Goal: Task Accomplishment & Management: Use online tool/utility

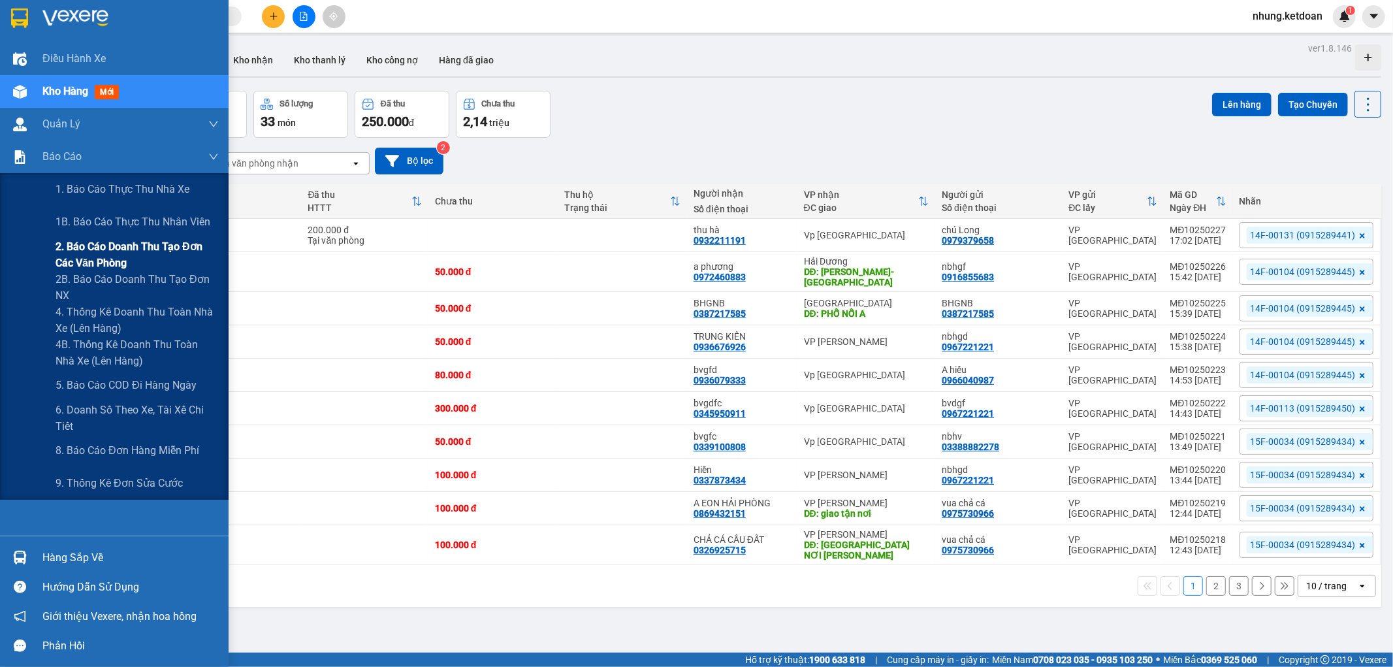
click at [141, 246] on span "2. Báo cáo doanh thu tạo đơn các văn phòng" at bounding box center [137, 254] width 163 height 33
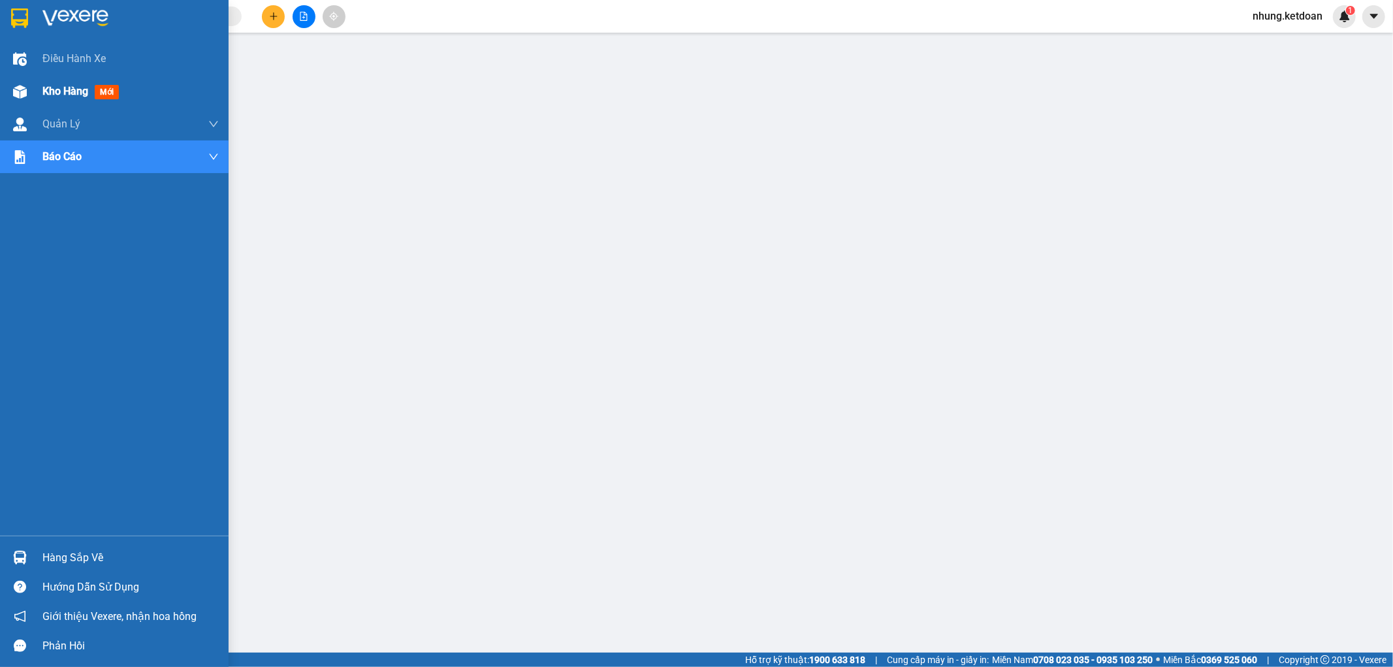
click at [42, 91] on span "Kho hàng" at bounding box center [65, 91] width 46 height 12
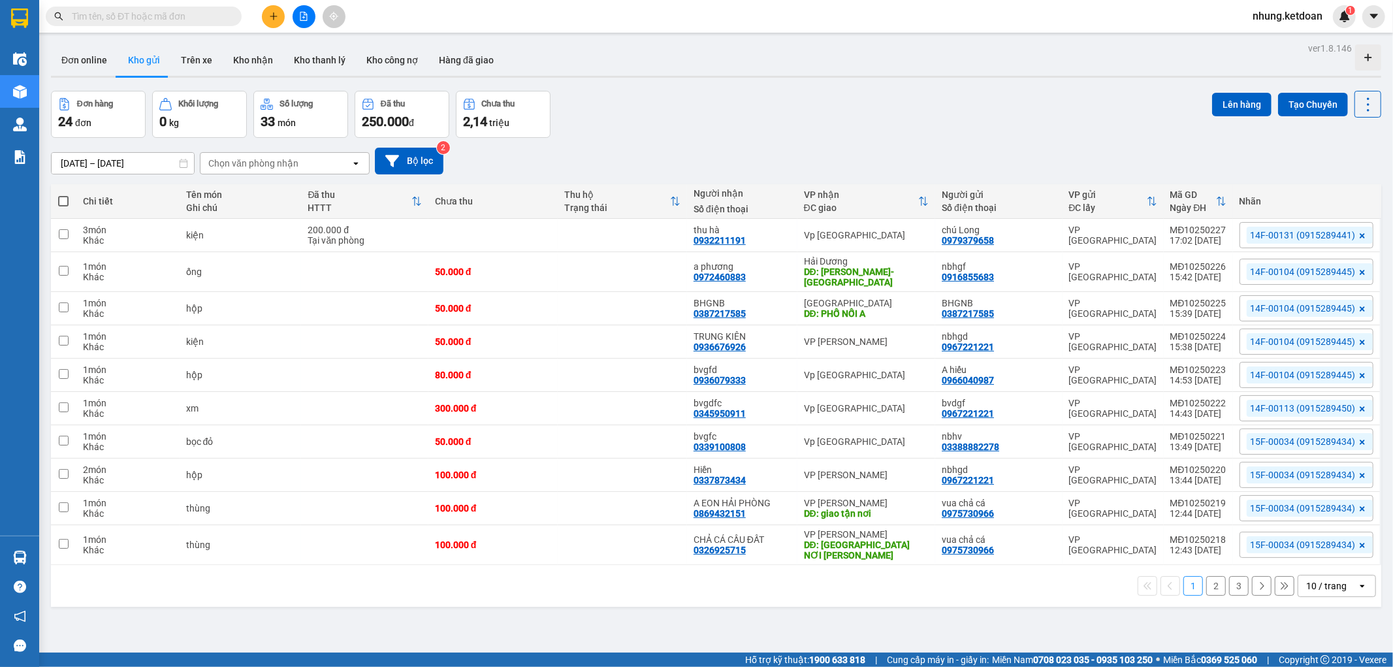
click at [1229, 585] on button "3" at bounding box center [1239, 586] width 20 height 20
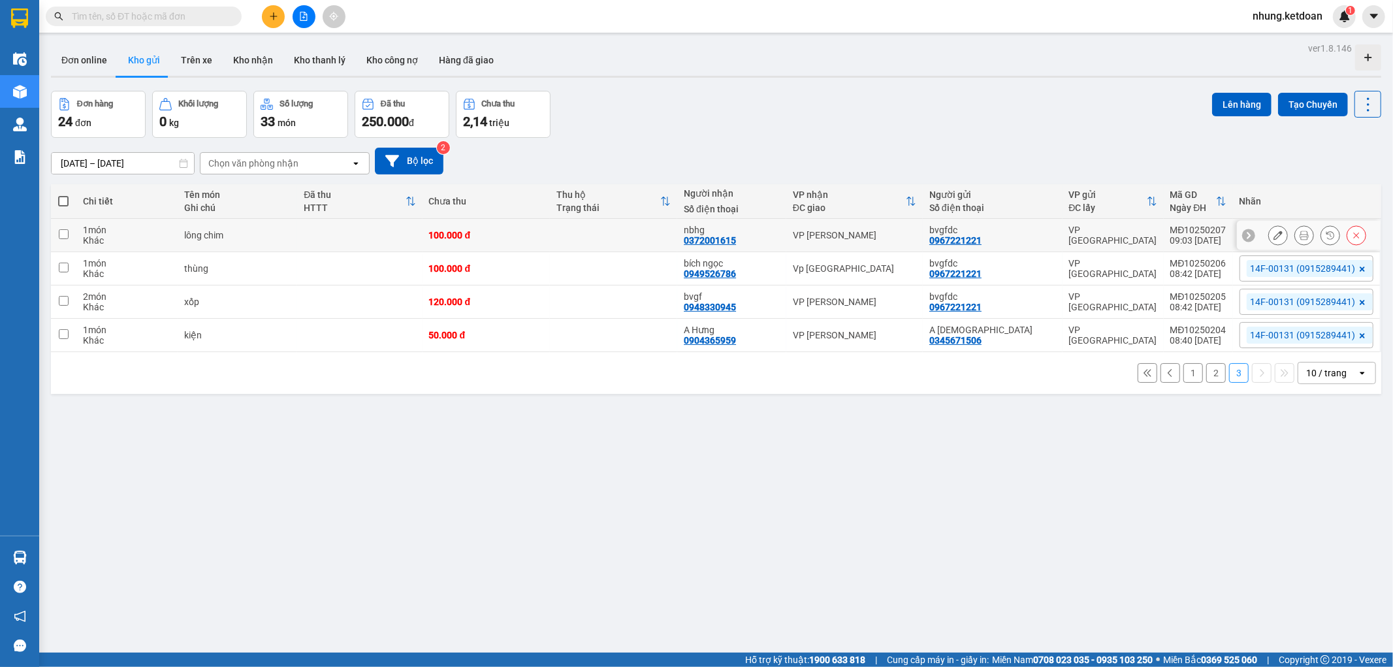
click at [527, 234] on div "100.000 đ" at bounding box center [486, 235] width 114 height 10
click at [530, 246] on td "100.000 đ" at bounding box center [486, 235] width 127 height 33
checkbox input "false"
click at [534, 271] on div "100.000 đ" at bounding box center [486, 268] width 114 height 10
checkbox input "true"
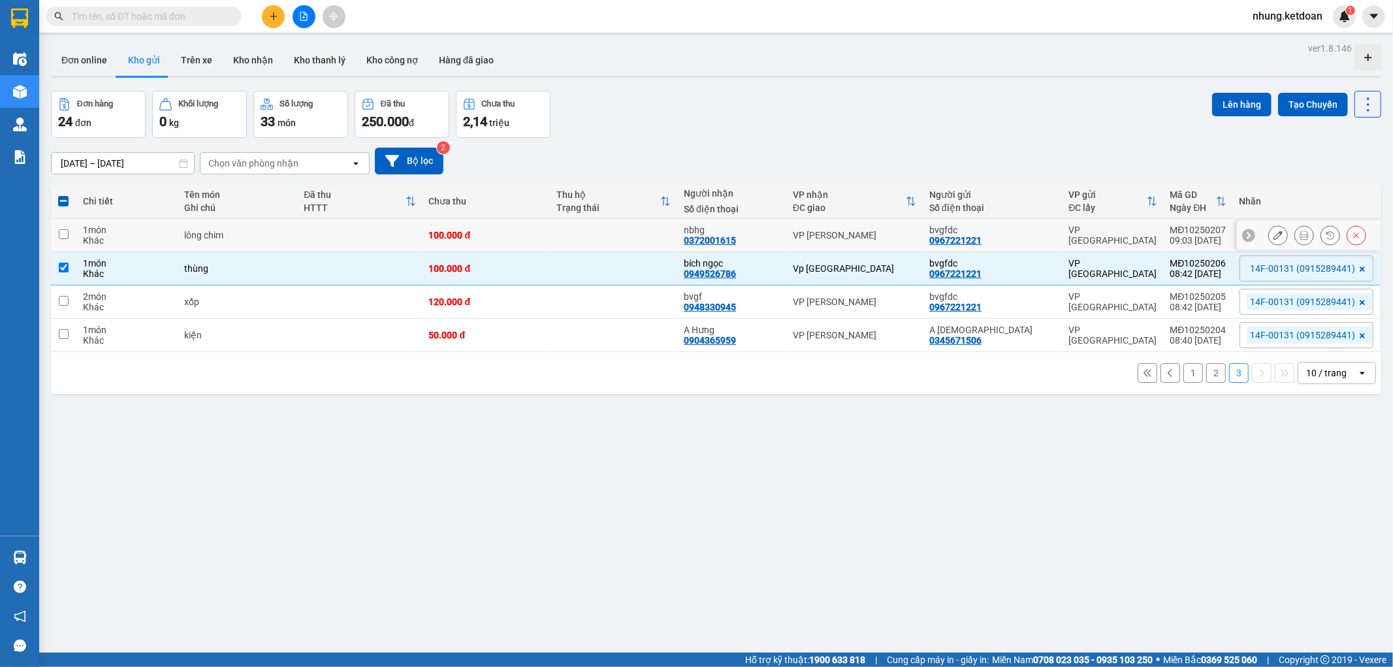
click at [516, 236] on div "100.000 đ" at bounding box center [486, 235] width 114 height 10
checkbox input "true"
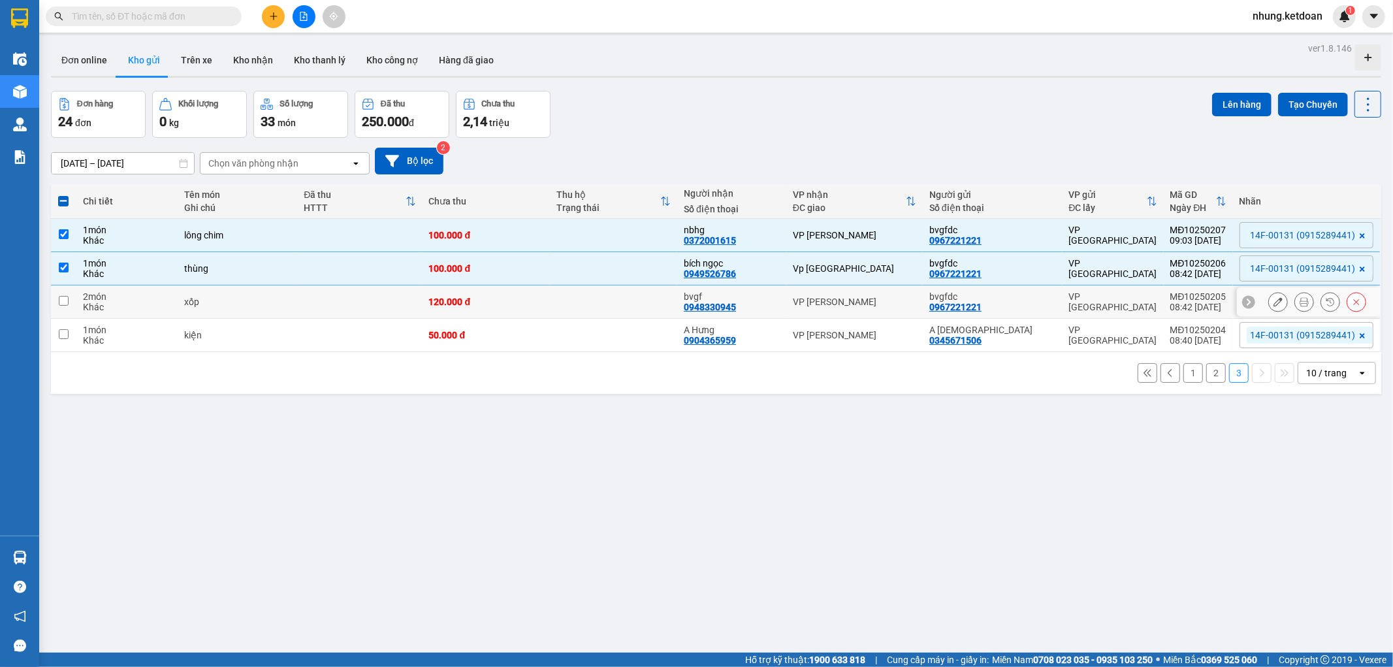
drag, startPoint x: 509, startPoint y: 298, endPoint x: 518, endPoint y: 312, distance: 16.7
click at [511, 301] on div "120.000 đ" at bounding box center [486, 301] width 114 height 10
checkbox input "true"
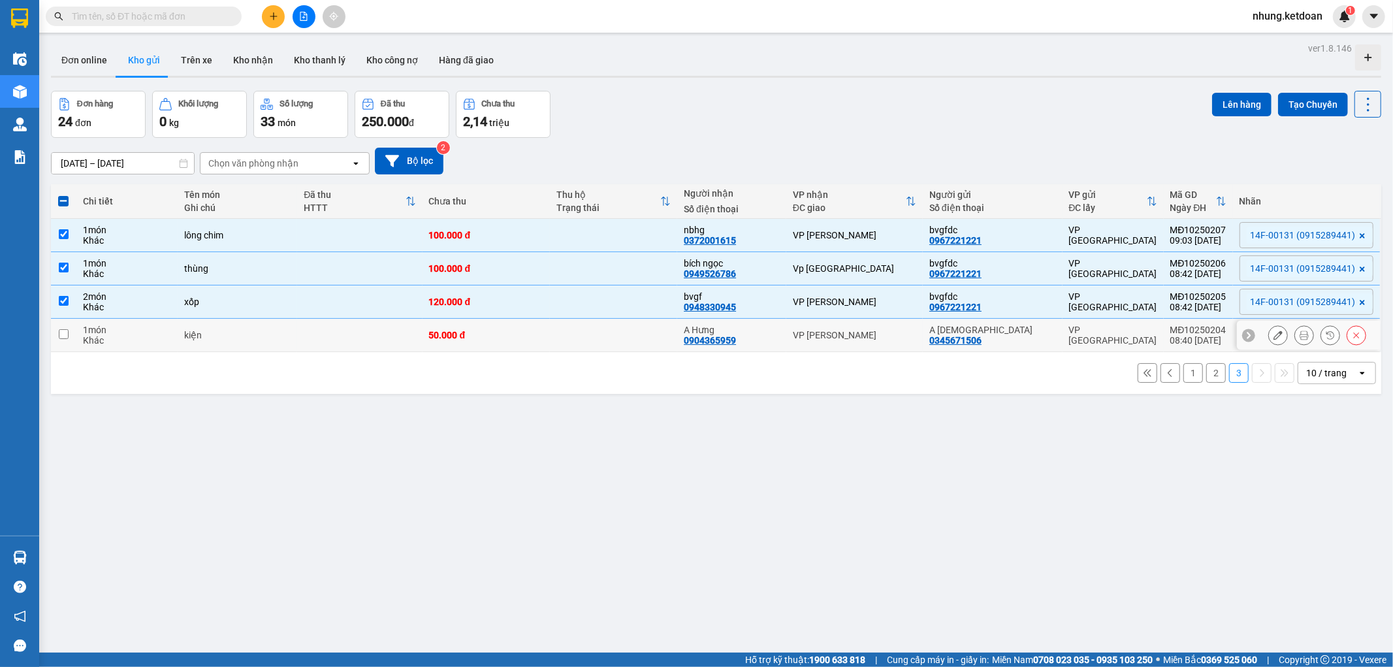
click at [518, 331] on div "50.000 đ" at bounding box center [486, 335] width 114 height 10
checkbox input "true"
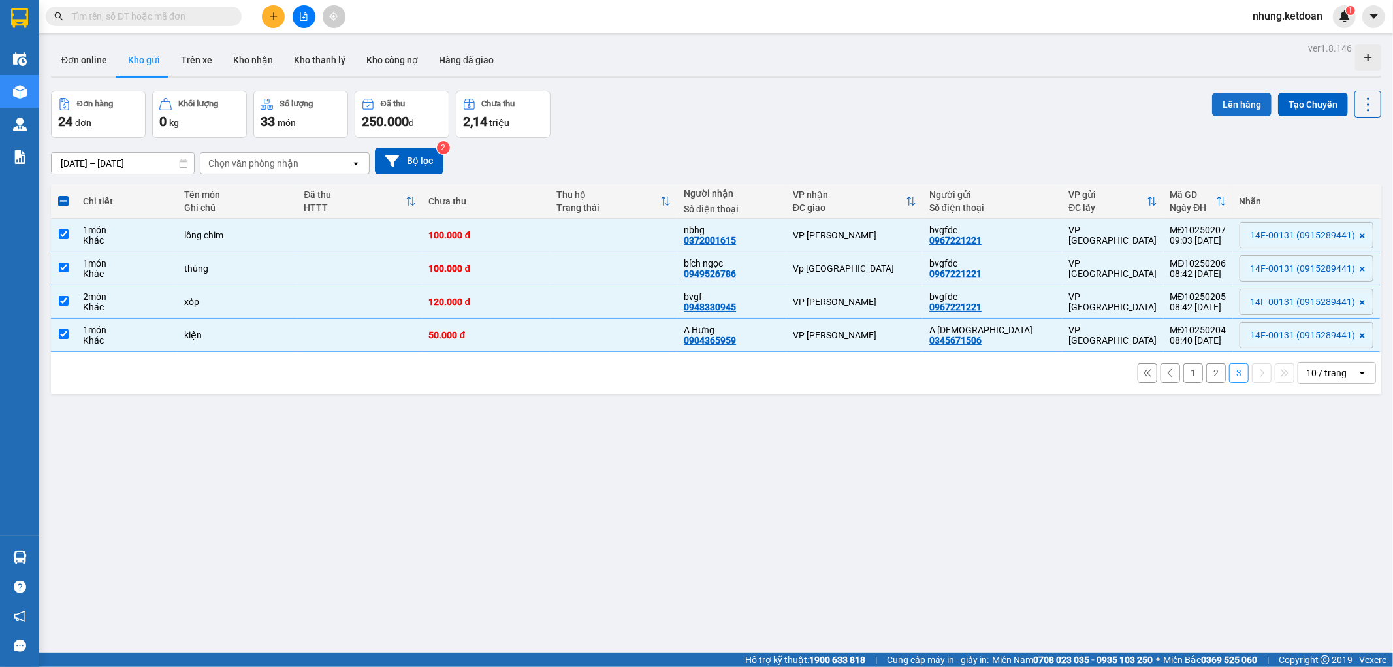
click at [1219, 94] on button "Lên hàng" at bounding box center [1241, 105] width 59 height 24
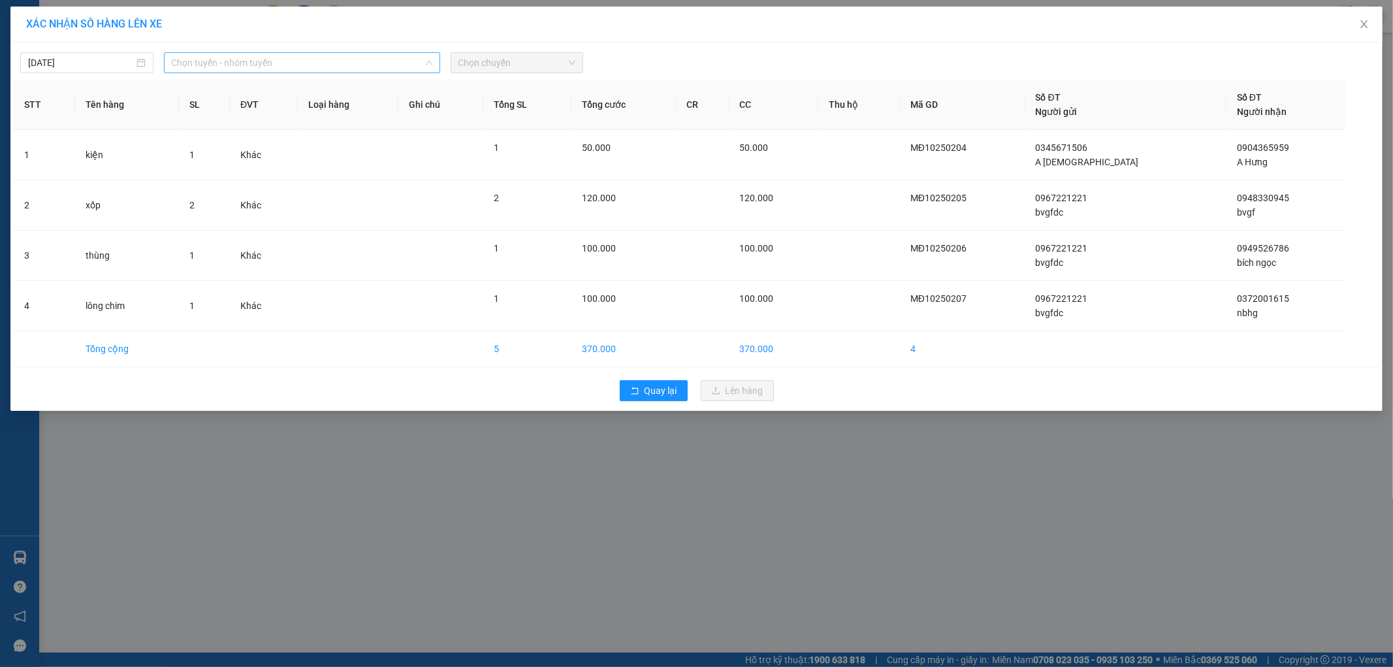
click at [259, 62] on span "Chọn tuyến - nhóm tuyến" at bounding box center [302, 63] width 261 height 20
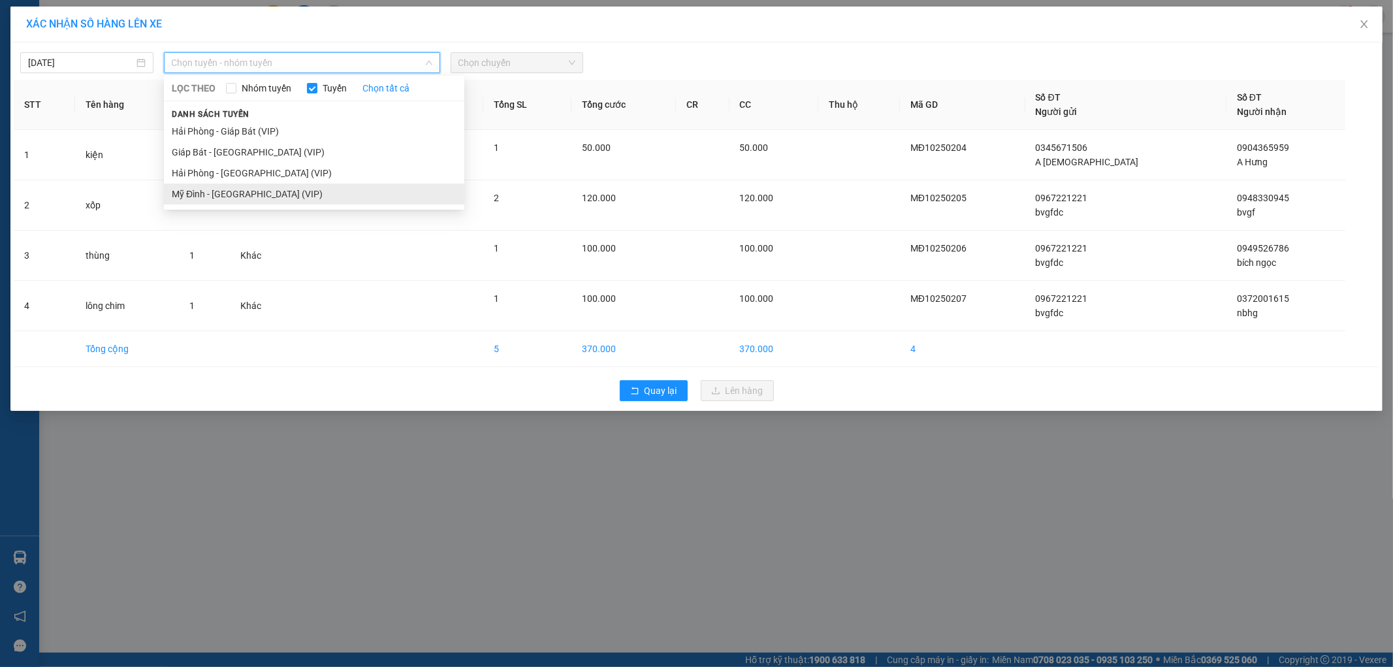
click at [212, 187] on li "Mỹ Đình - [GEOGRAPHIC_DATA] (VIP)" at bounding box center [314, 193] width 300 height 21
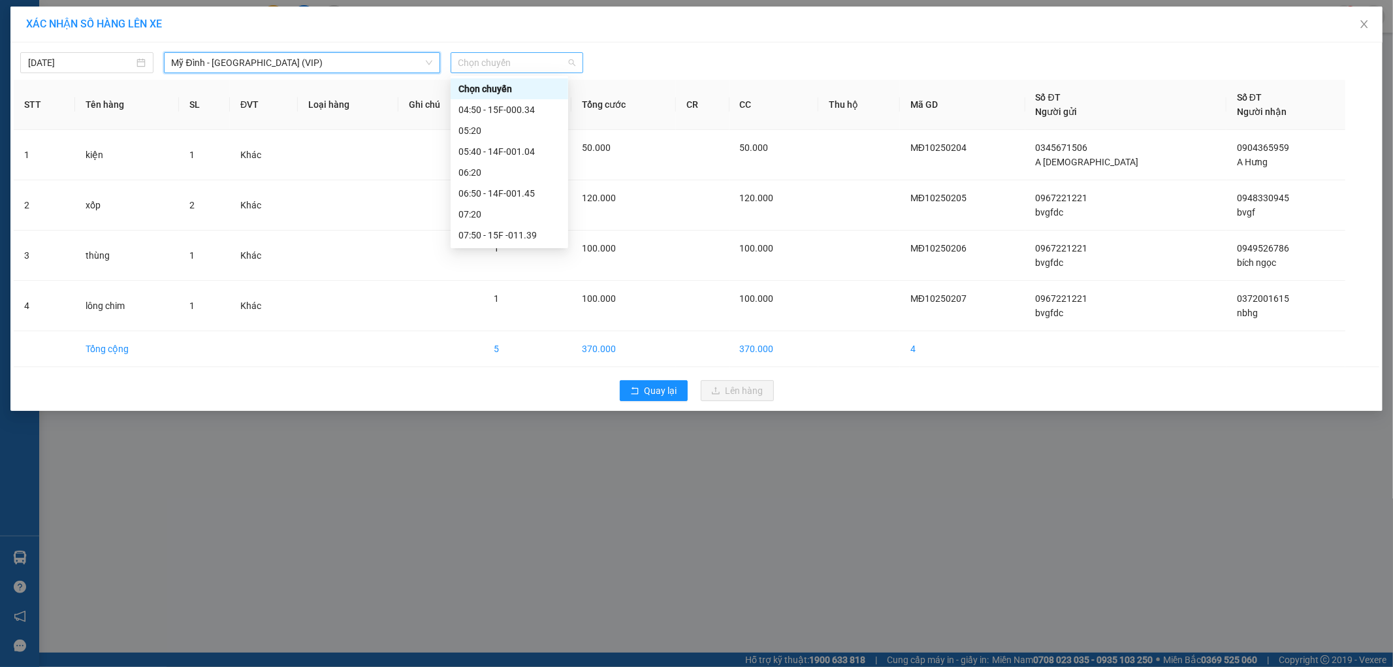
click at [490, 62] on span "Chọn chuyến" at bounding box center [517, 63] width 118 height 20
click at [529, 199] on div "08:50 - 14F-001.31" at bounding box center [509, 204] width 102 height 14
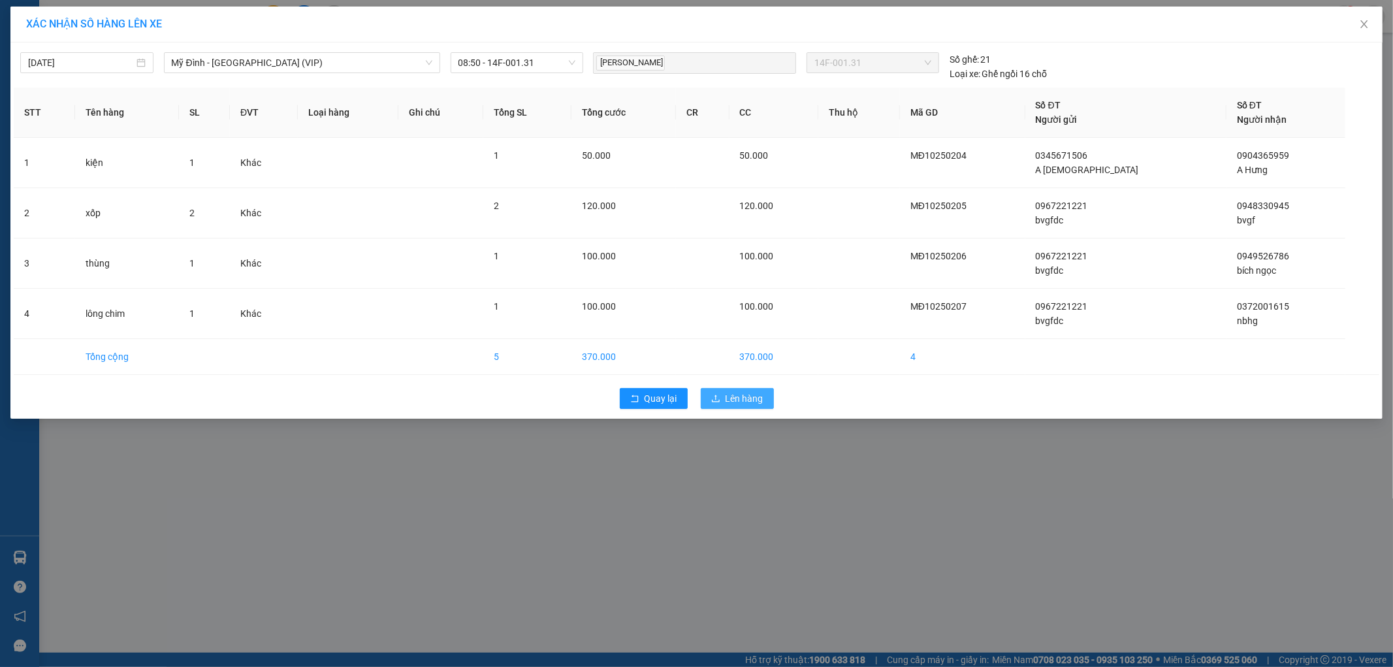
click at [729, 402] on span "Lên hàng" at bounding box center [744, 398] width 38 height 14
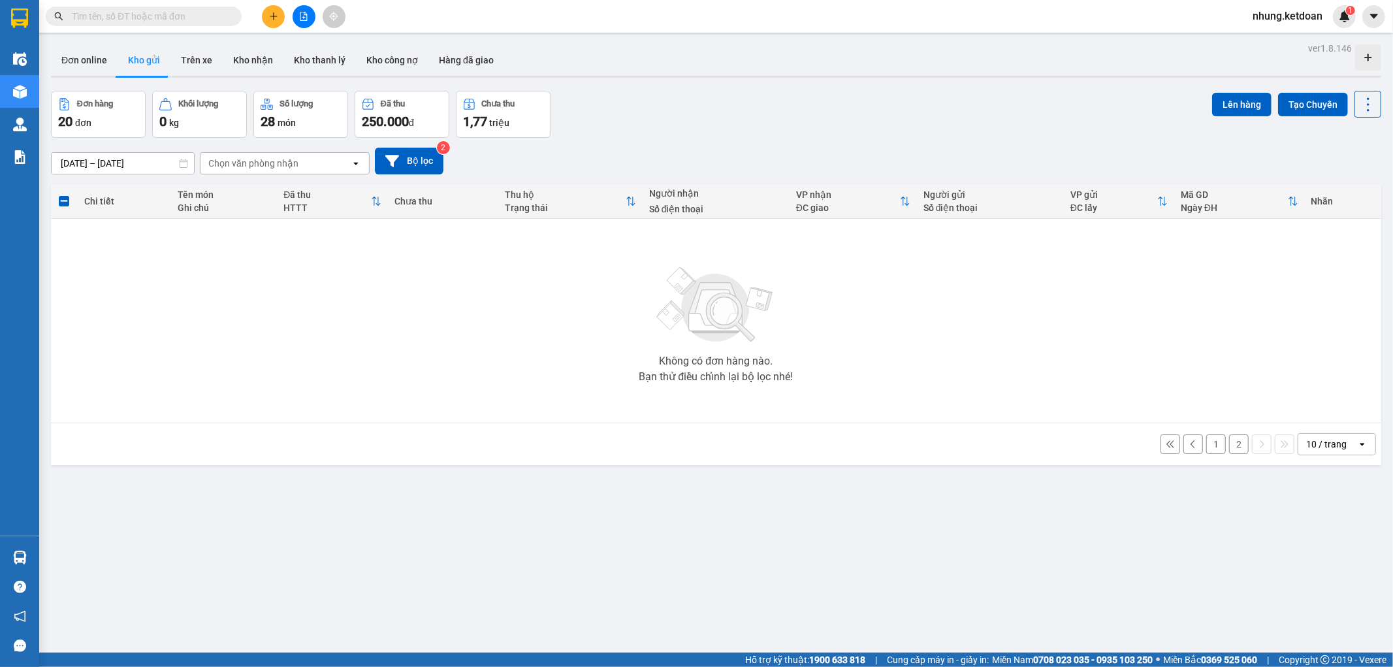
click at [1232, 443] on button "2" at bounding box center [1239, 444] width 20 height 20
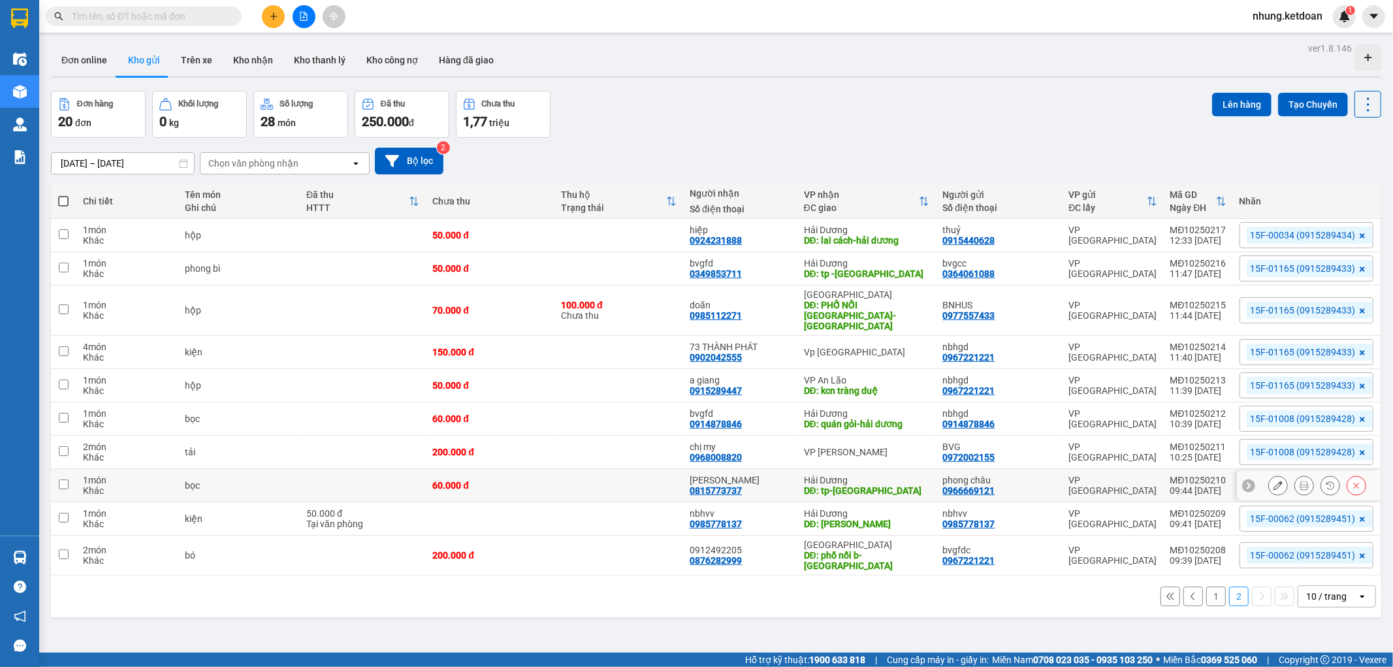
click at [562, 474] on td at bounding box center [618, 485] width 129 height 33
checkbox input "true"
click at [566, 487] on tbody "1 món Khác hộp 50.000 đ hiệp 0924231888 [GEOGRAPHIC_DATA] DĐ: lai cách-hải dươn…" at bounding box center [716, 397] width 1330 height 357
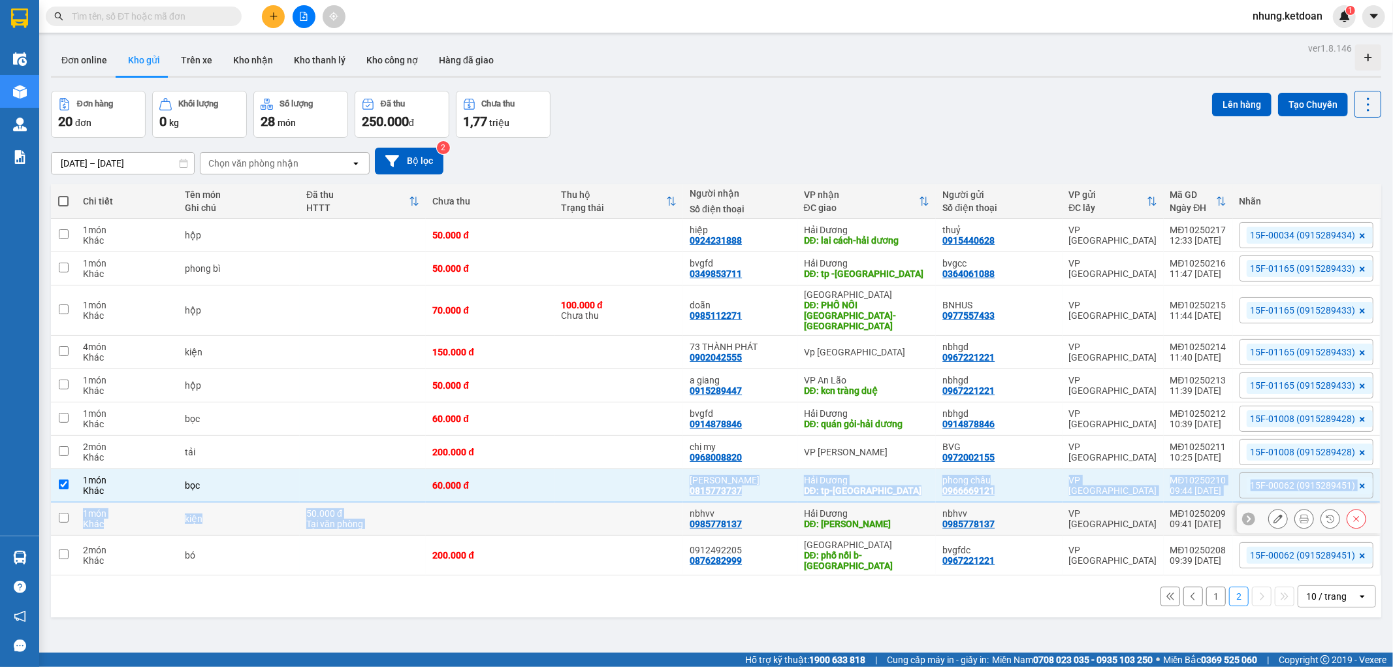
click at [573, 509] on td at bounding box center [618, 518] width 129 height 33
checkbox input "true"
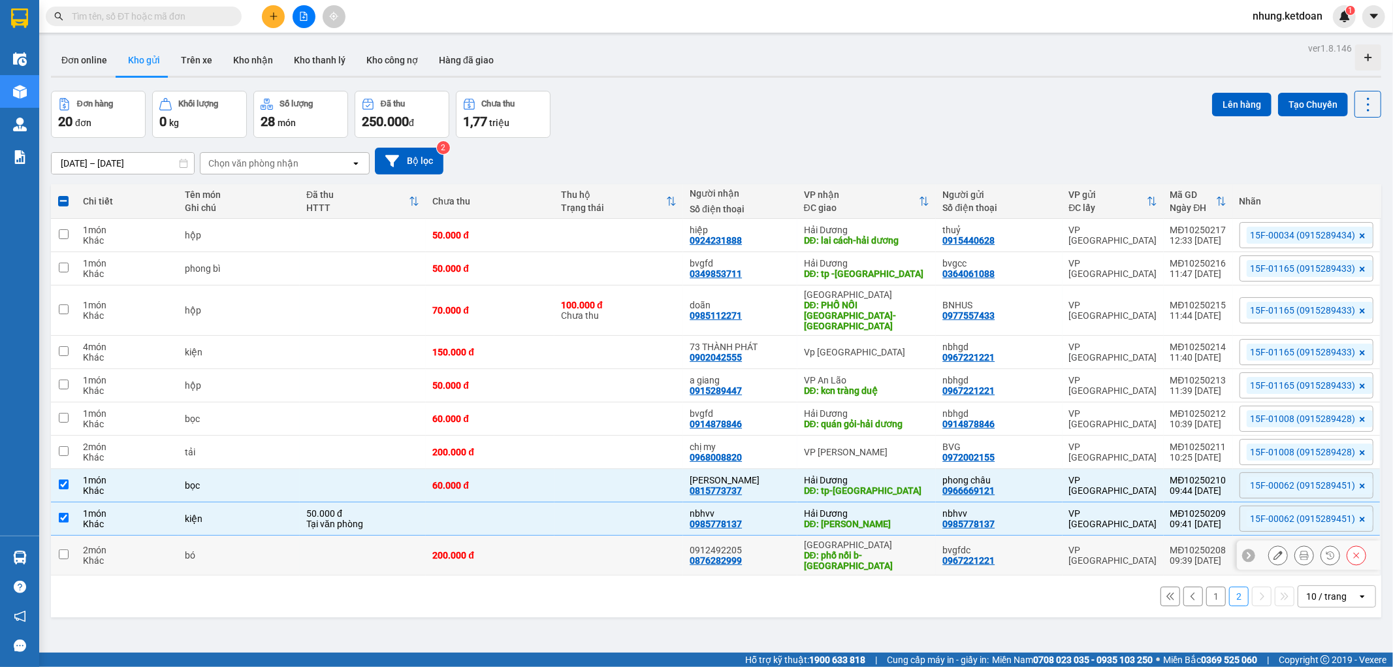
click at [535, 550] on div "200.000 đ" at bounding box center [490, 555] width 116 height 10
checkbox input "true"
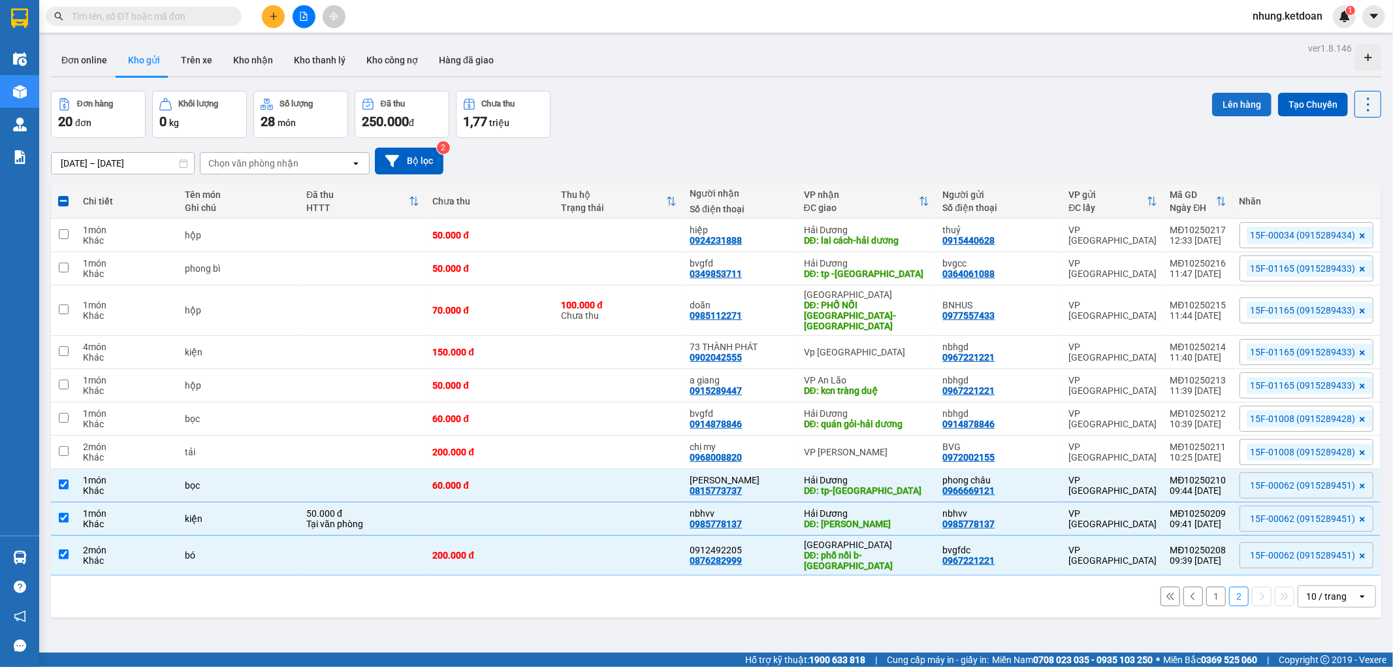
click at [1238, 101] on button "Lên hàng" at bounding box center [1241, 105] width 59 height 24
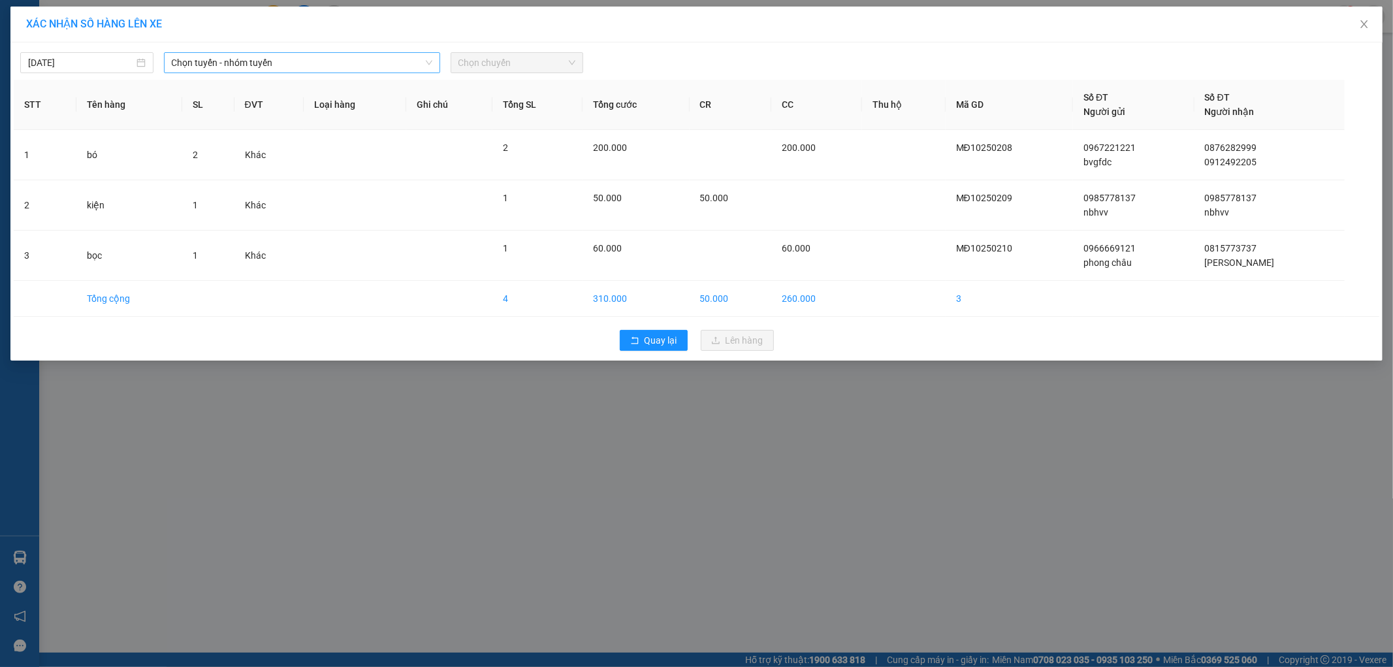
click at [282, 63] on span "Chọn tuyến - nhóm tuyến" at bounding box center [302, 63] width 261 height 20
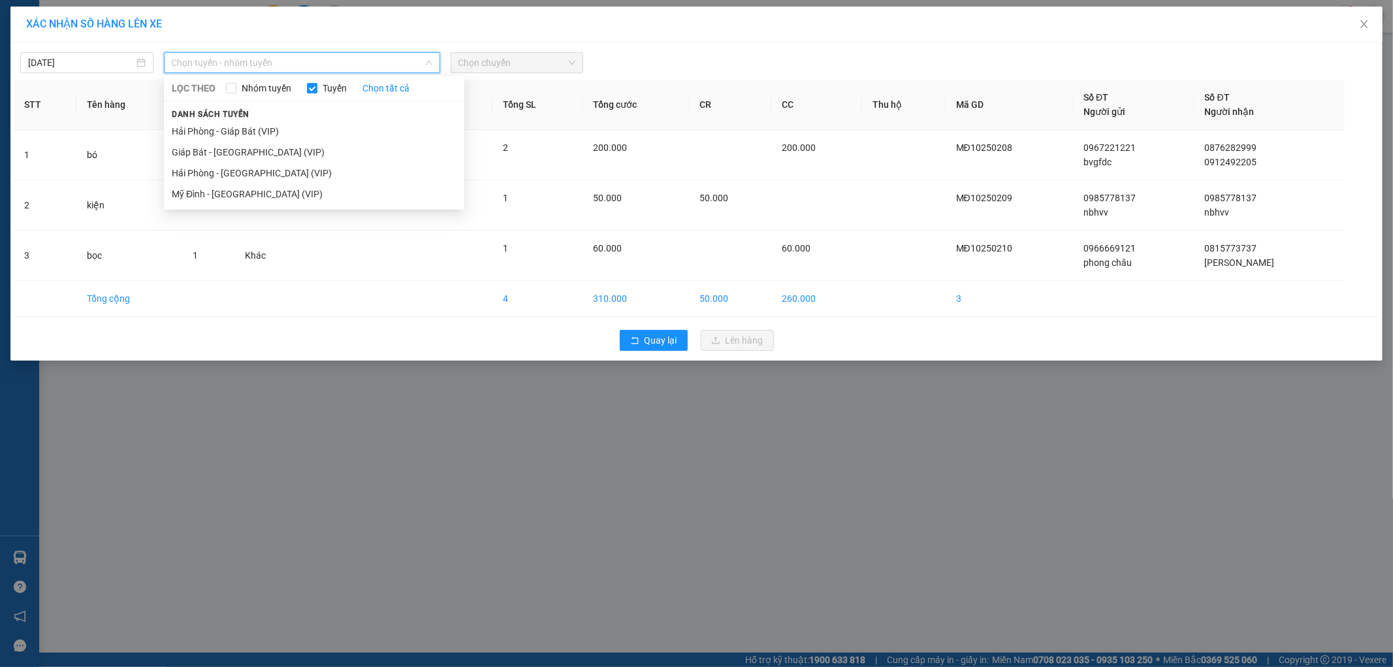
drag, startPoint x: 203, startPoint y: 195, endPoint x: 427, endPoint y: 86, distance: 248.8
click at [208, 191] on li "Mỹ Đình - [GEOGRAPHIC_DATA] (VIP)" at bounding box center [314, 193] width 300 height 21
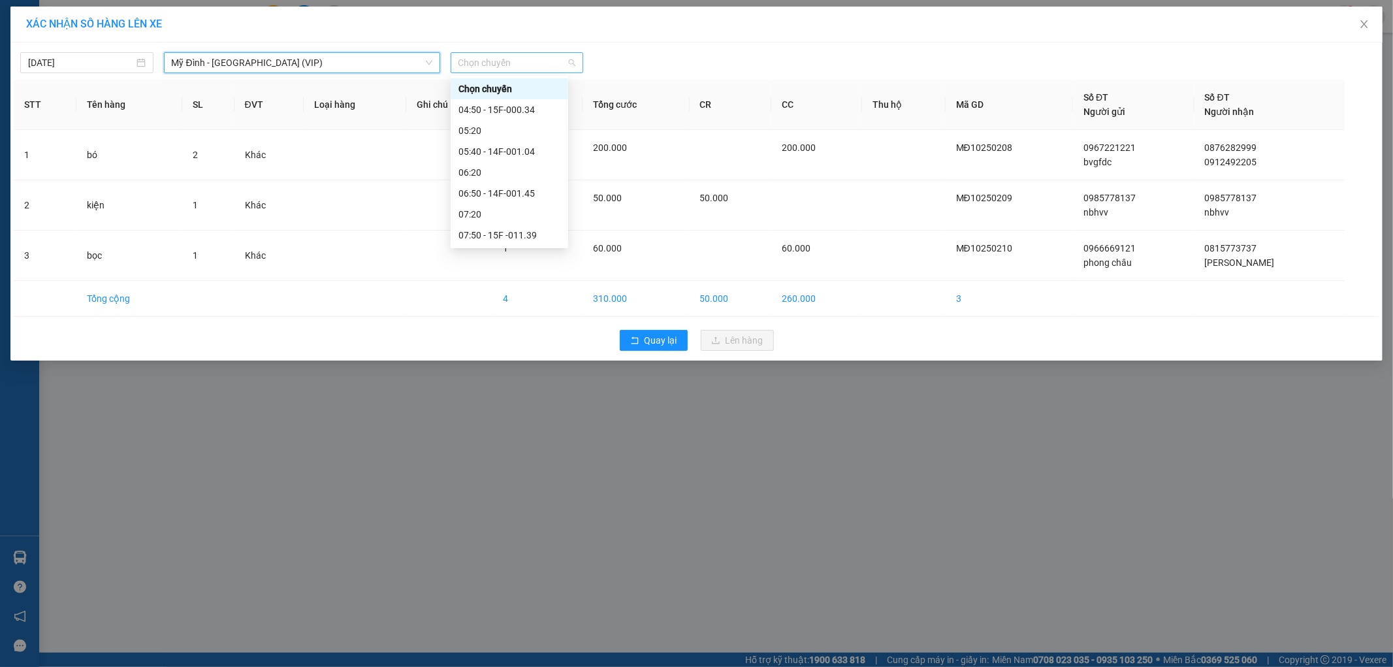
click at [539, 65] on span "Chọn chuyến" at bounding box center [517, 63] width 118 height 20
click at [518, 176] on div "09:50 - 15F-000.62" at bounding box center [509, 174] width 102 height 14
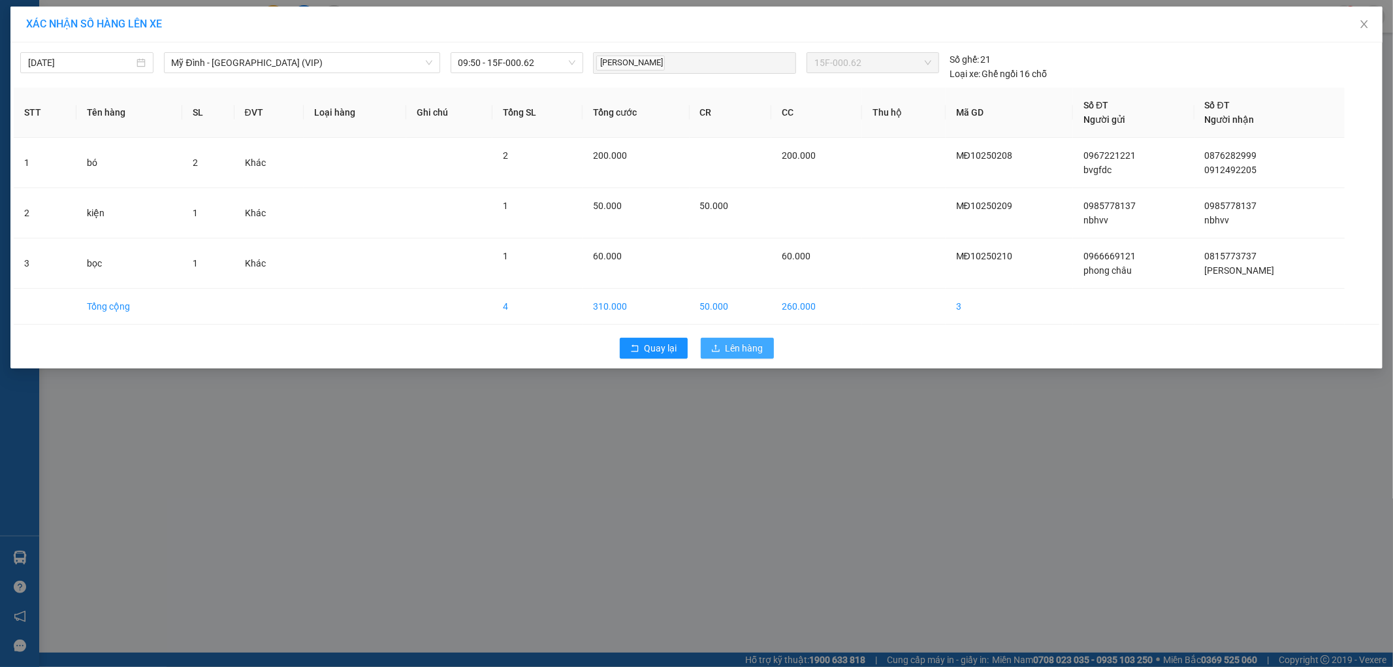
click at [724, 348] on button "Lên hàng" at bounding box center [737, 348] width 73 height 21
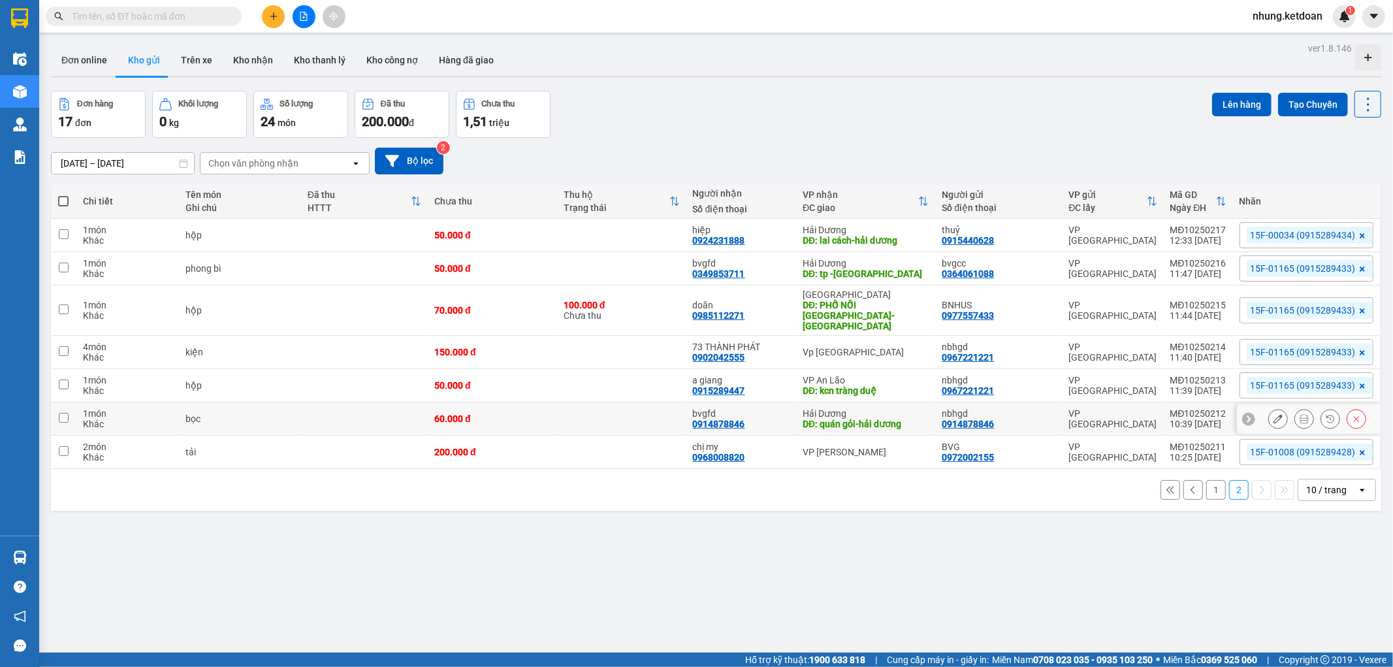
drag, startPoint x: 470, startPoint y: 404, endPoint x: 514, endPoint y: 415, distance: 45.3
click at [473, 413] on div "60.000 đ" at bounding box center [492, 418] width 116 height 10
checkbox input "true"
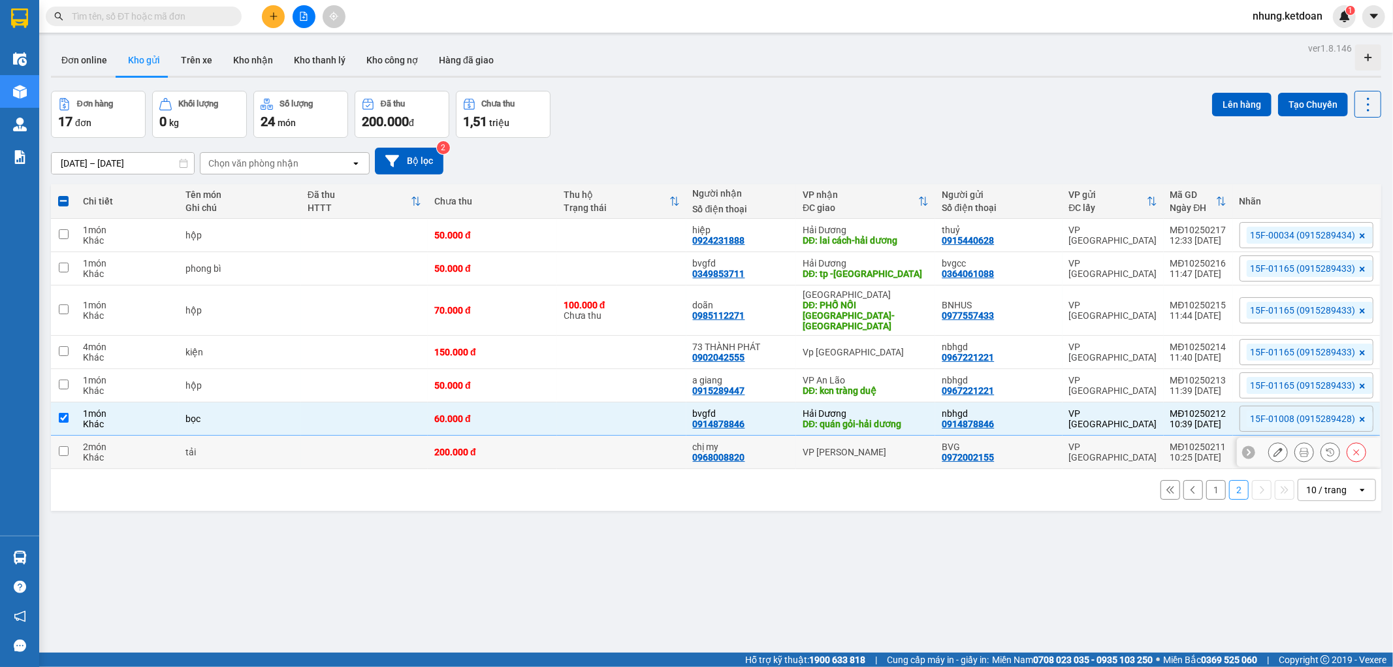
click at [529, 446] on td "200.000 đ" at bounding box center [492, 452] width 129 height 33
checkbox input "true"
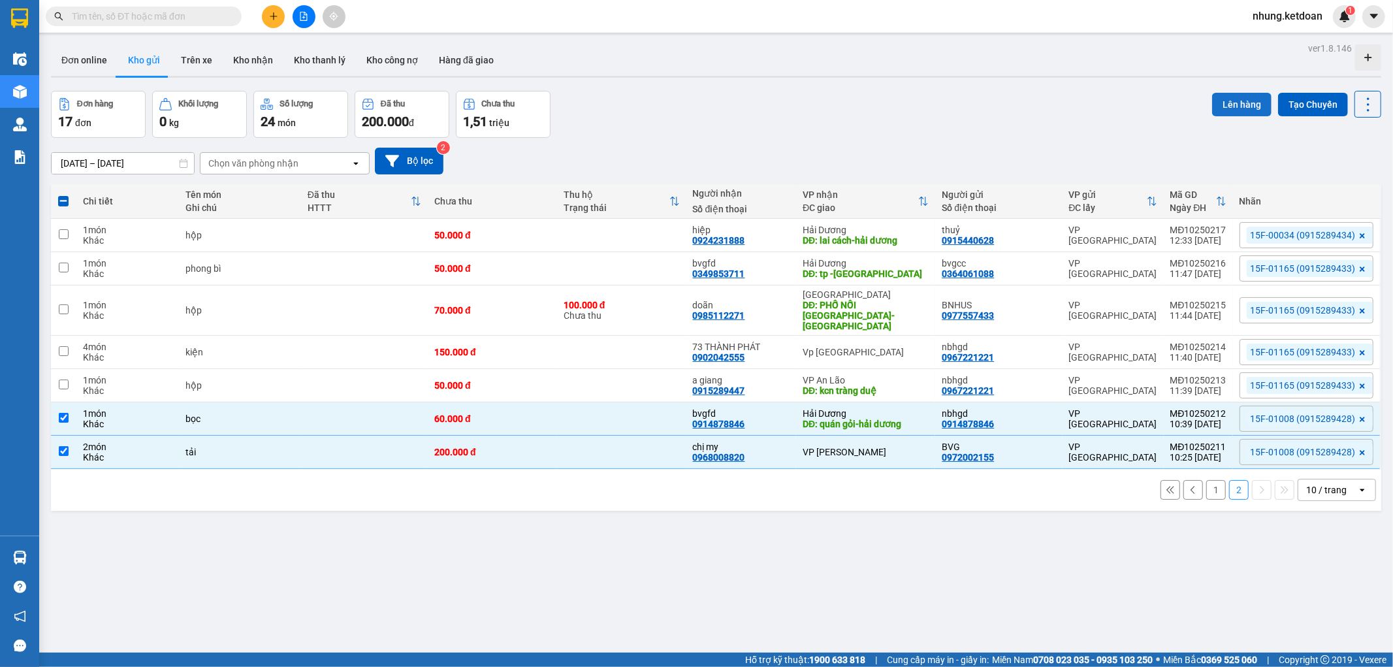
click at [1226, 98] on button "Lên hàng" at bounding box center [1241, 105] width 59 height 24
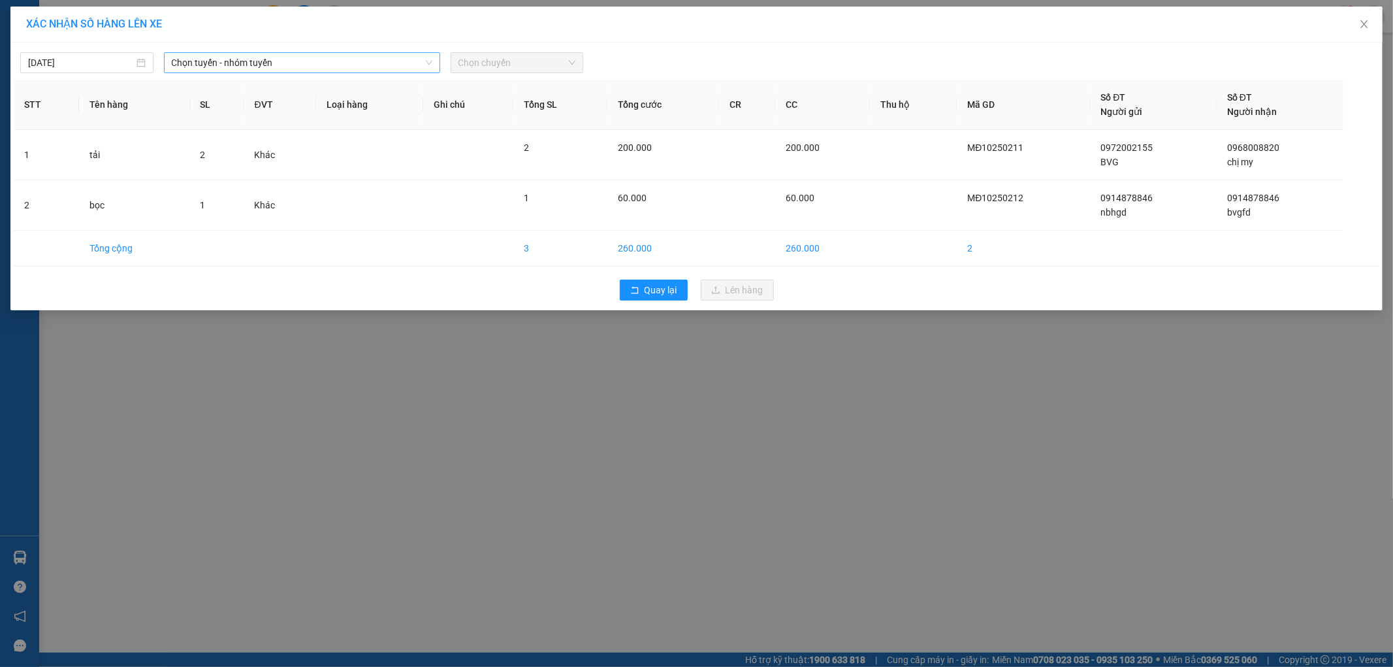
click at [291, 55] on span "Chọn tuyến - nhóm tuyến" at bounding box center [302, 63] width 261 height 20
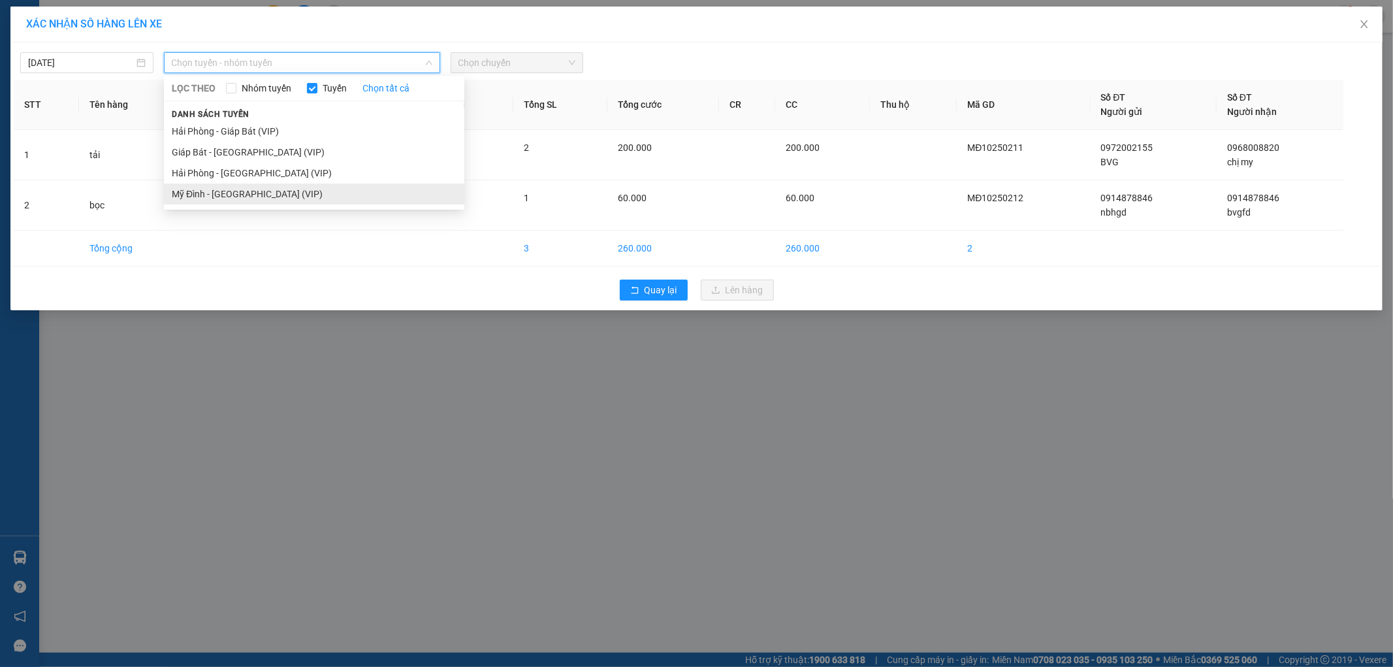
click at [238, 193] on li "Mỹ Đình - [GEOGRAPHIC_DATA] (VIP)" at bounding box center [314, 193] width 300 height 21
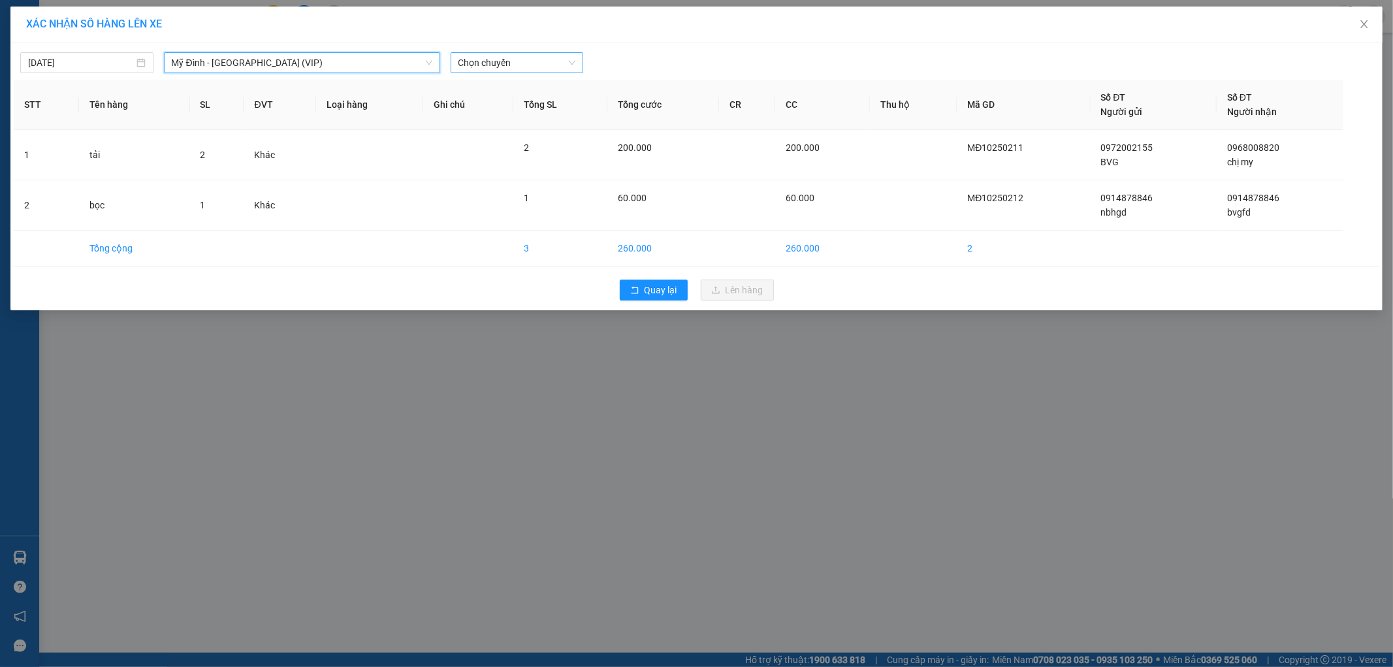
click at [521, 64] on span "Chọn chuyến" at bounding box center [517, 63] width 118 height 20
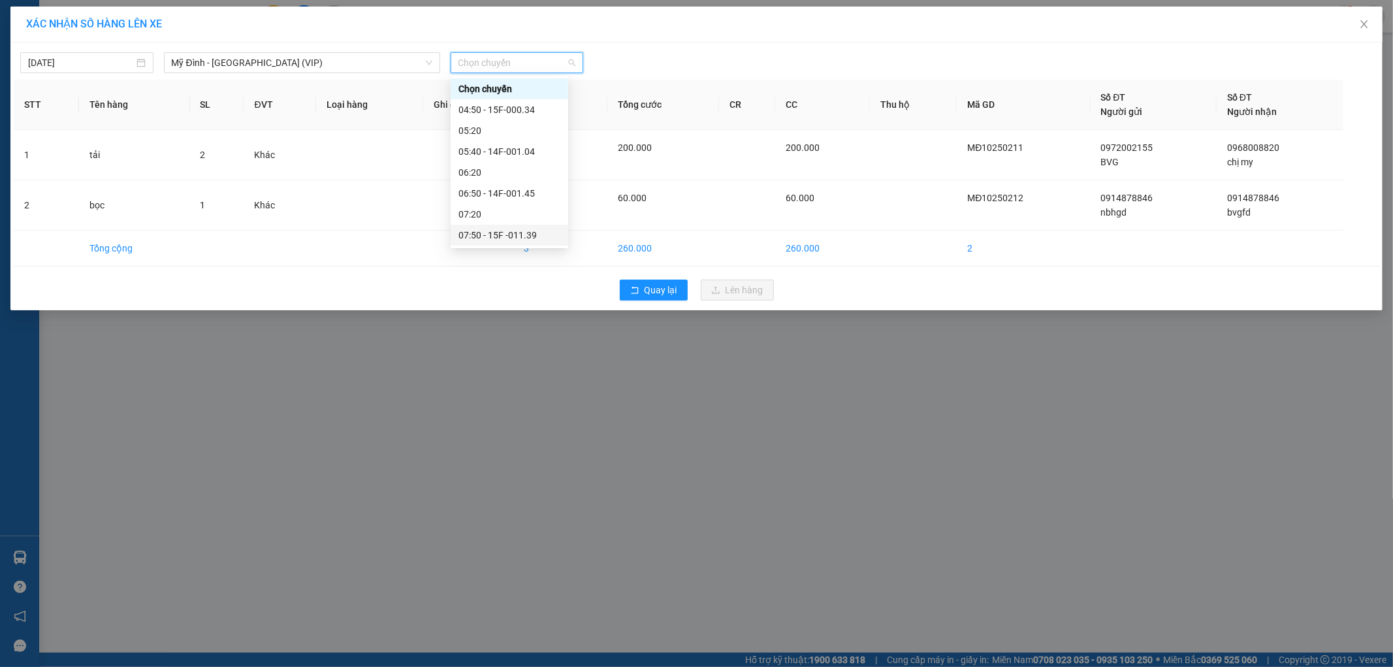
scroll to position [145, 0]
click at [535, 212] on div "10:40 - 15F -010.08" at bounding box center [509, 215] width 102 height 14
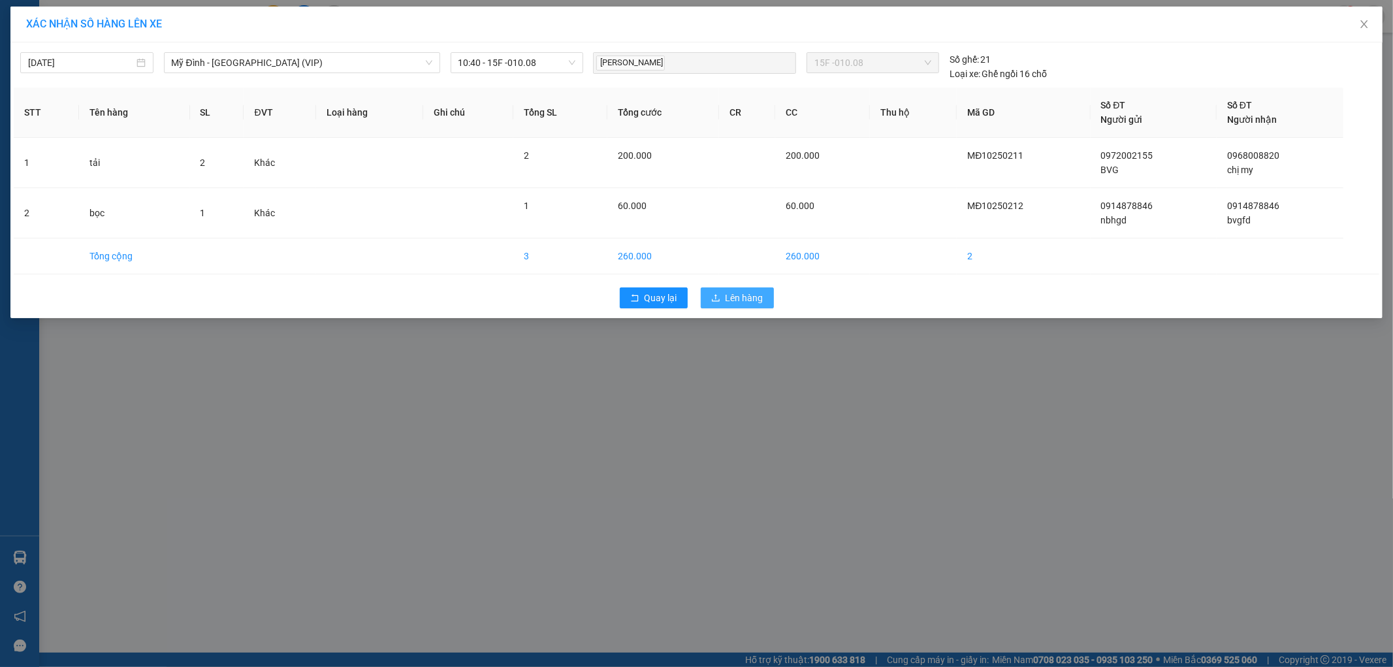
click at [723, 296] on button "Lên hàng" at bounding box center [737, 297] width 73 height 21
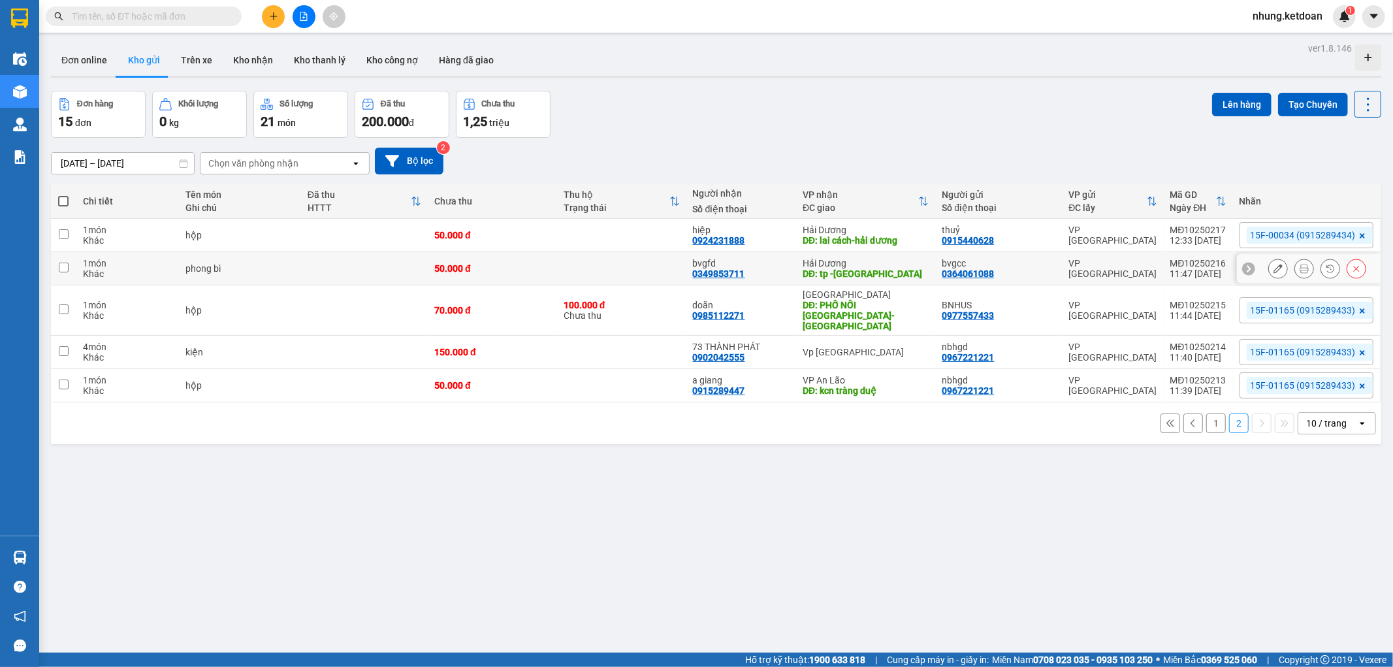
click at [580, 266] on td at bounding box center [621, 268] width 129 height 33
checkbox input "true"
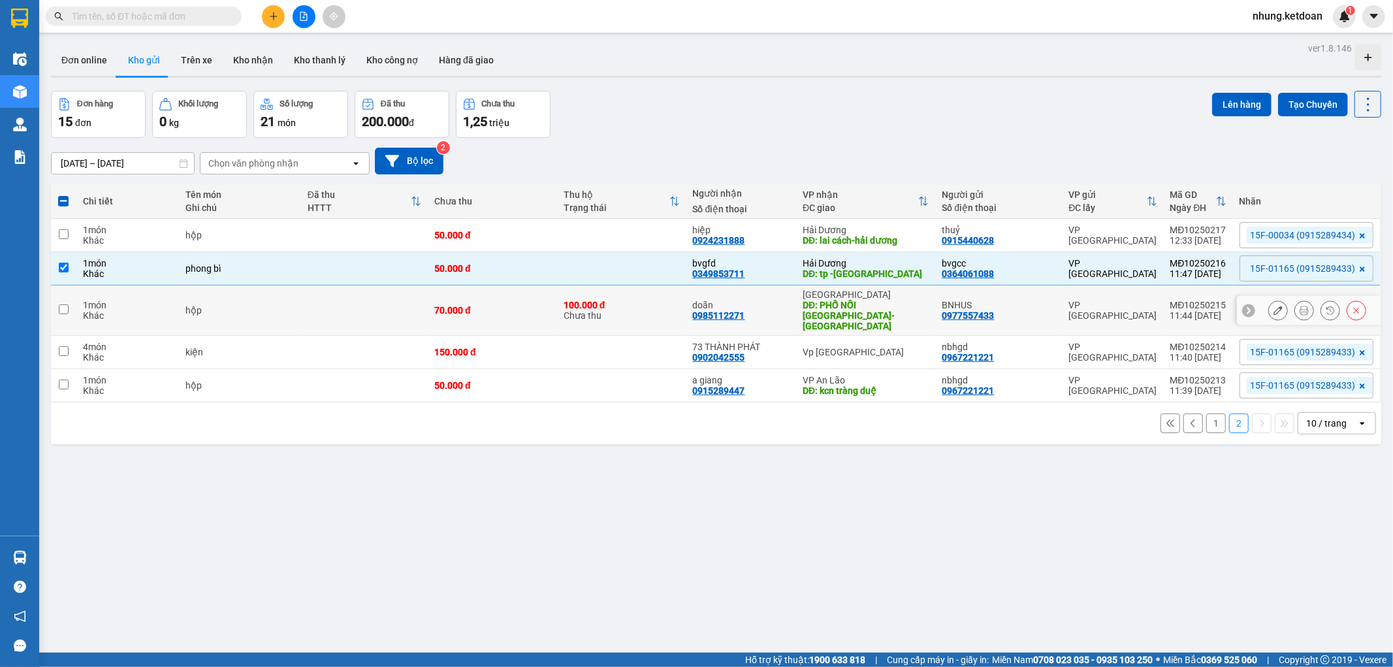
click at [534, 305] on div "70.000 đ" at bounding box center [492, 310] width 116 height 10
checkbox input "true"
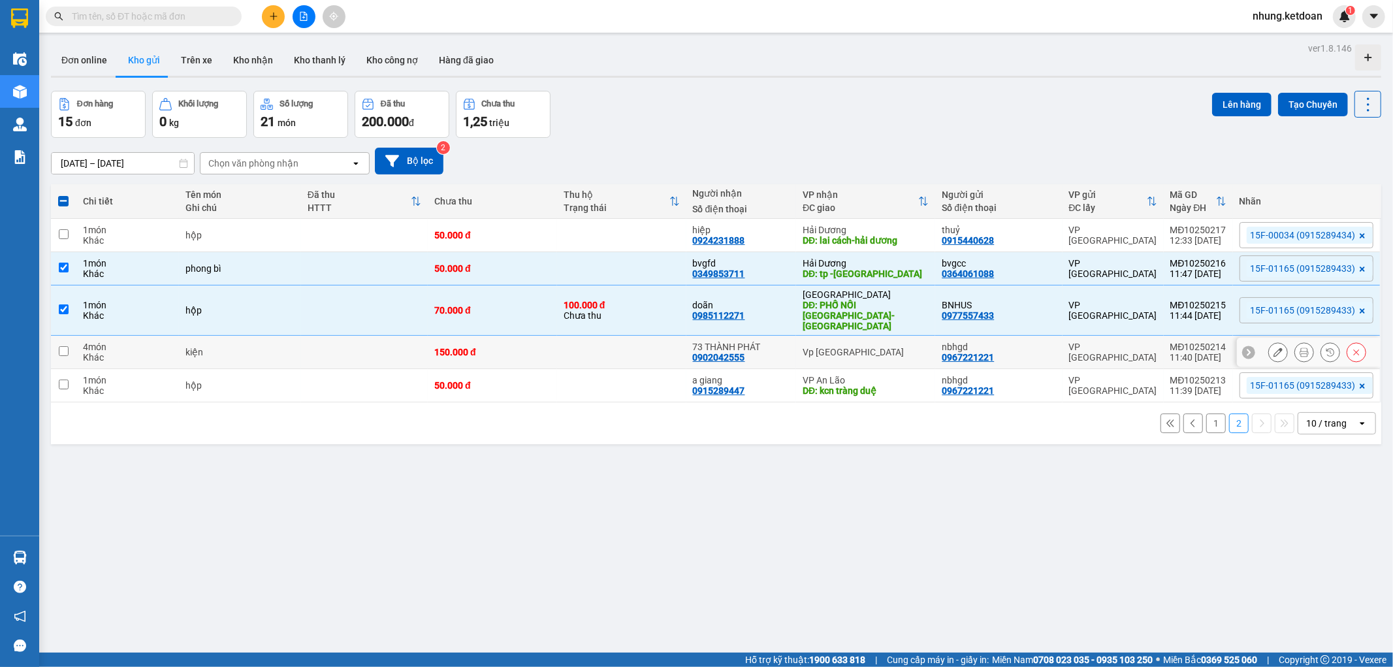
click at [537, 347] on div "150.000 đ" at bounding box center [492, 352] width 116 height 10
checkbox input "true"
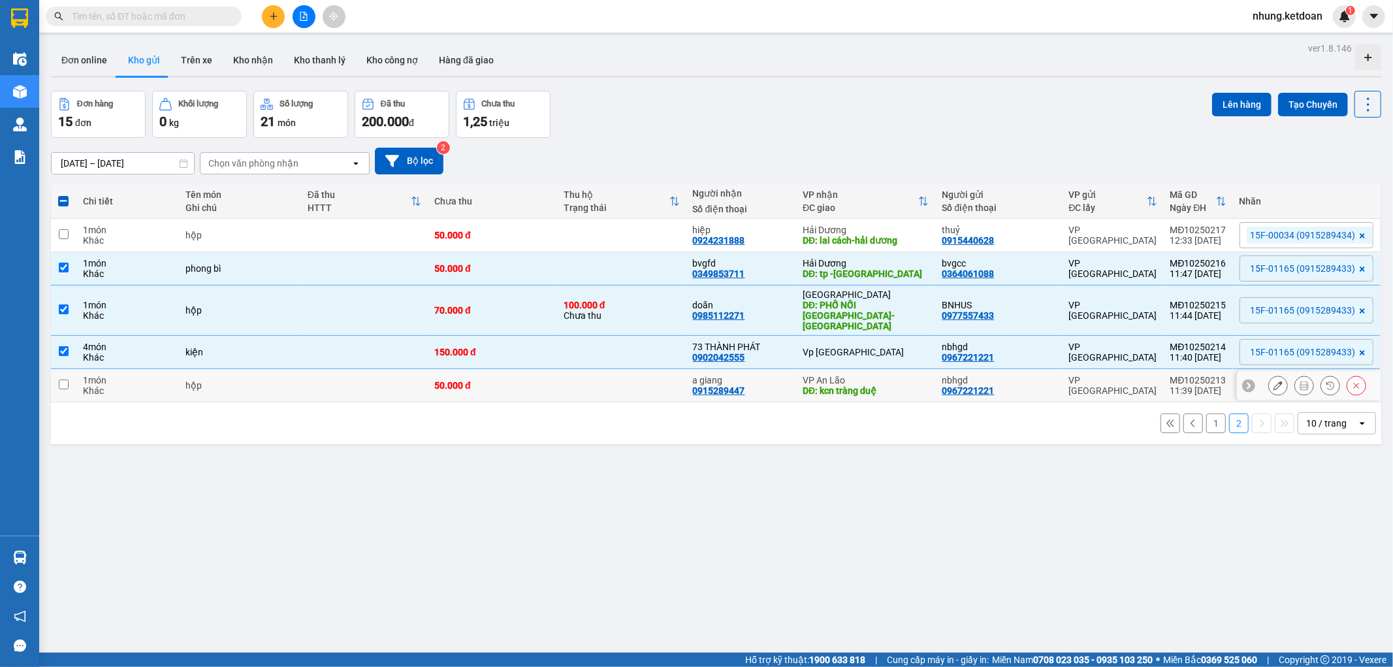
click at [564, 380] on td at bounding box center [621, 385] width 129 height 33
checkbox input "true"
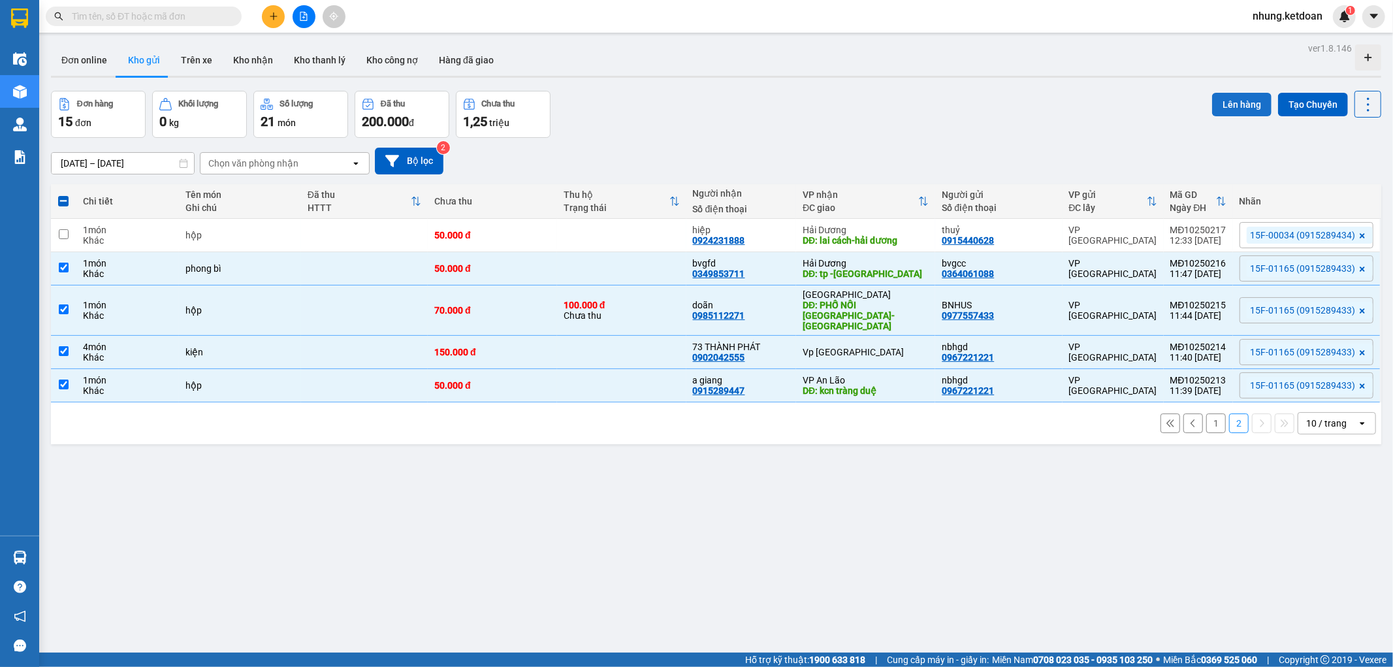
click at [1222, 94] on button "Lên hàng" at bounding box center [1241, 105] width 59 height 24
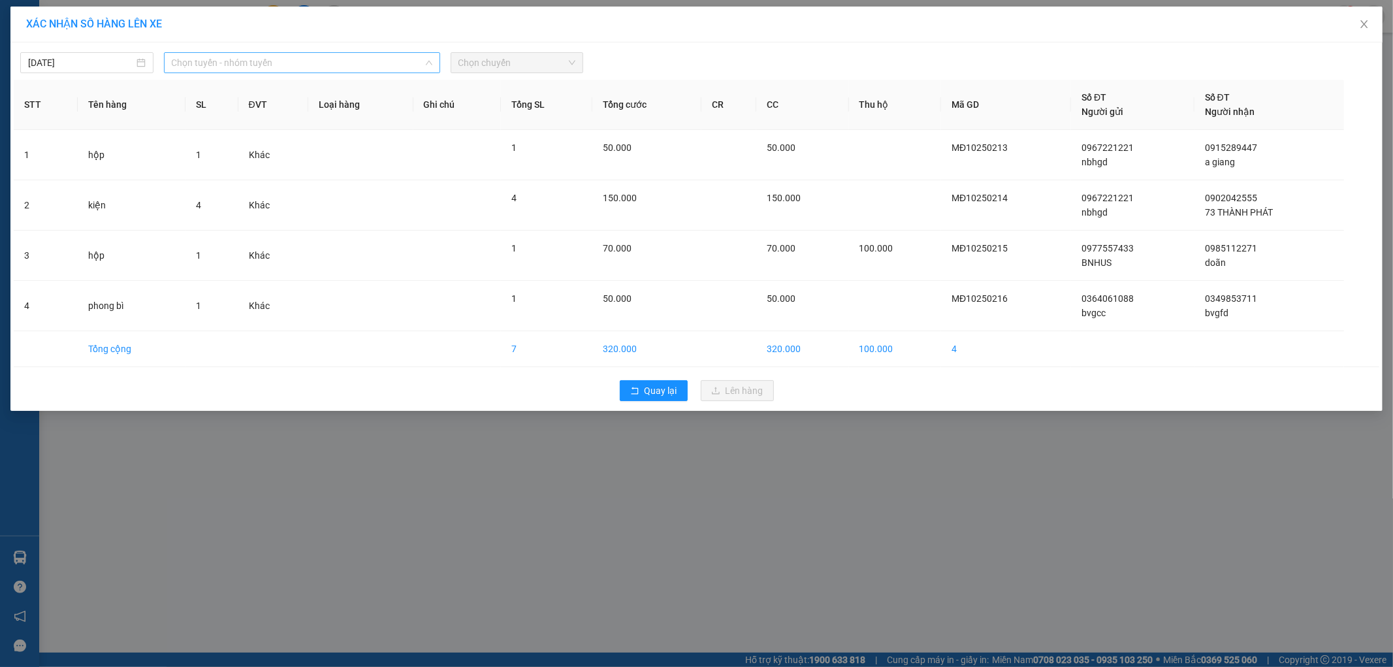
click at [321, 65] on span "Chọn tuyến - nhóm tuyến" at bounding box center [302, 63] width 261 height 20
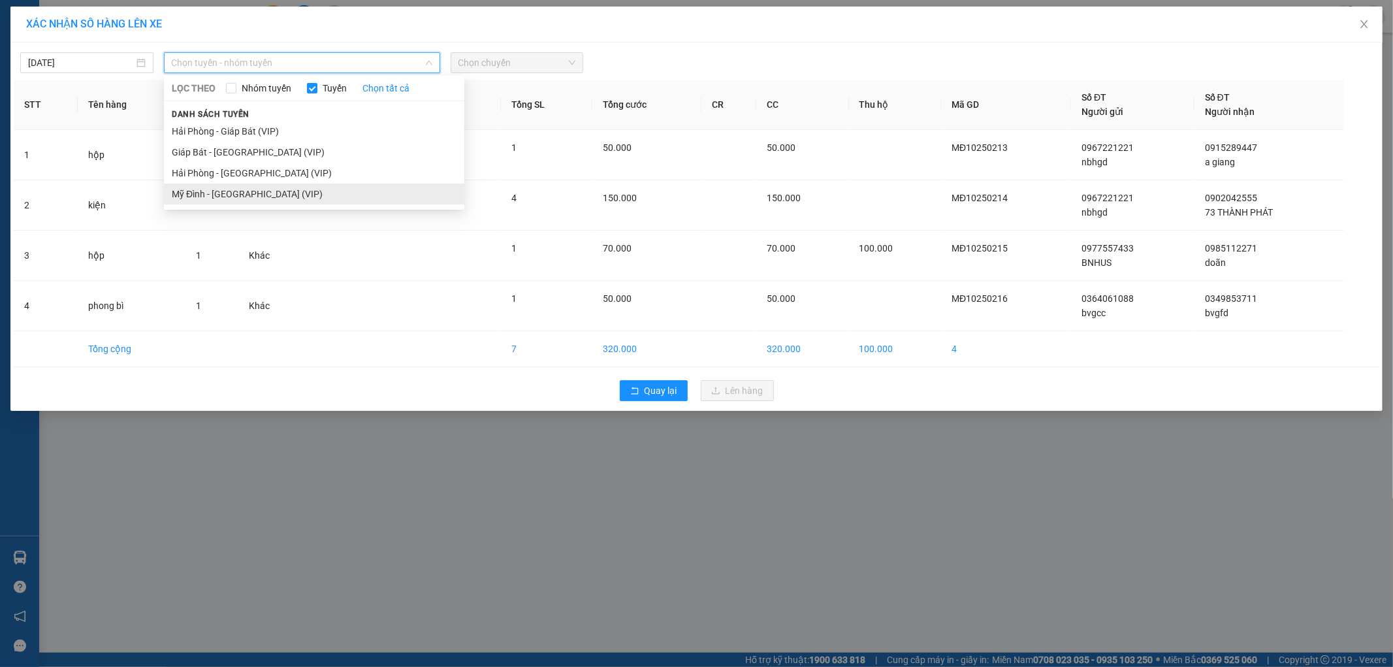
click at [240, 193] on li "Mỹ Đình - [GEOGRAPHIC_DATA] (VIP)" at bounding box center [314, 193] width 300 height 21
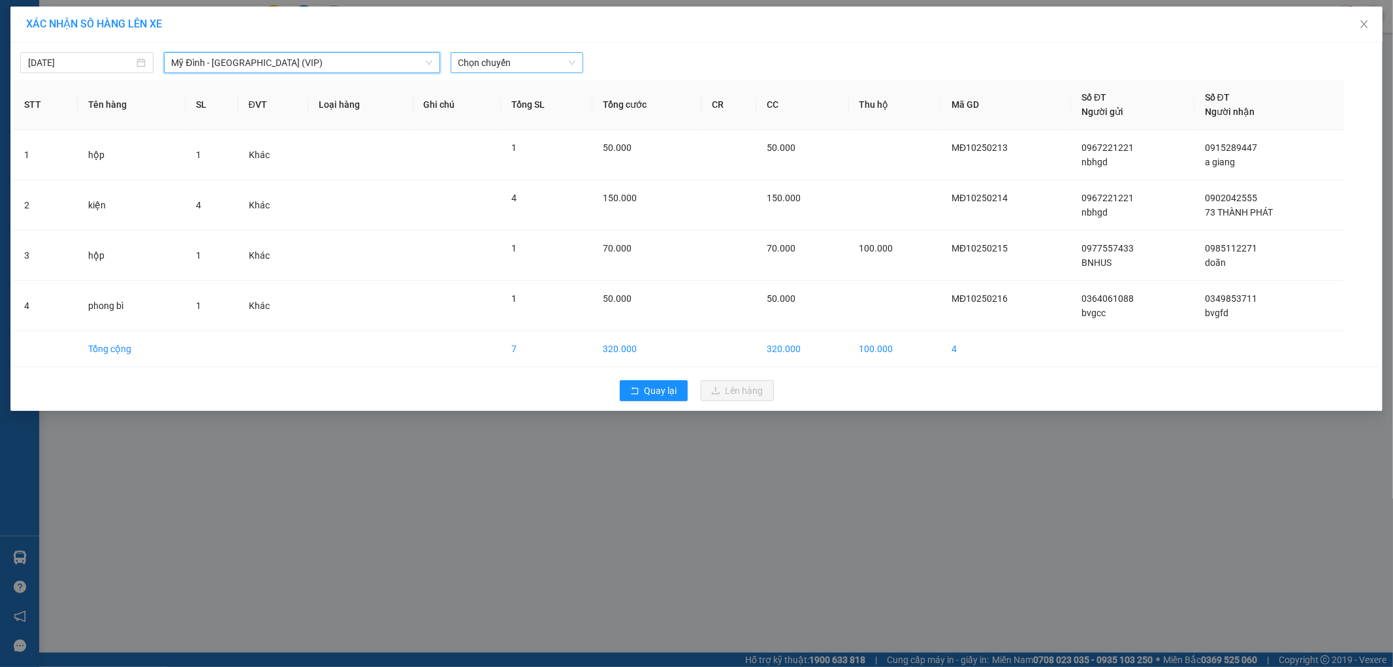
click at [494, 55] on span "Chọn chuyến" at bounding box center [517, 63] width 118 height 20
click at [516, 66] on span "Chọn chuyến" at bounding box center [517, 63] width 118 height 20
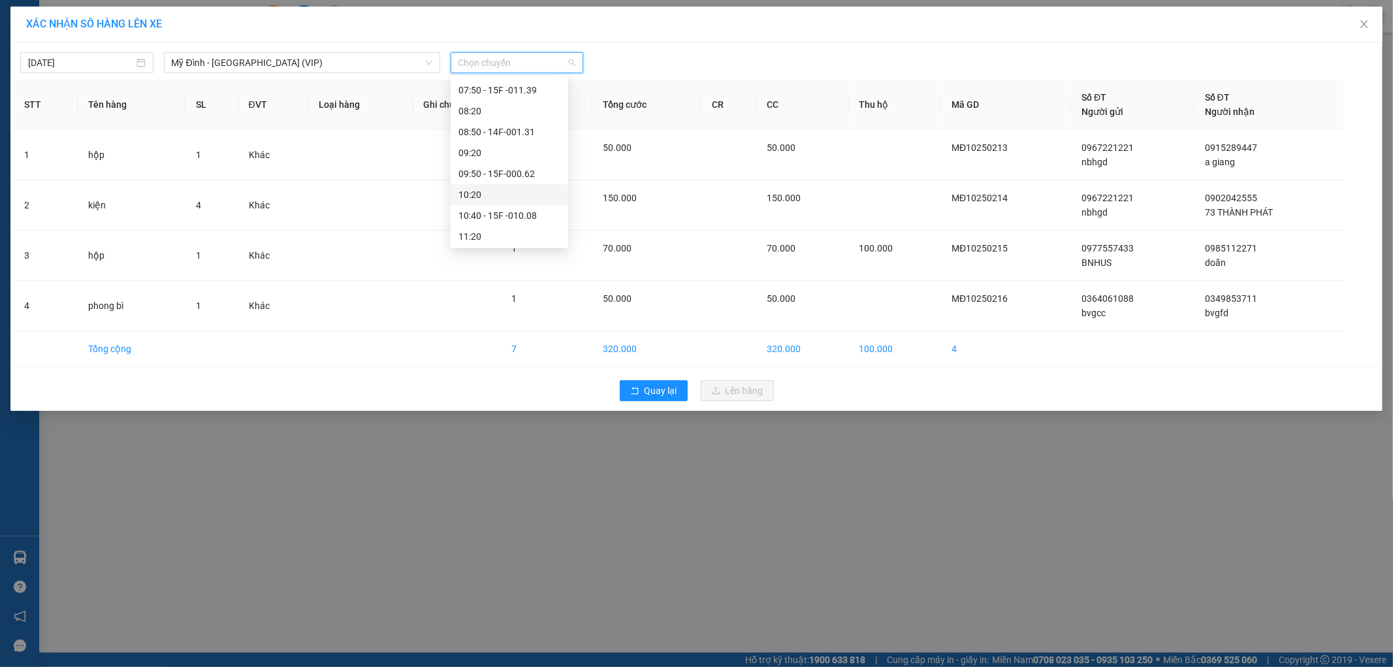
scroll to position [217, 0]
click at [526, 186] on div "11:50 - 15F-011.65" at bounding box center [509, 185] width 102 height 14
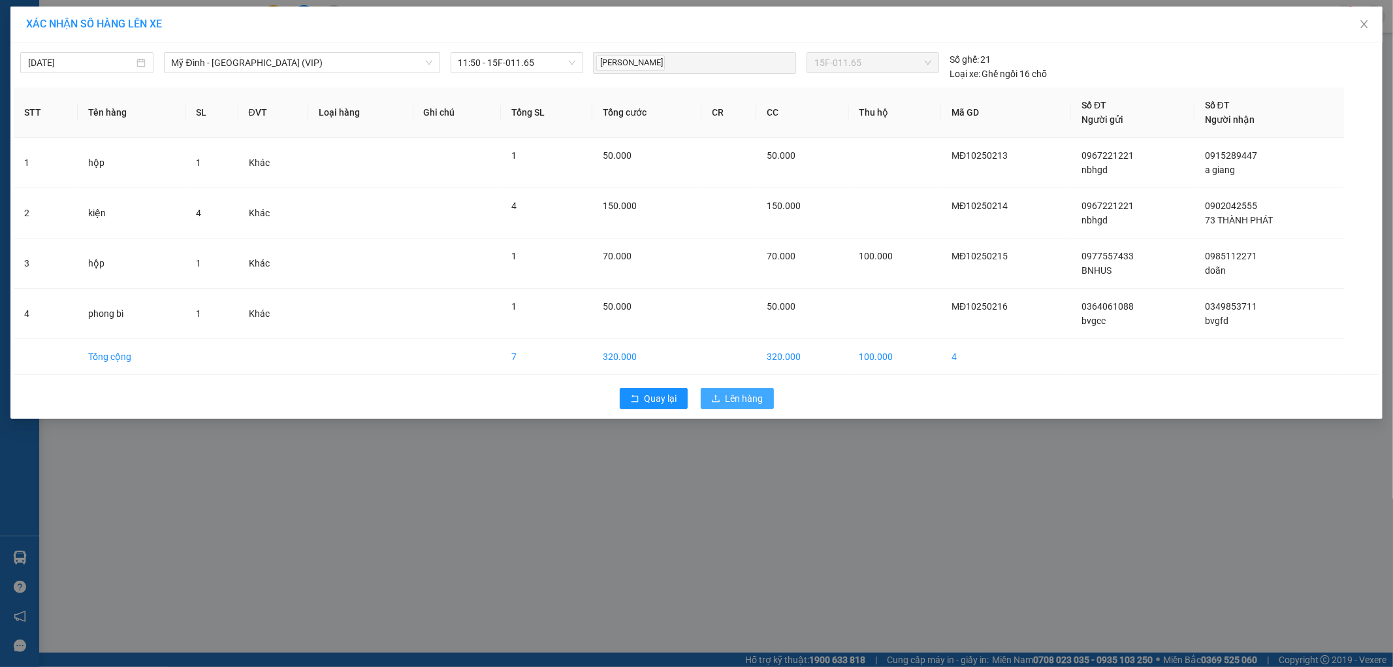
click at [724, 394] on button "Lên hàng" at bounding box center [737, 398] width 73 height 21
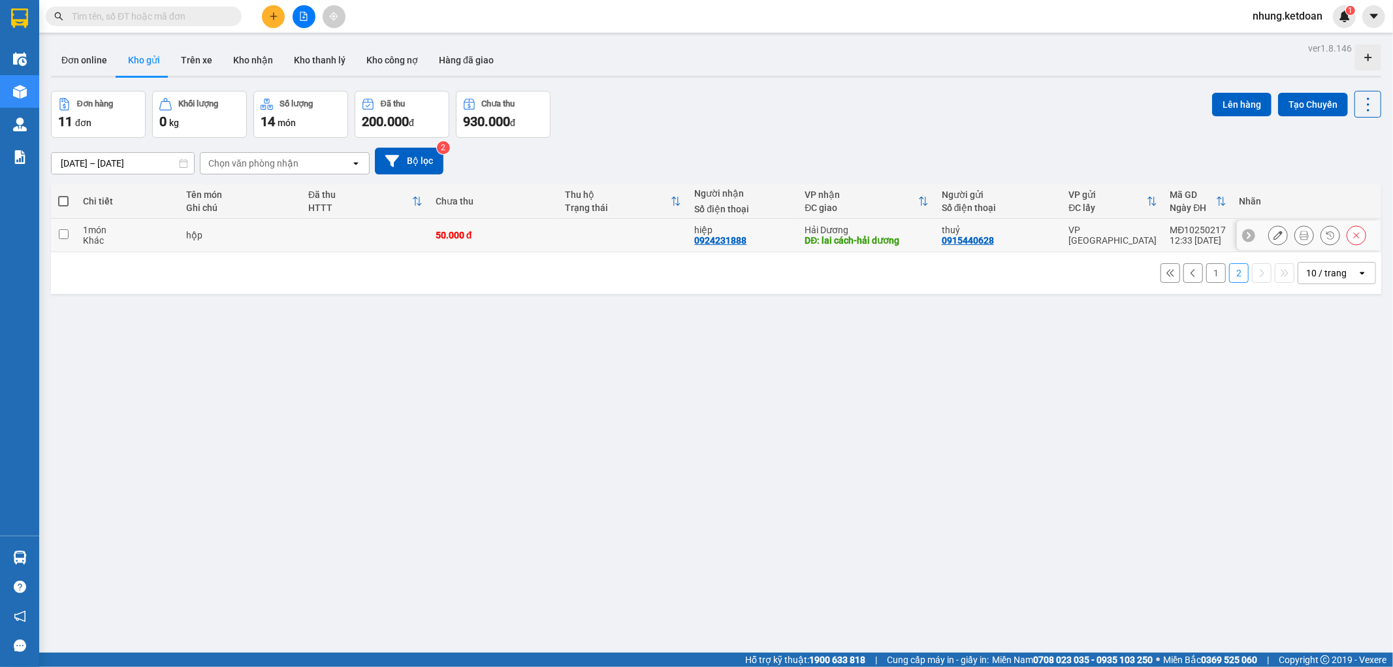
click at [553, 235] on td "50.000 đ" at bounding box center [493, 235] width 129 height 33
checkbox input "true"
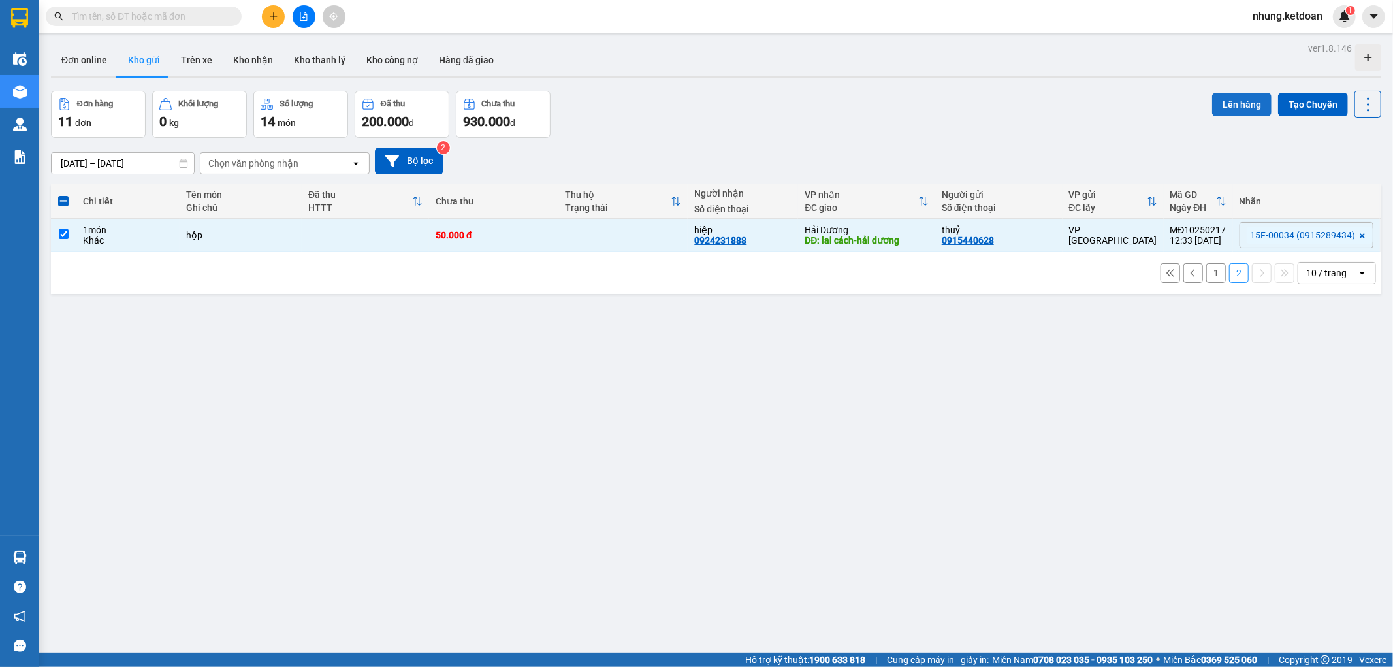
click at [1222, 101] on button "Lên hàng" at bounding box center [1241, 105] width 59 height 24
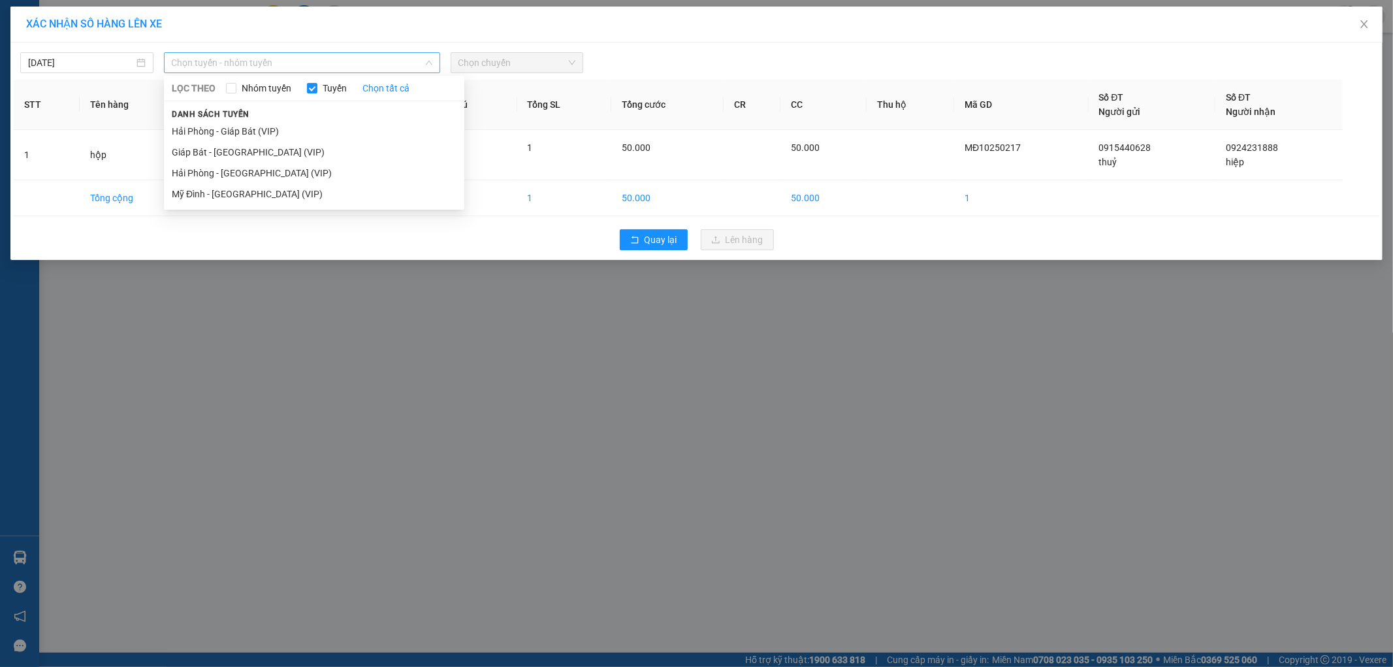
click at [246, 59] on span "Chọn tuyến - nhóm tuyến" at bounding box center [302, 63] width 261 height 20
click at [233, 194] on li "Mỹ Đình - [GEOGRAPHIC_DATA] (VIP)" at bounding box center [314, 193] width 300 height 21
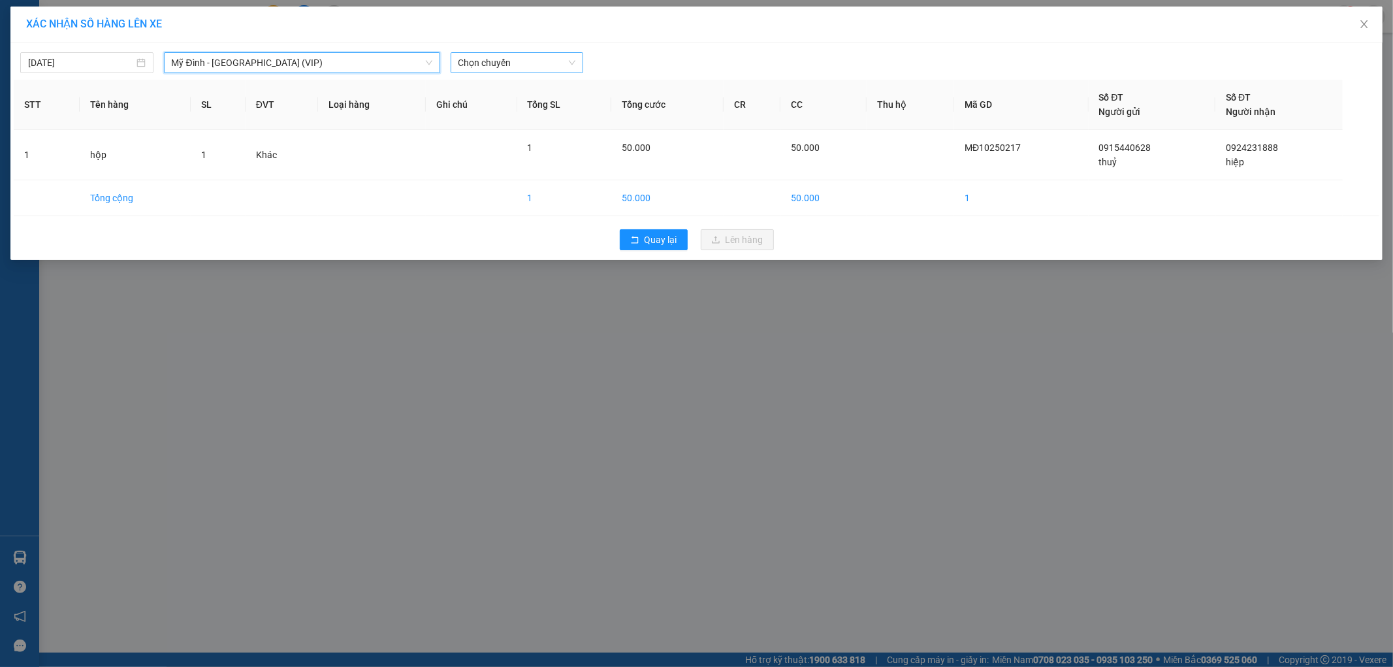
click at [511, 62] on span "Chọn chuyến" at bounding box center [517, 63] width 118 height 20
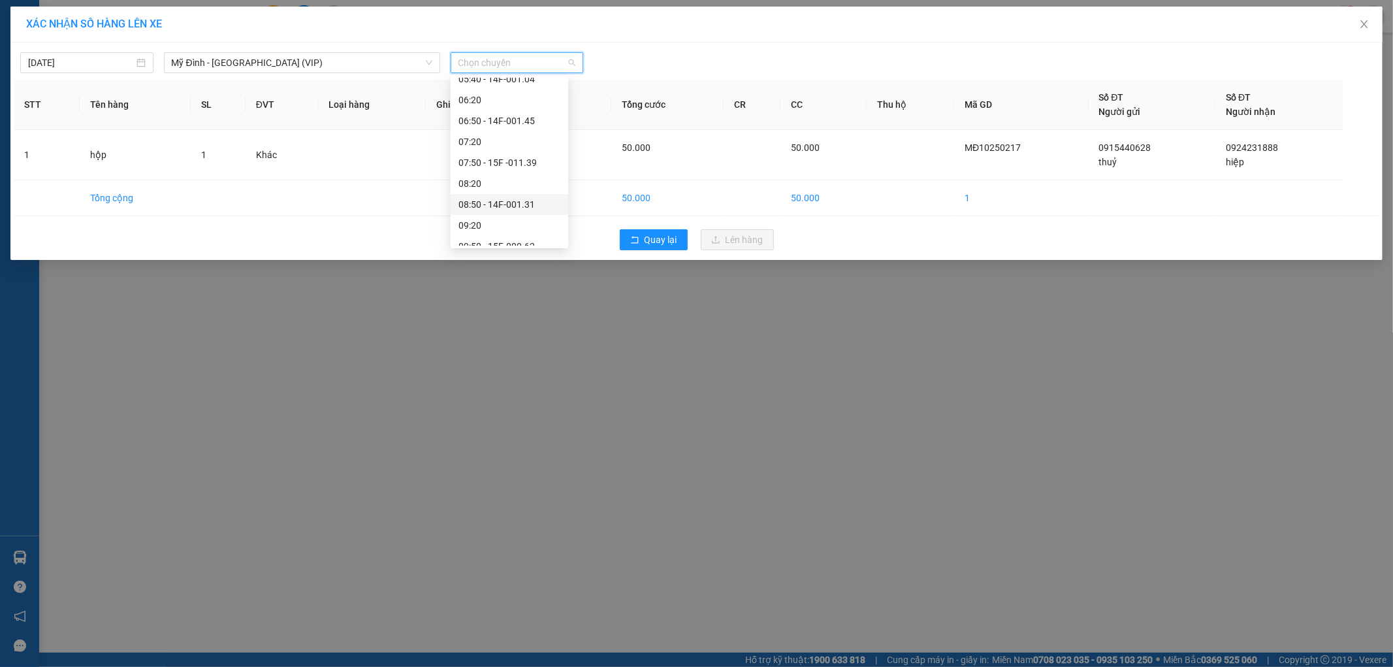
scroll to position [145, 0]
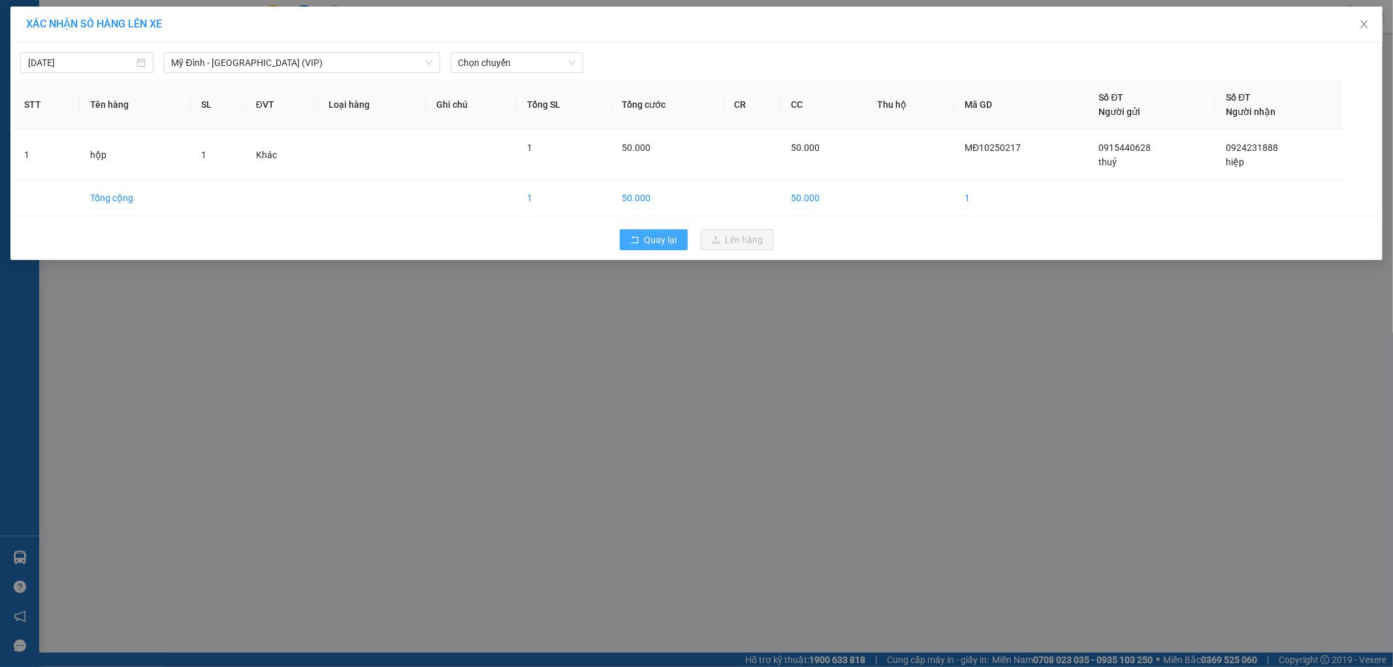
click at [663, 240] on span "Quay lại" at bounding box center [661, 239] width 33 height 14
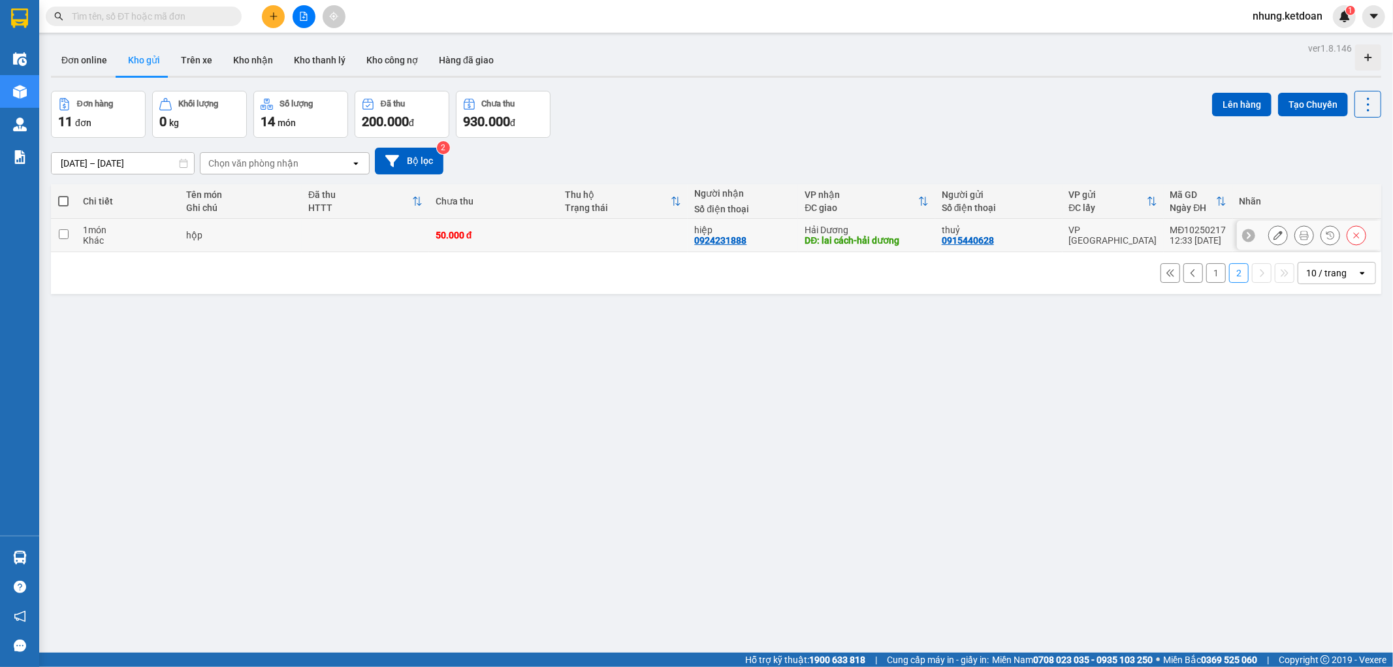
click at [361, 237] on td at bounding box center [365, 235] width 127 height 33
checkbox input "true"
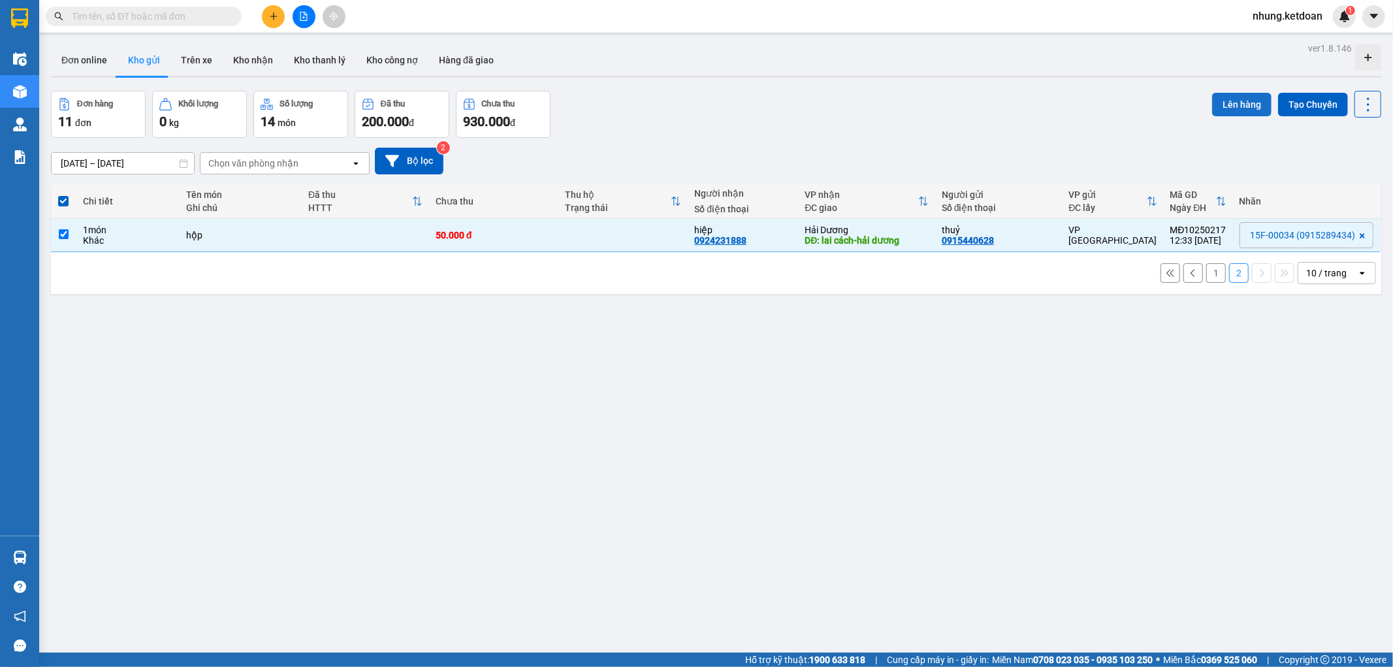
click at [1224, 95] on button "Lên hàng" at bounding box center [1241, 105] width 59 height 24
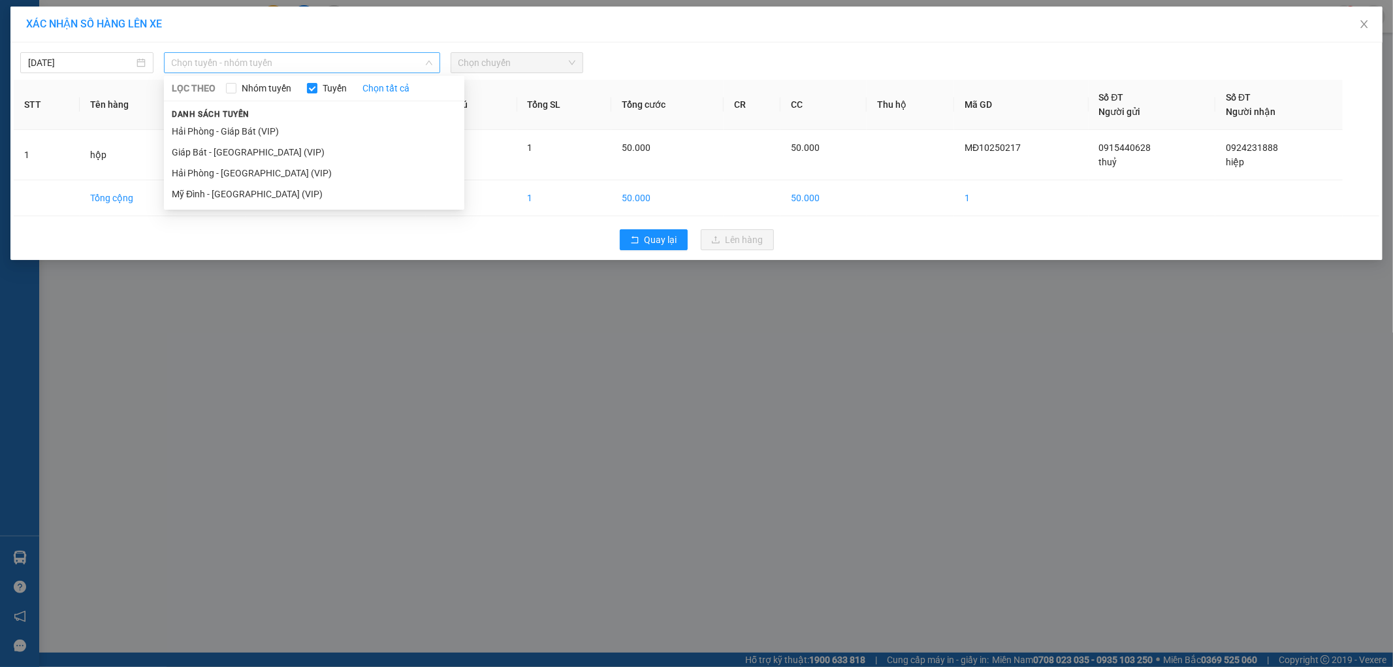
click at [302, 61] on span "Chọn tuyến - nhóm tuyến" at bounding box center [302, 63] width 261 height 20
click at [255, 188] on li "Mỹ Đình - [GEOGRAPHIC_DATA] (VIP)" at bounding box center [314, 193] width 300 height 21
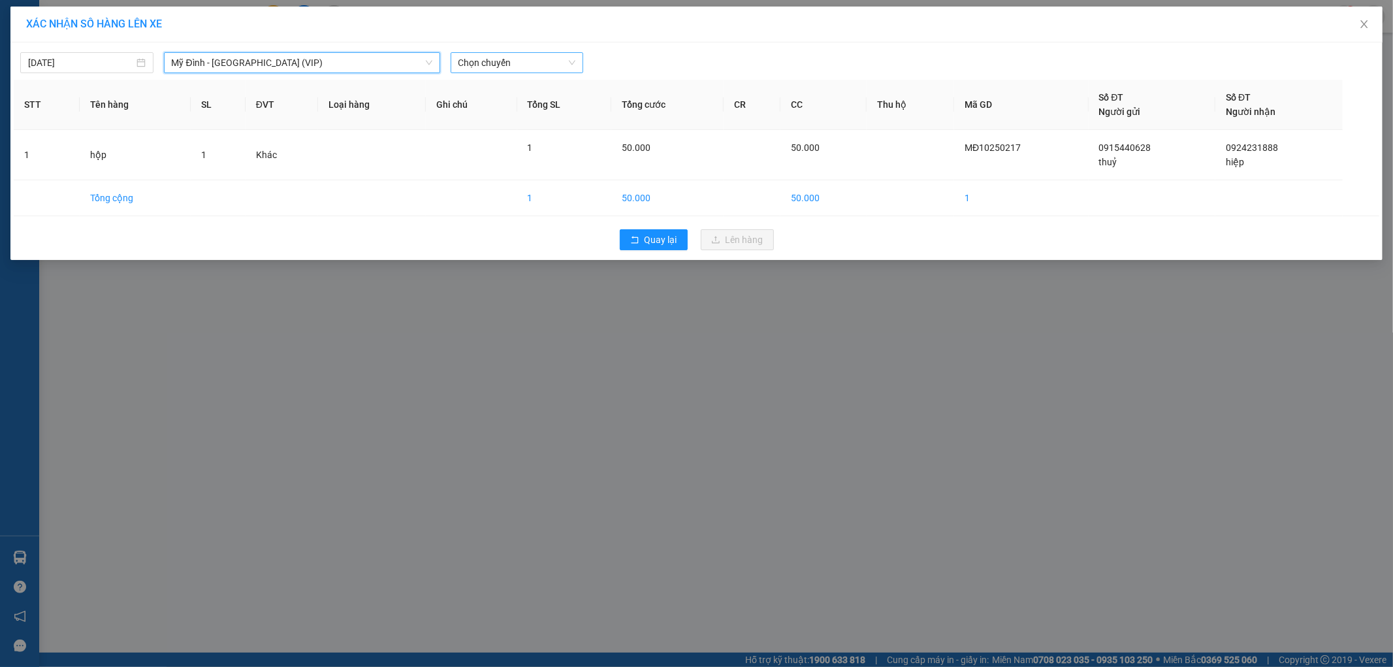
click at [512, 59] on span "Chọn chuyến" at bounding box center [517, 63] width 118 height 20
click at [534, 195] on div "13:50 - 15F-000.34" at bounding box center [509, 196] width 102 height 14
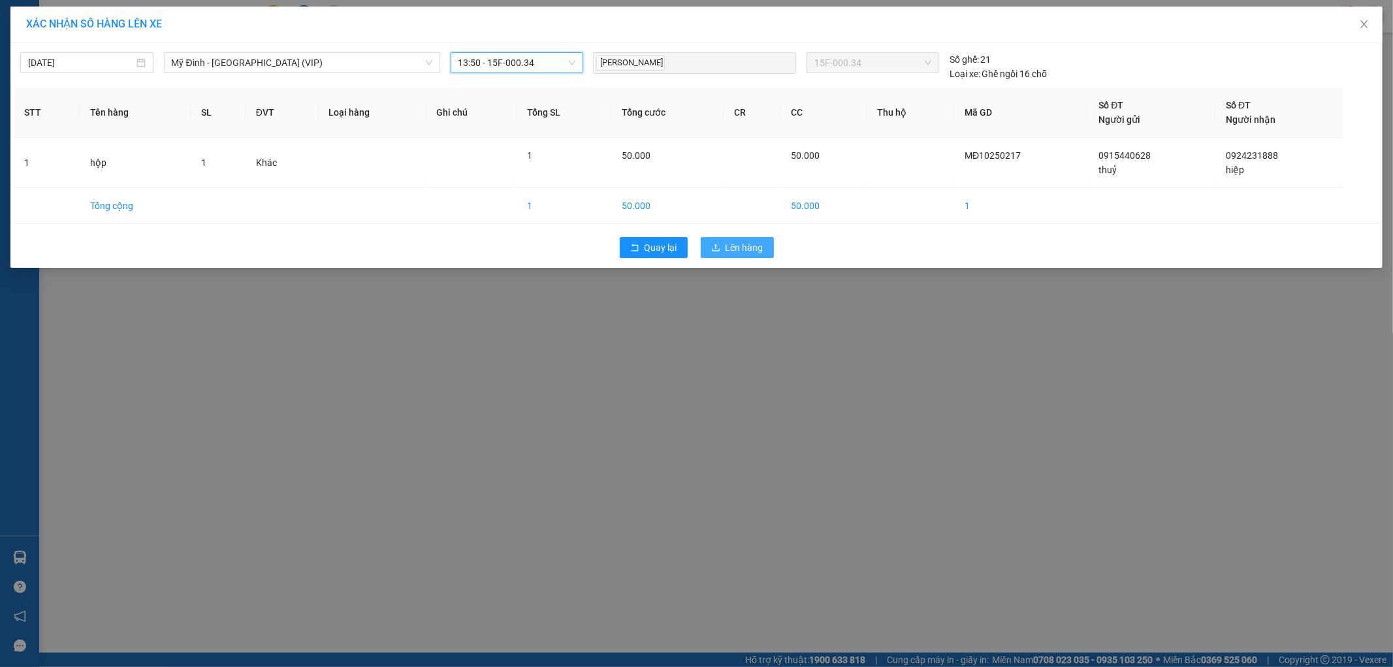
click at [733, 243] on span "Lên hàng" at bounding box center [744, 247] width 38 height 14
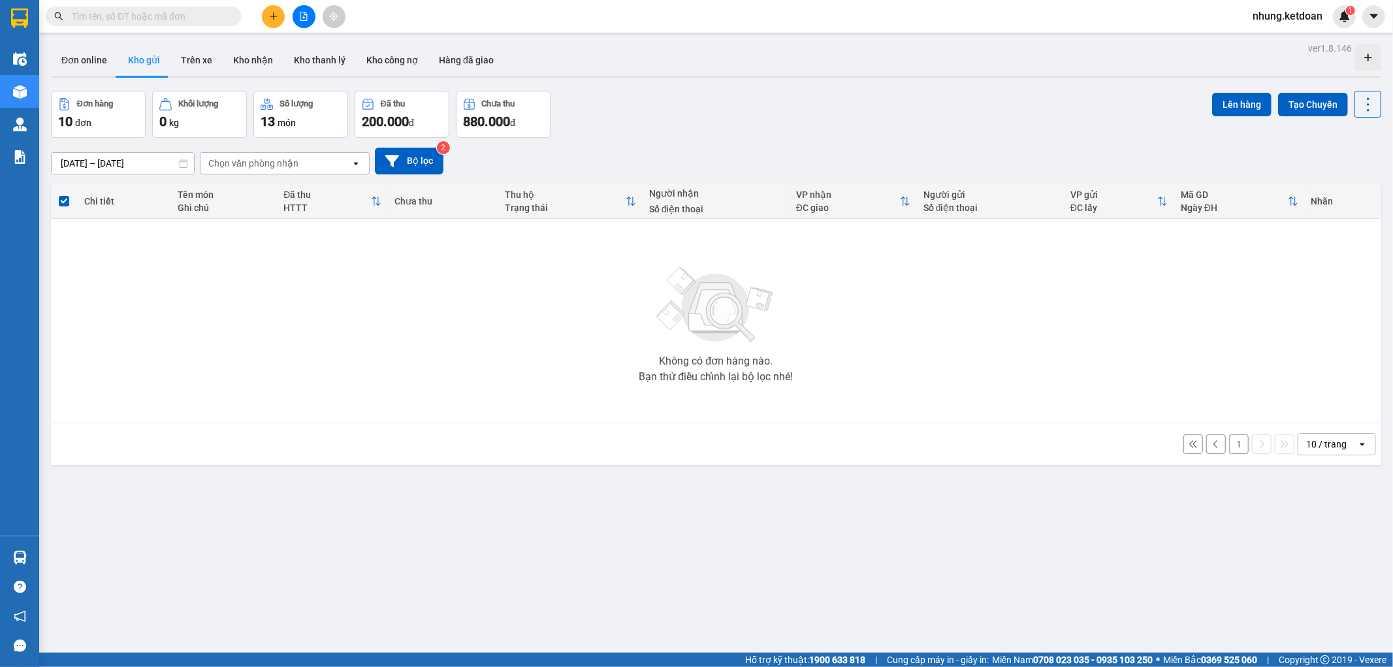
click at [1229, 449] on button "1" at bounding box center [1239, 444] width 20 height 20
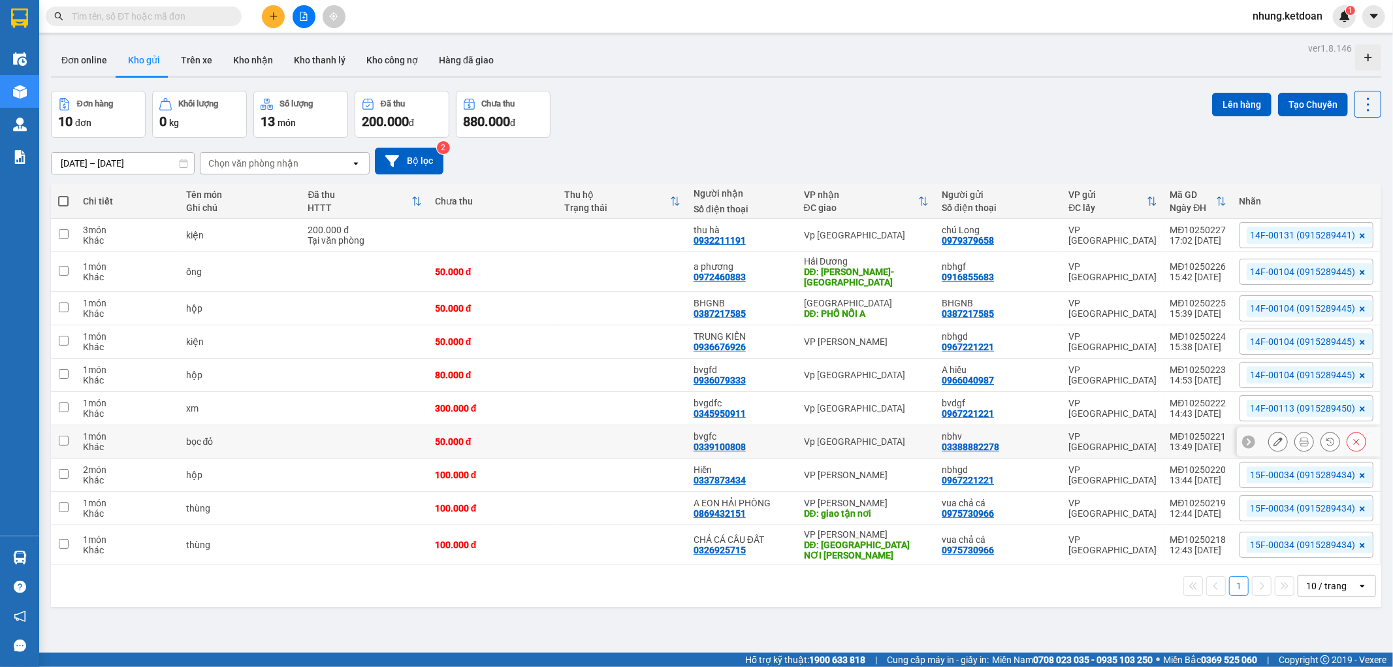
click at [572, 428] on td at bounding box center [622, 441] width 129 height 33
checkbox input "true"
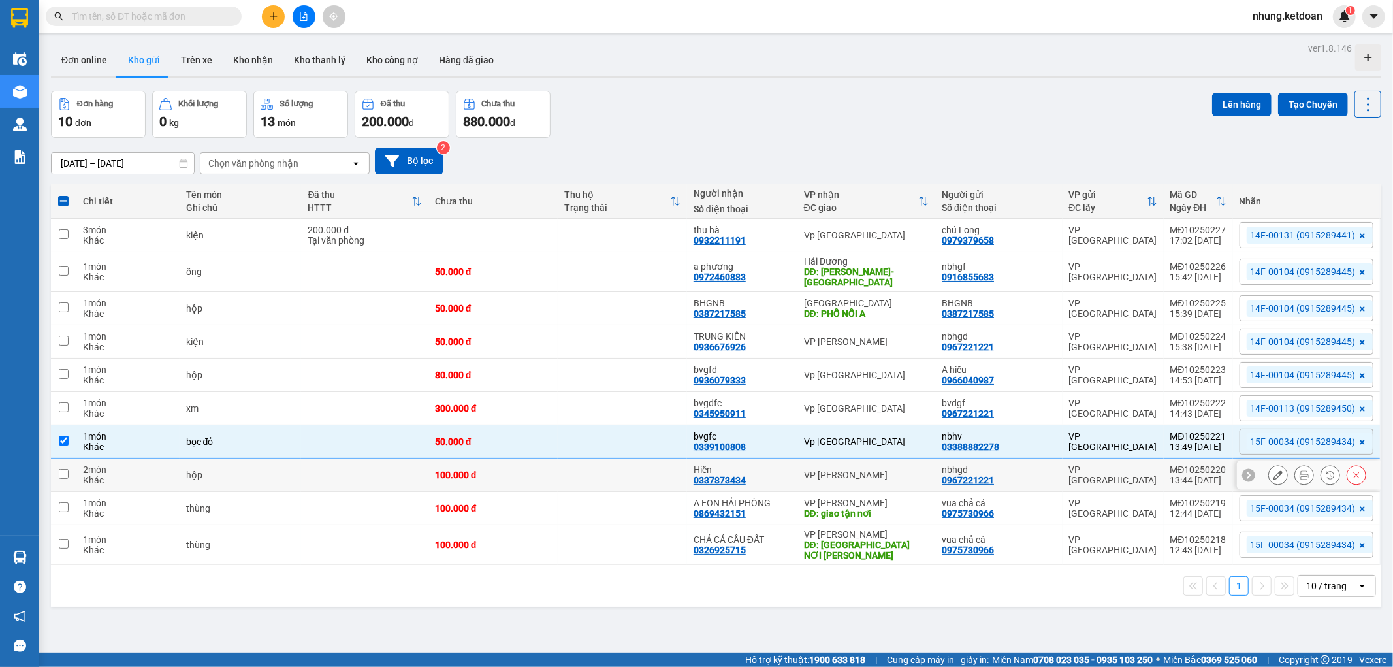
click at [567, 458] on td at bounding box center [622, 474] width 129 height 33
checkbox input "true"
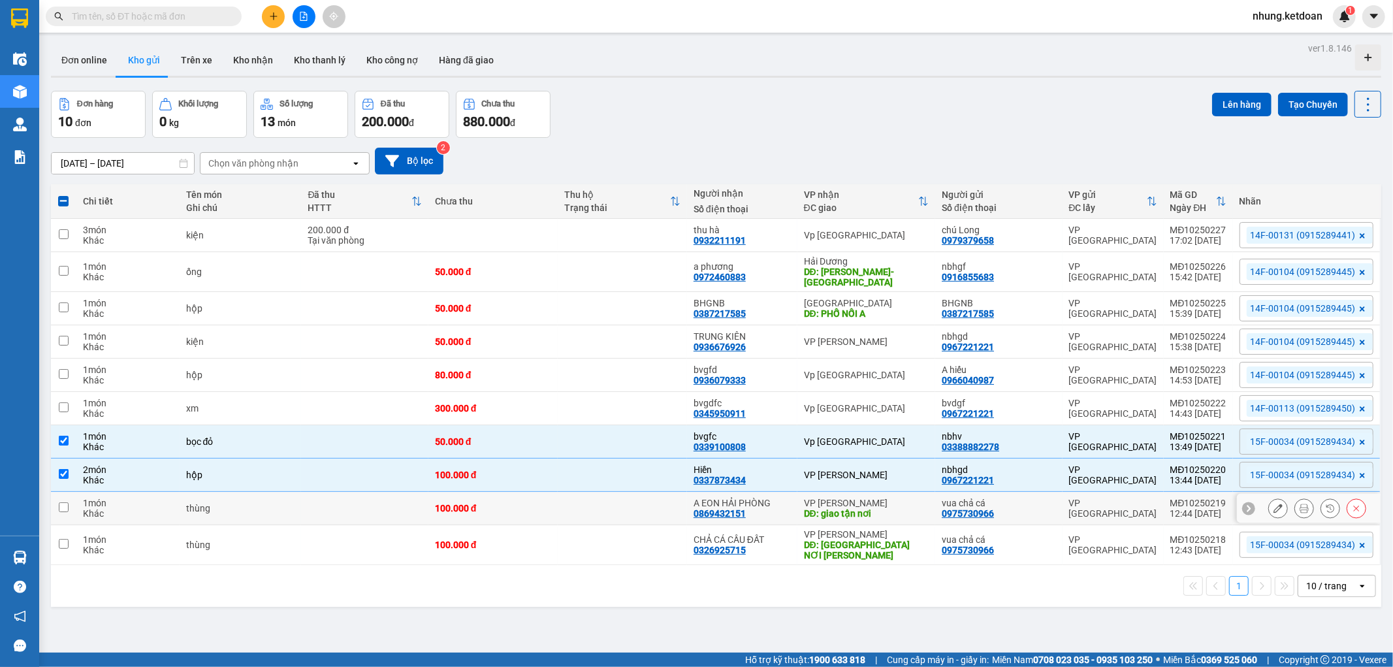
click at [560, 496] on td at bounding box center [622, 508] width 129 height 33
checkbox input "true"
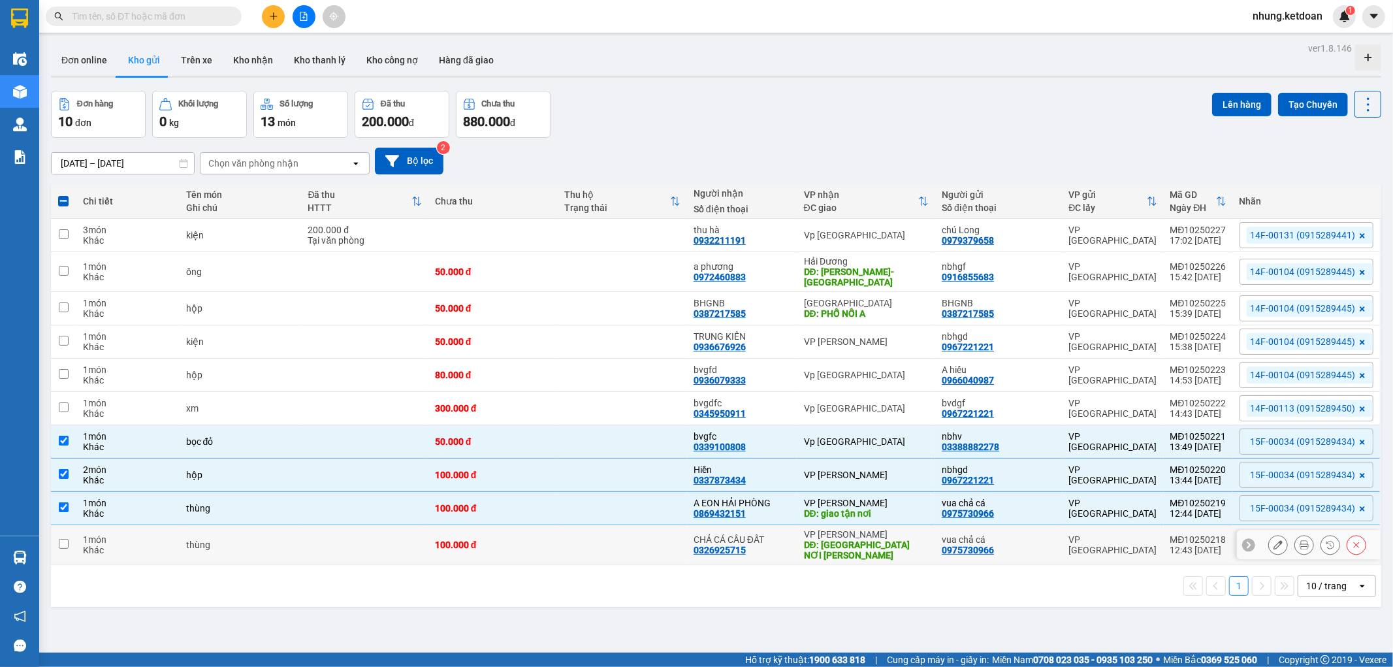
click at [569, 543] on td at bounding box center [622, 545] width 129 height 40
checkbox input "true"
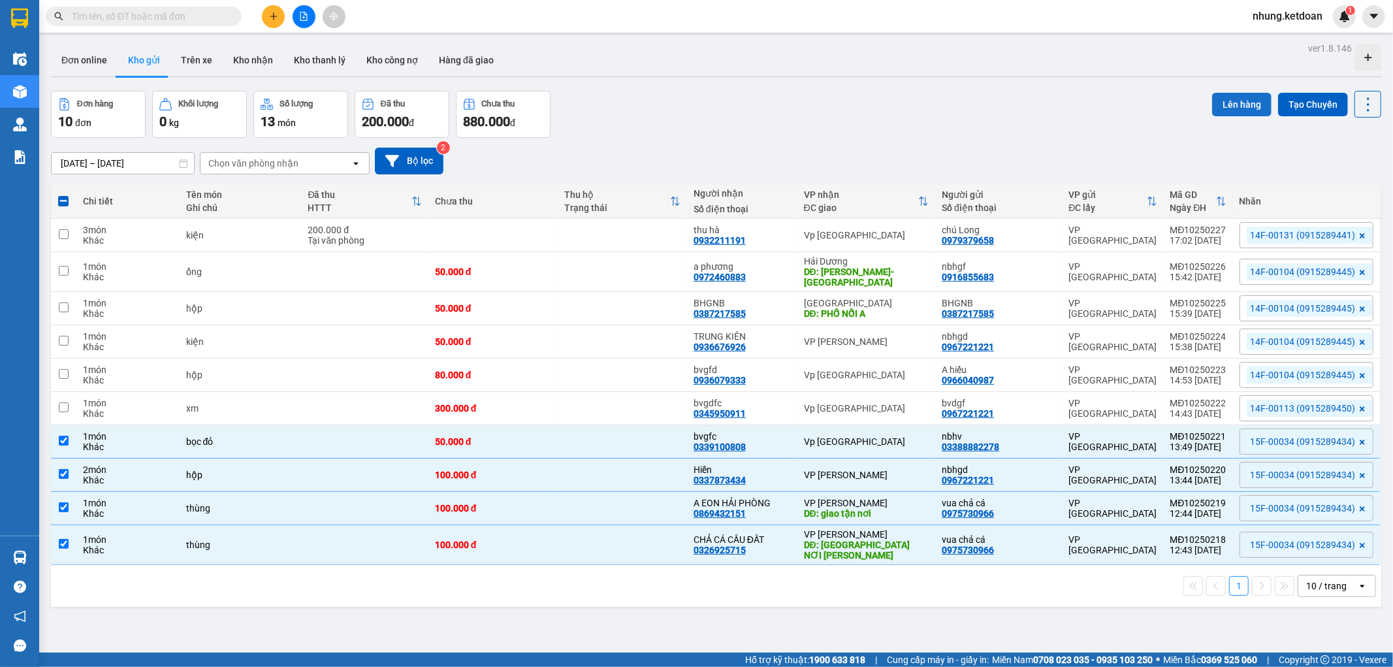
click at [1216, 99] on button "Lên hàng" at bounding box center [1241, 105] width 59 height 24
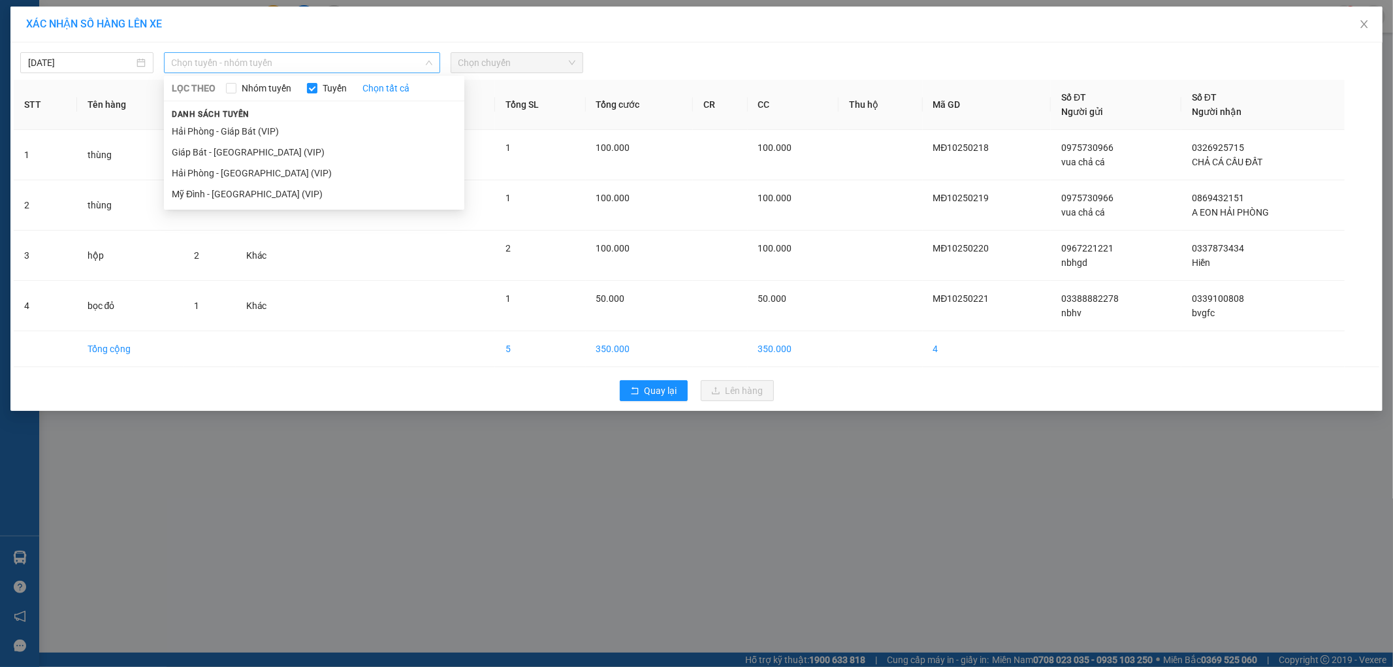
drag, startPoint x: 264, startPoint y: 61, endPoint x: 263, endPoint y: 95, distance: 34.0
click at [265, 61] on span "Chọn tuyến - nhóm tuyến" at bounding box center [302, 63] width 261 height 20
click at [196, 191] on li "Mỹ Đình - [GEOGRAPHIC_DATA] (VIP)" at bounding box center [314, 193] width 300 height 21
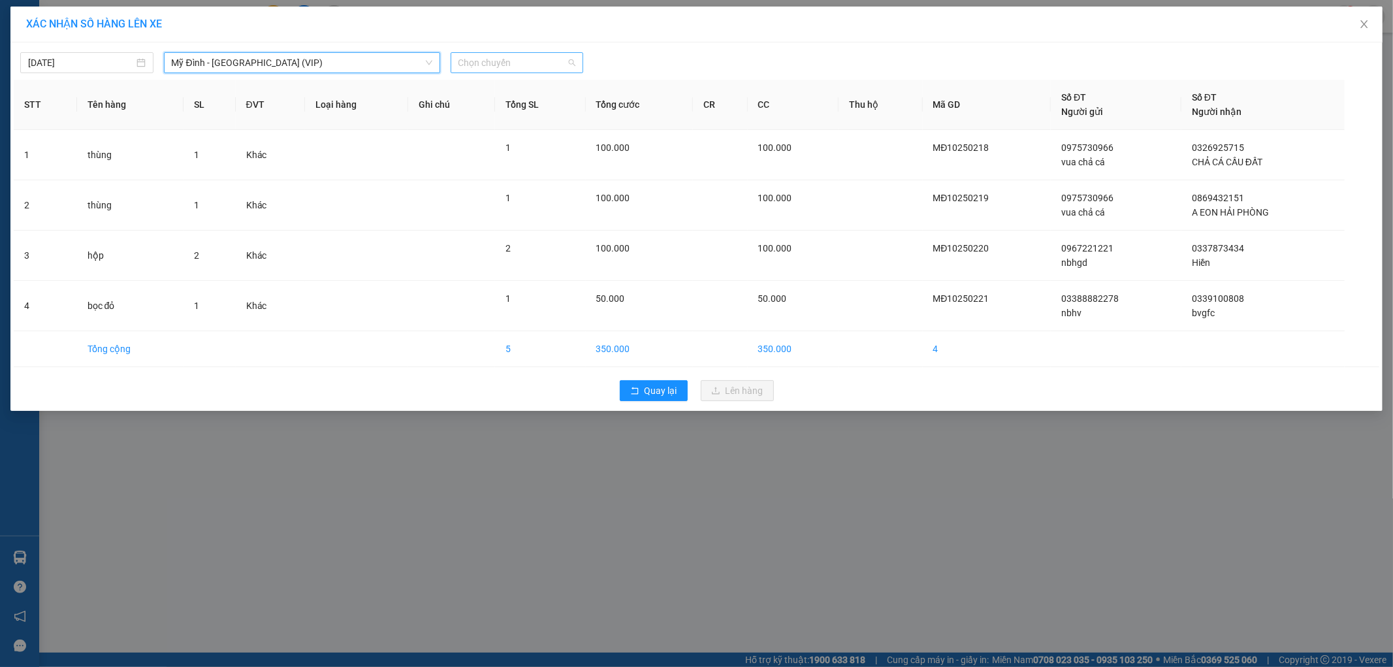
click at [510, 63] on span "Chọn chuyến" at bounding box center [517, 63] width 118 height 20
click at [528, 168] on div "13:50 - 15F-000.34" at bounding box center [509, 171] width 102 height 14
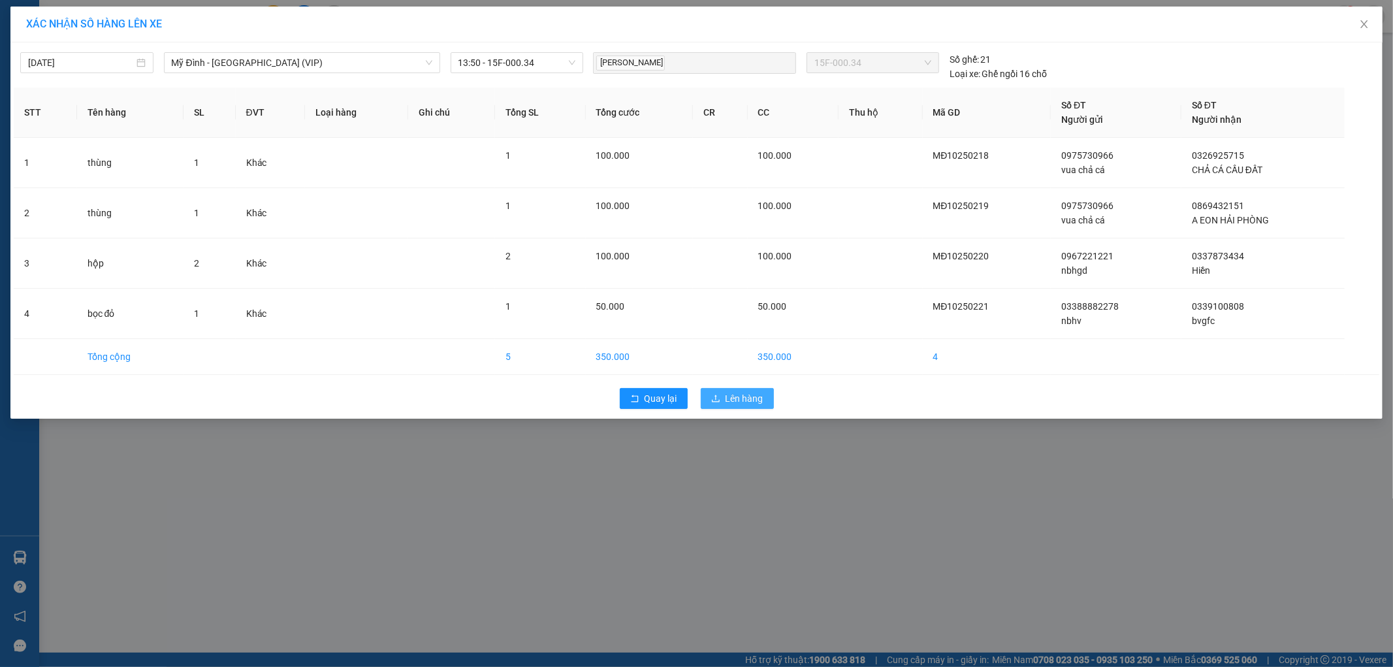
click at [755, 394] on span "Lên hàng" at bounding box center [744, 398] width 38 height 14
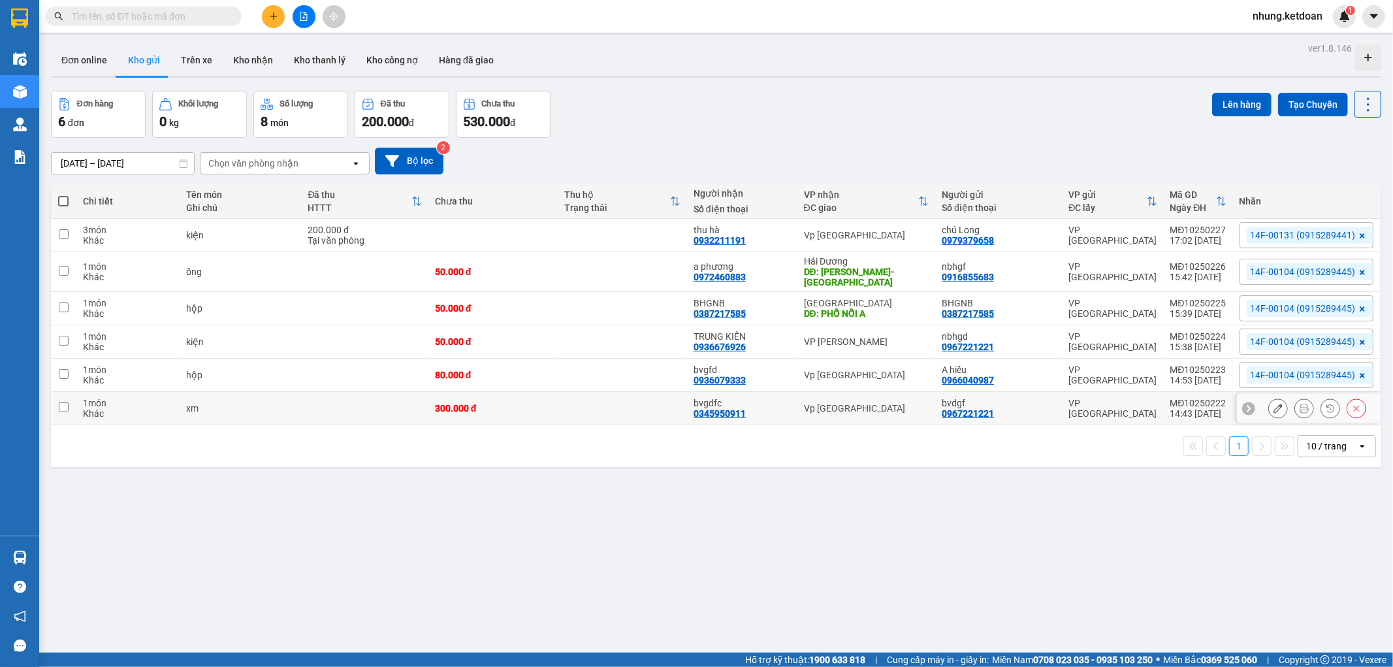
drag, startPoint x: 556, startPoint y: 407, endPoint x: 974, endPoint y: 210, distance: 462.1
click at [562, 402] on tr "1 món Khác xm 300.000 đ bvgdfc 0345950911 Vp Thượng Lý bvdgf 0967221221 VP [GEO…" at bounding box center [716, 408] width 1330 height 33
checkbox input "true"
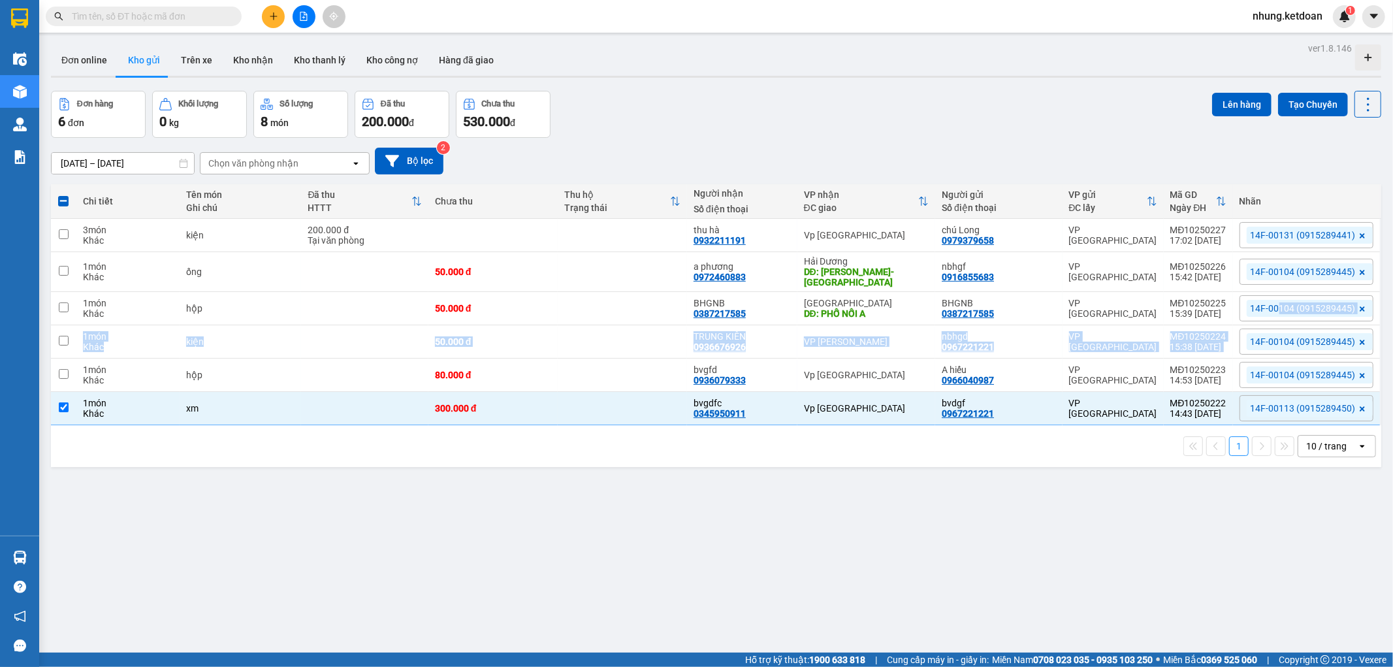
click at [1239, 342] on tbody "3 món Khác kiện 200.000 đ Tại văn phòng thu hà 0932211191 Vp [GEOGRAPHIC_DATA] …" at bounding box center [716, 322] width 1330 height 206
click at [1225, 99] on button "Lên hàng" at bounding box center [1241, 105] width 59 height 24
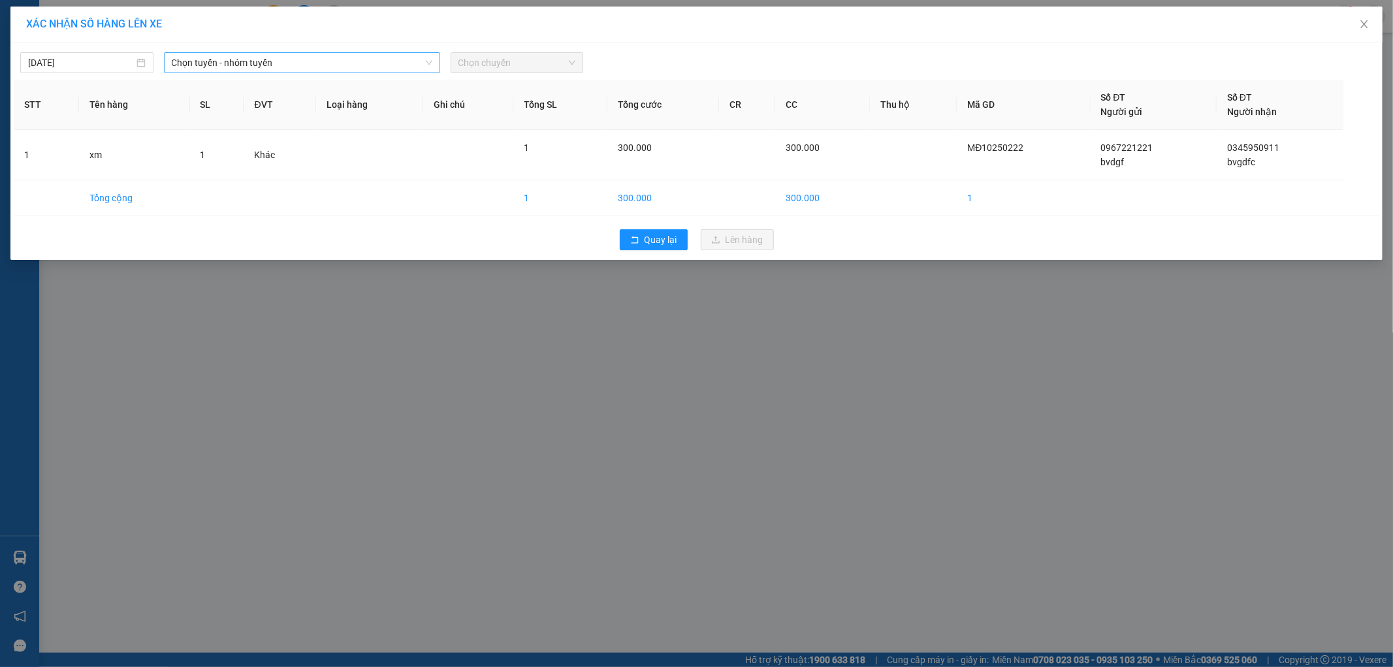
click at [325, 61] on span "Chọn tuyến - nhóm tuyến" at bounding box center [302, 63] width 261 height 20
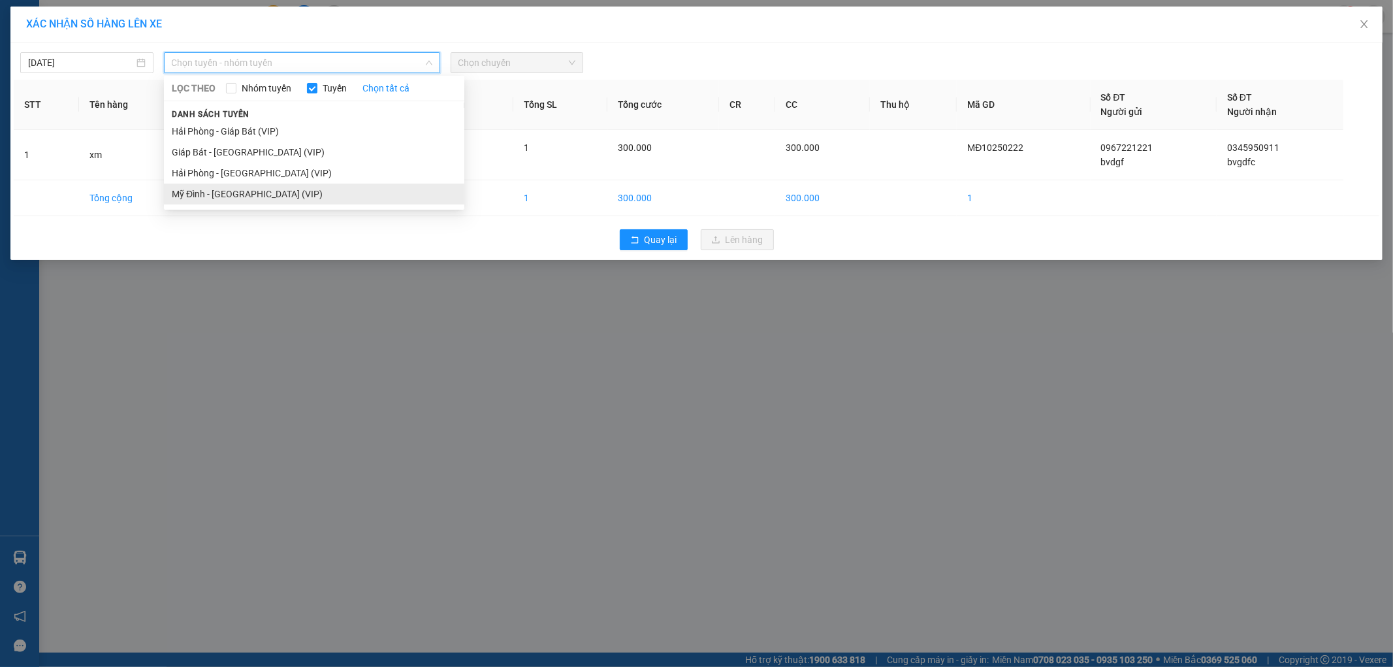
click at [232, 191] on li "Mỹ Đình - [GEOGRAPHIC_DATA] (VIP)" at bounding box center [314, 193] width 300 height 21
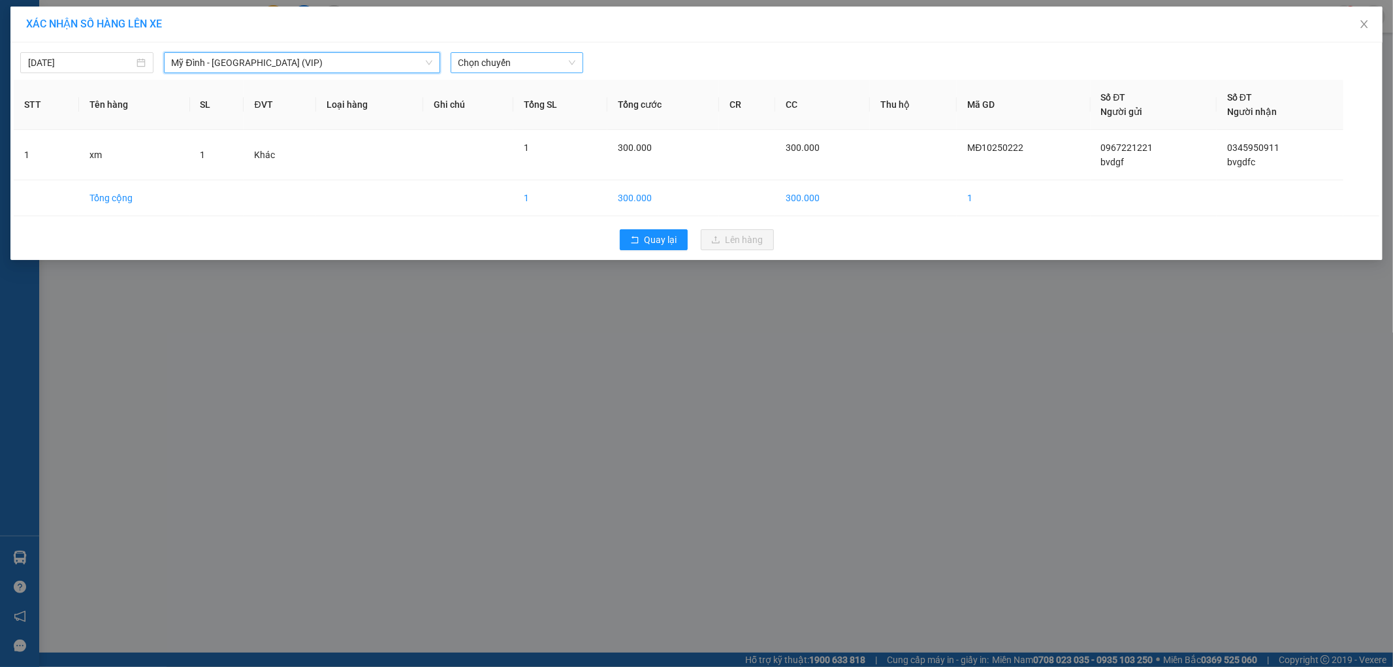
click at [520, 57] on span "Chọn chuyến" at bounding box center [517, 63] width 118 height 20
click at [535, 236] on div "14:50 - 14F-001.13" at bounding box center [509, 238] width 102 height 14
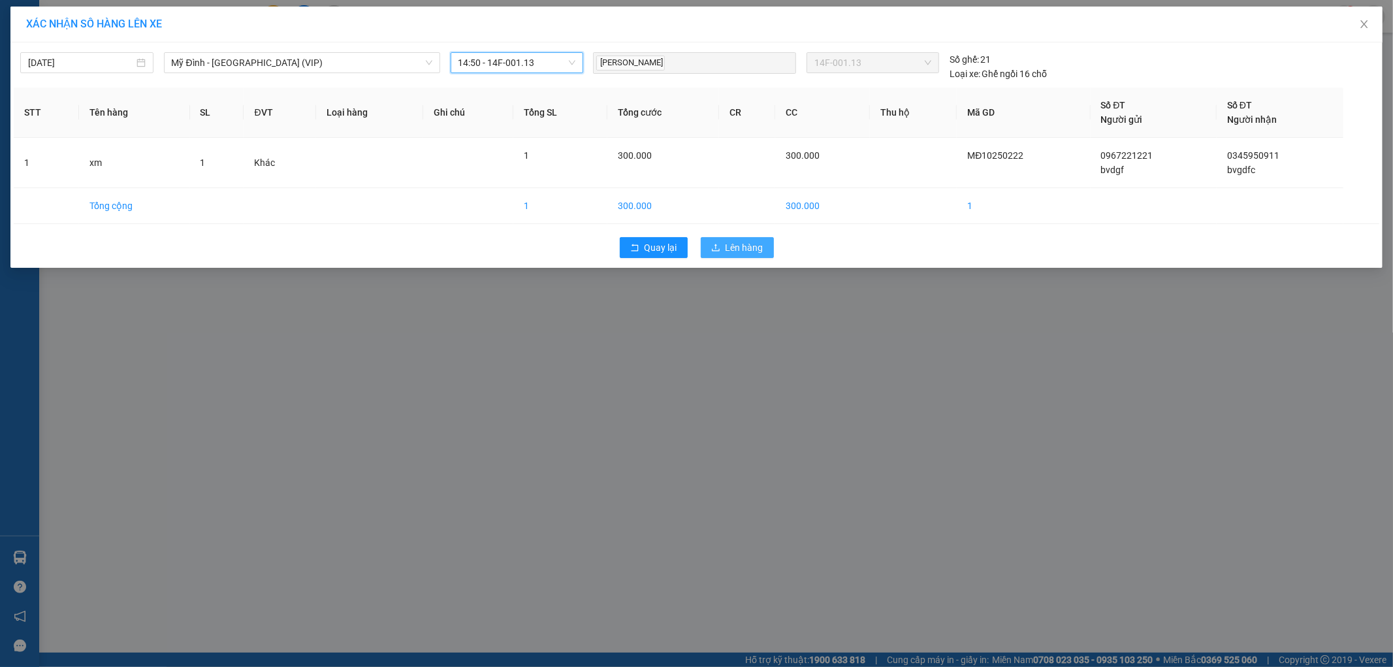
click at [739, 250] on span "Lên hàng" at bounding box center [744, 247] width 38 height 14
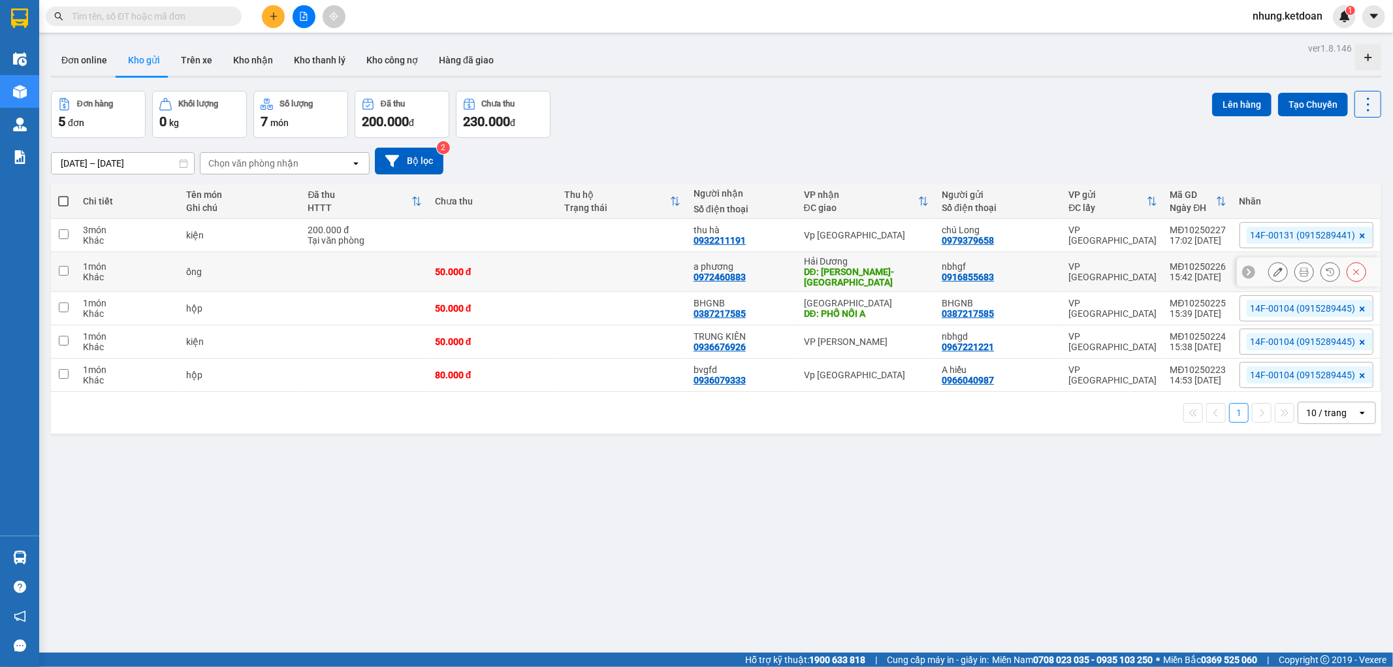
click at [590, 270] on td at bounding box center [622, 272] width 129 height 40
checkbox input "true"
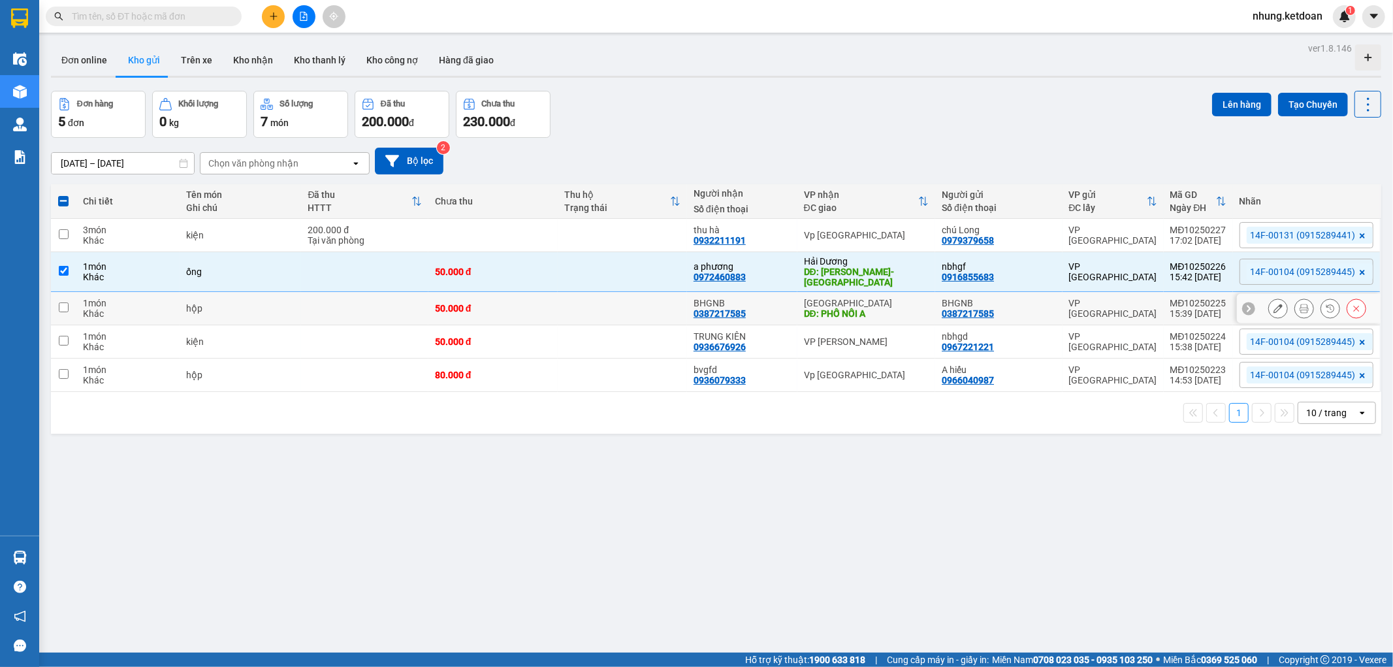
click at [586, 300] on td at bounding box center [622, 308] width 129 height 33
checkbox input "true"
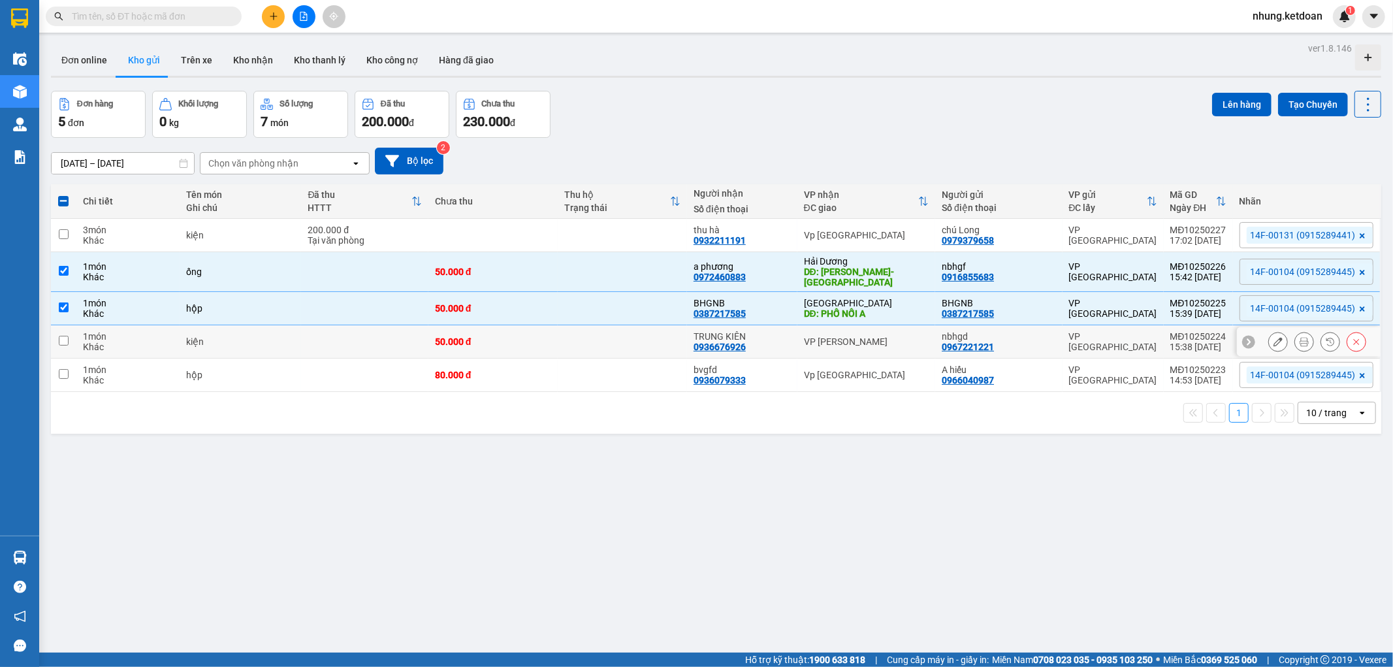
click at [584, 329] on td at bounding box center [622, 341] width 129 height 33
checkbox input "true"
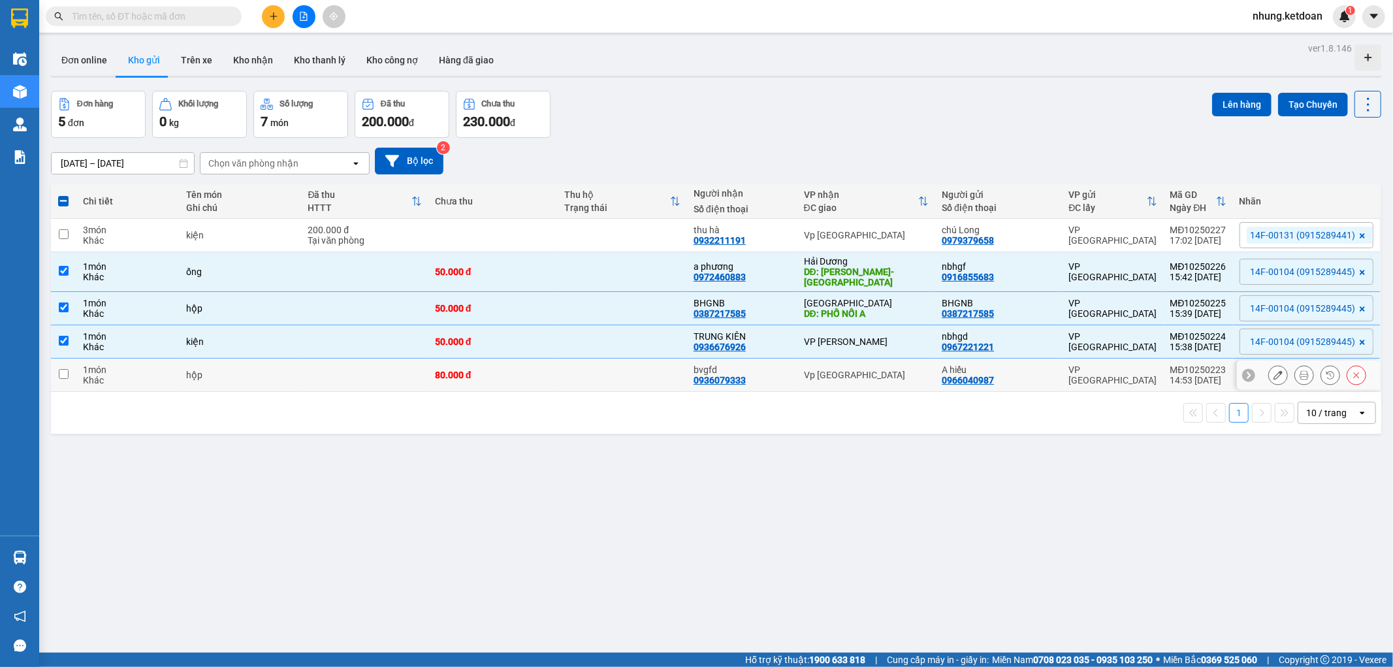
click at [577, 370] on td at bounding box center [622, 375] width 129 height 33
checkbox input "true"
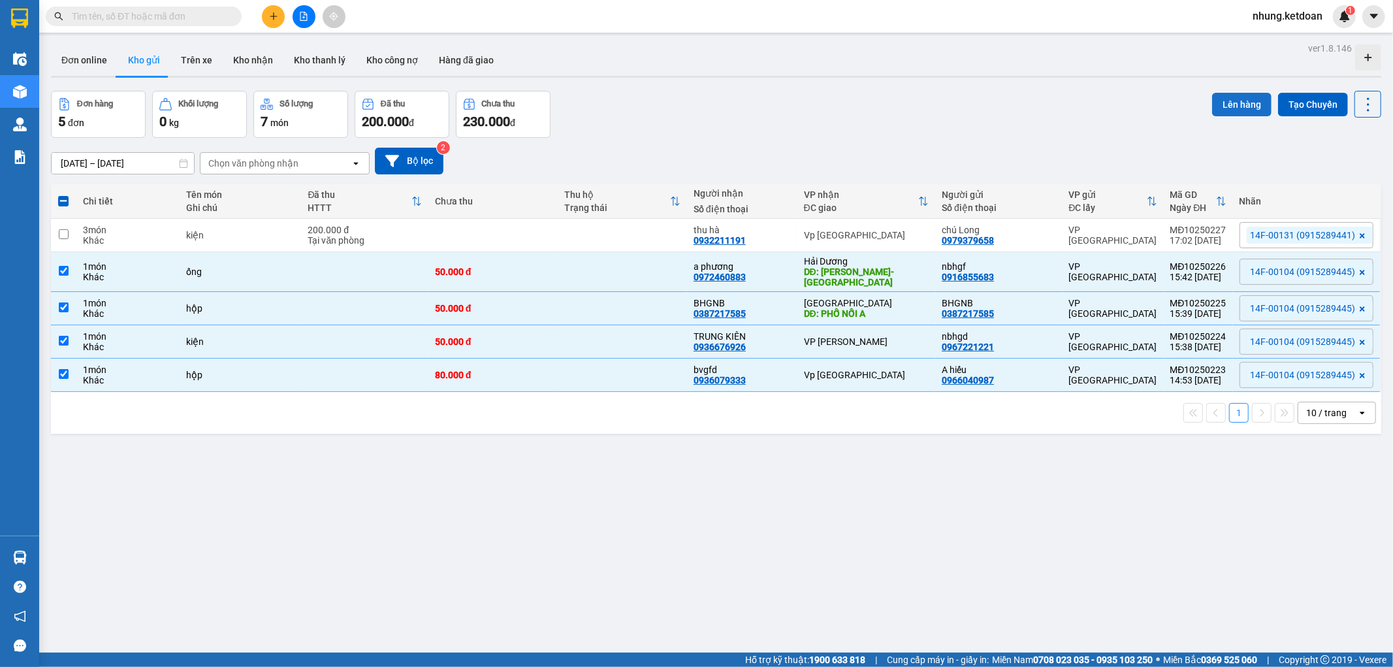
click at [1243, 104] on button "Lên hàng" at bounding box center [1241, 105] width 59 height 24
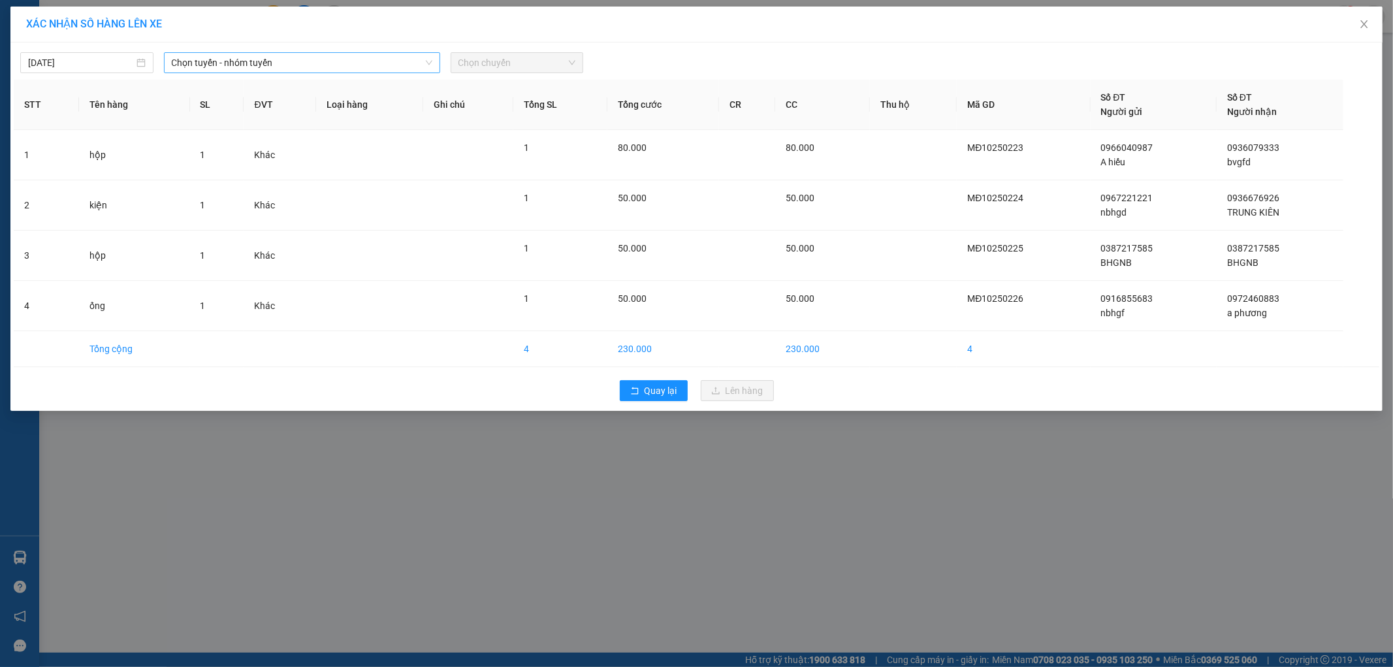
click at [276, 68] on span "Chọn tuyến - nhóm tuyến" at bounding box center [302, 63] width 261 height 20
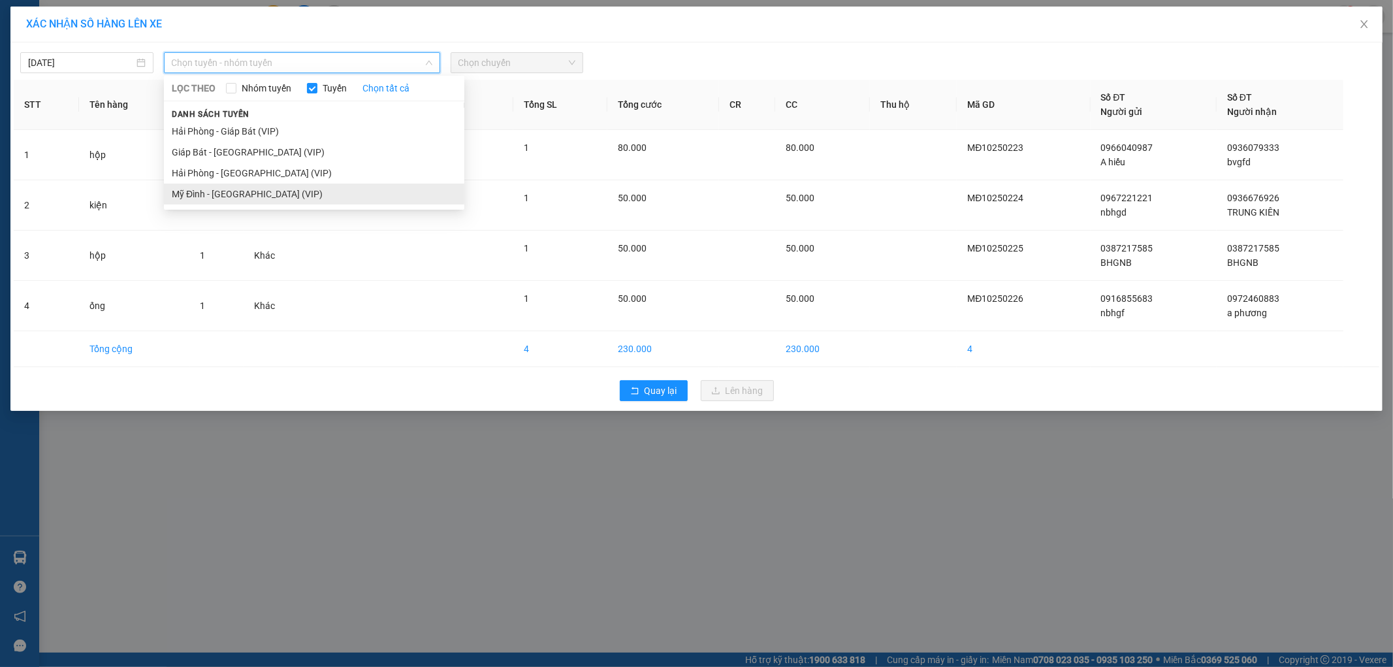
click at [221, 196] on li "Mỹ Đình - [GEOGRAPHIC_DATA] (VIP)" at bounding box center [314, 193] width 300 height 21
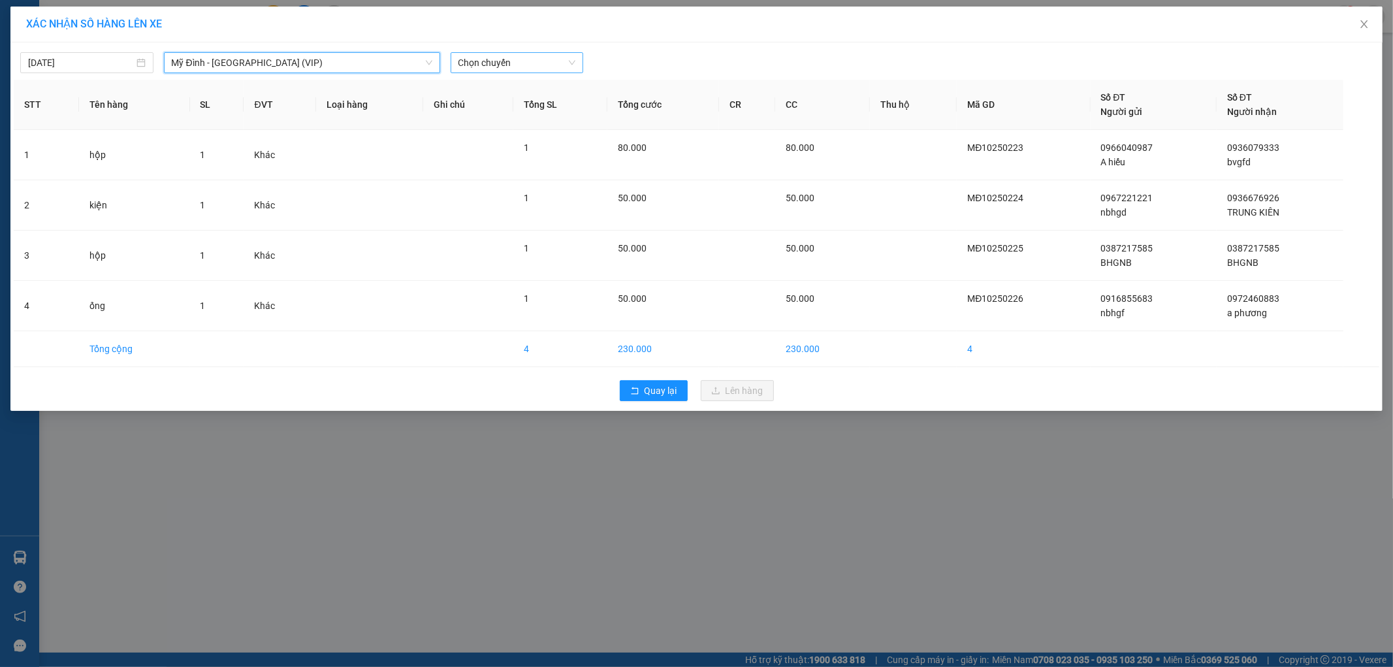
click at [530, 59] on span "Chọn chuyến" at bounding box center [517, 63] width 118 height 20
click at [534, 187] on div "15:50 - 14F-001.04" at bounding box center [509, 182] width 102 height 14
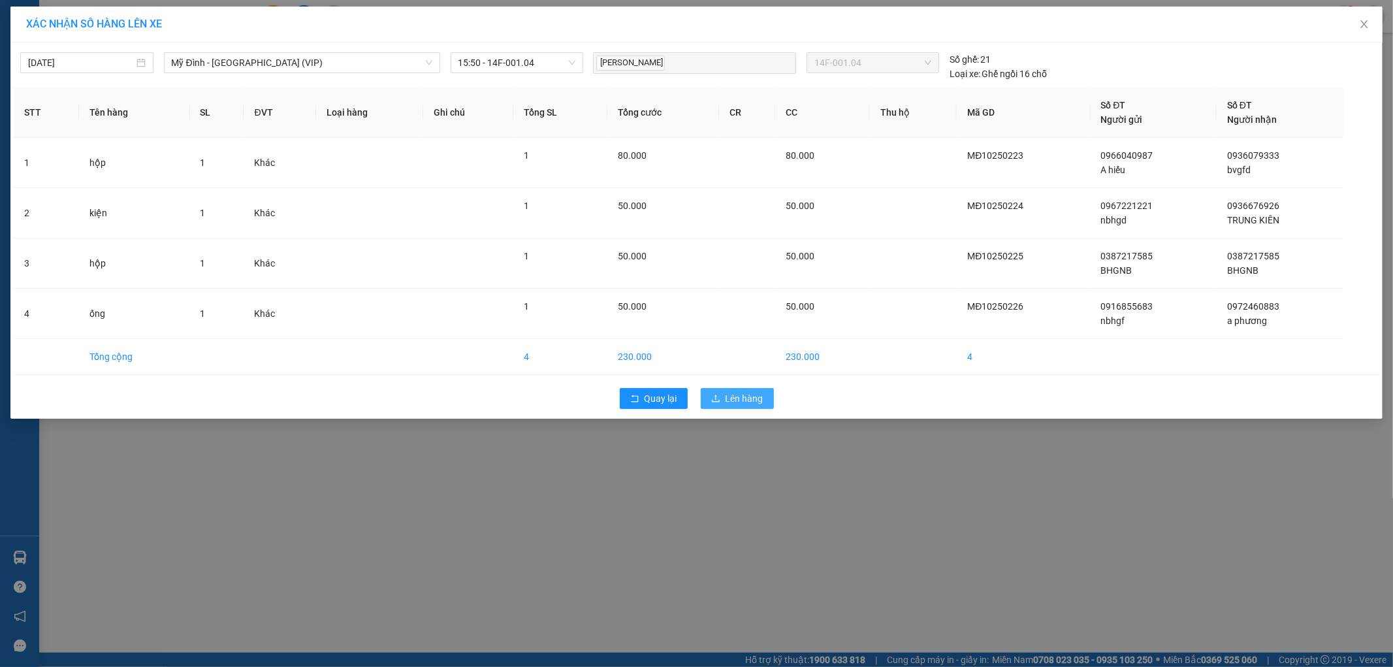
click at [727, 396] on span "Lên hàng" at bounding box center [744, 398] width 38 height 14
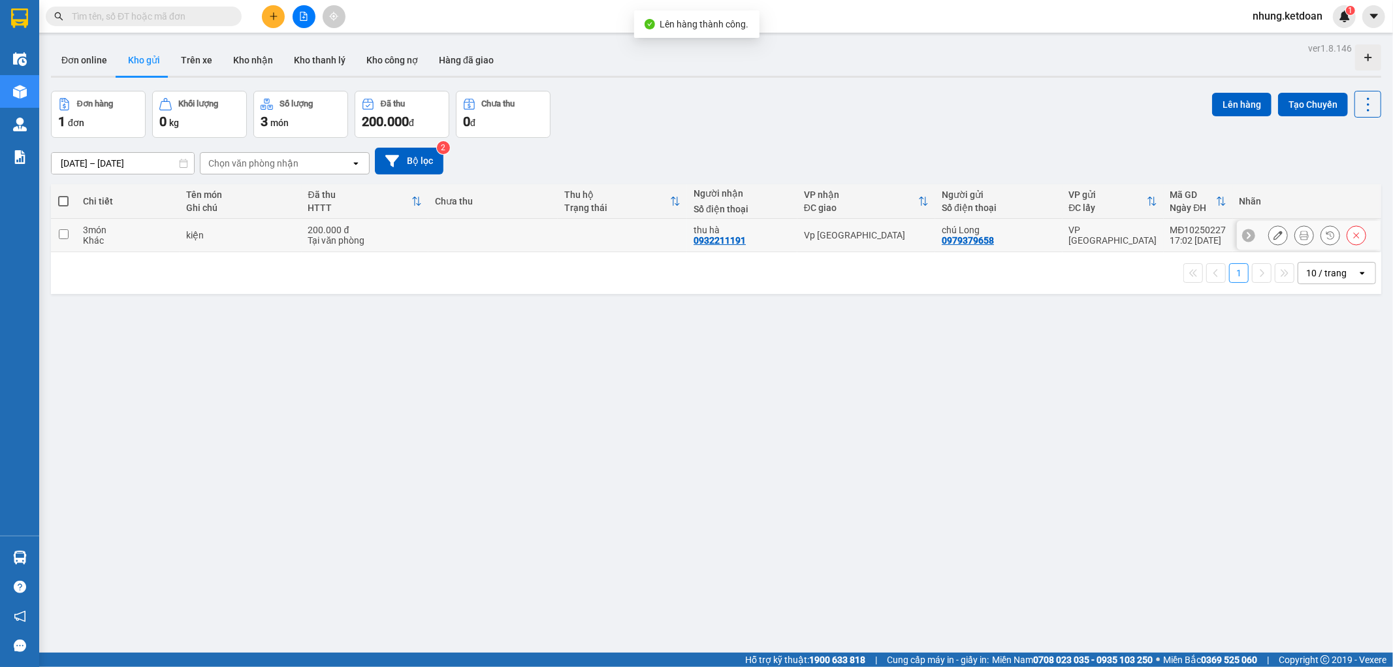
drag, startPoint x: 554, startPoint y: 231, endPoint x: 978, endPoint y: 134, distance: 434.7
click at [553, 231] on td at bounding box center [492, 235] width 129 height 33
checkbox input "true"
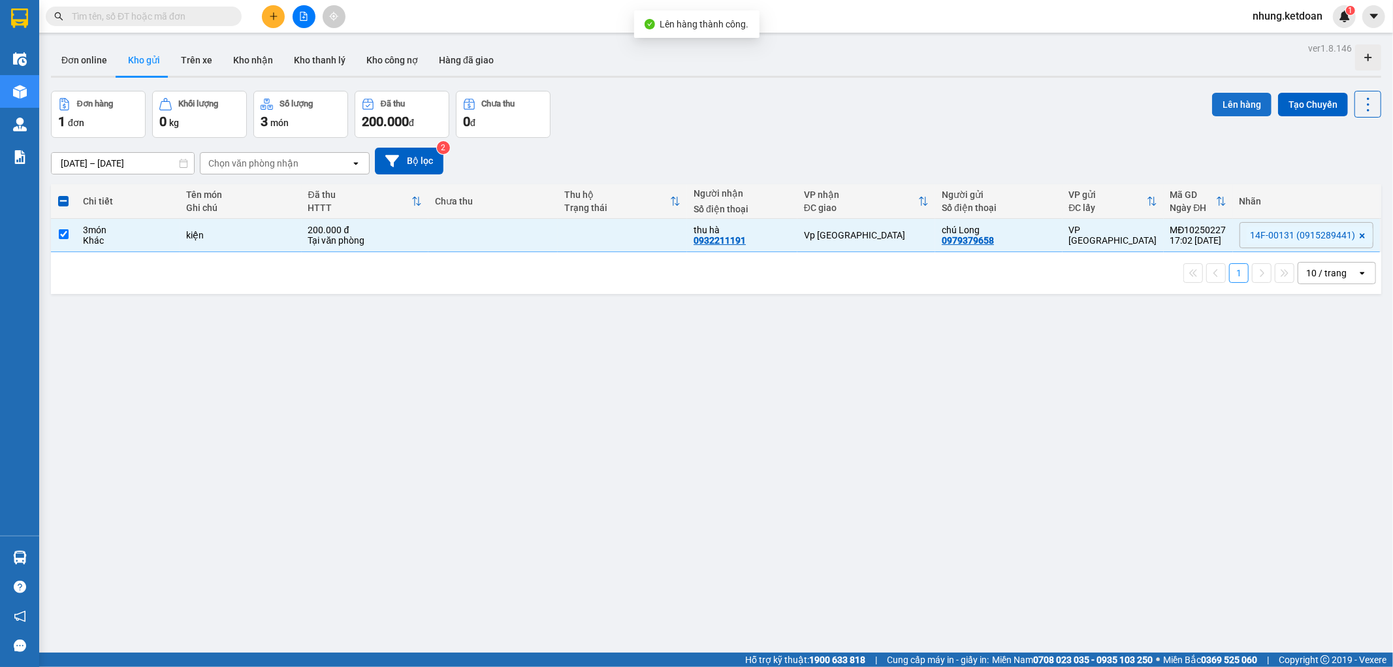
click at [1233, 97] on button "Lên hàng" at bounding box center [1241, 105] width 59 height 24
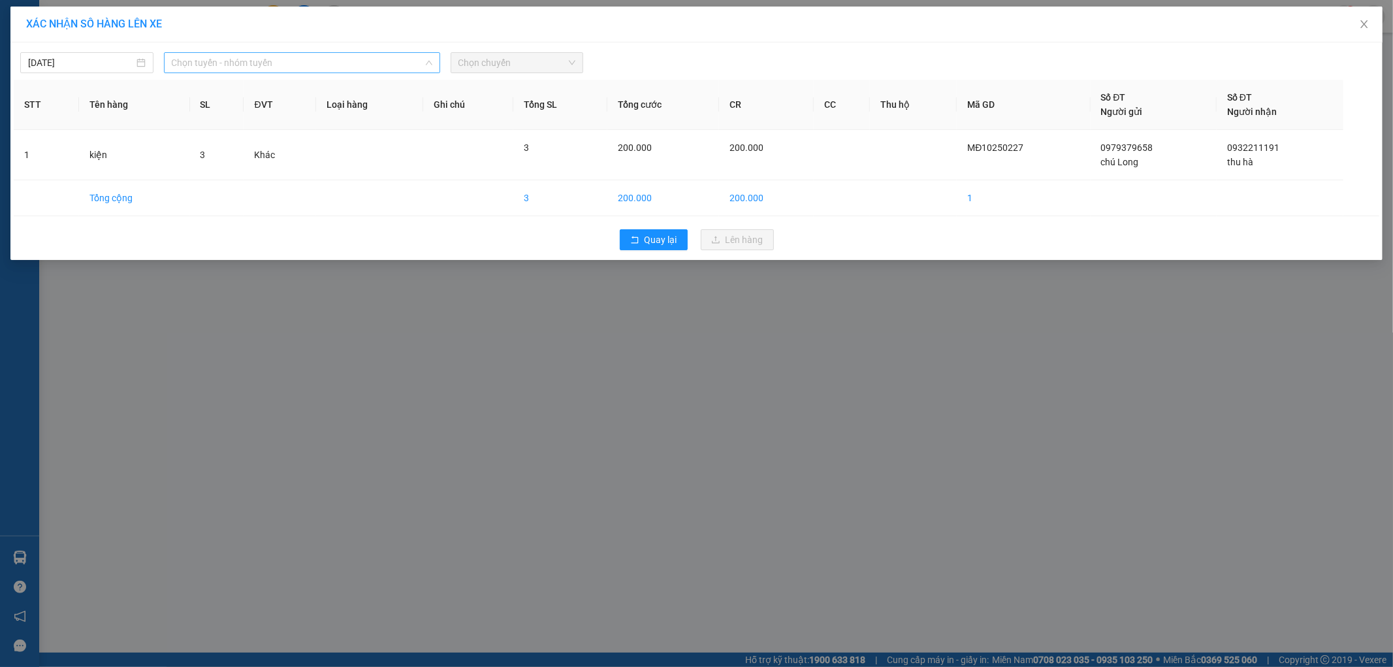
click at [317, 63] on span "Chọn tuyến - nhóm tuyến" at bounding box center [302, 63] width 261 height 20
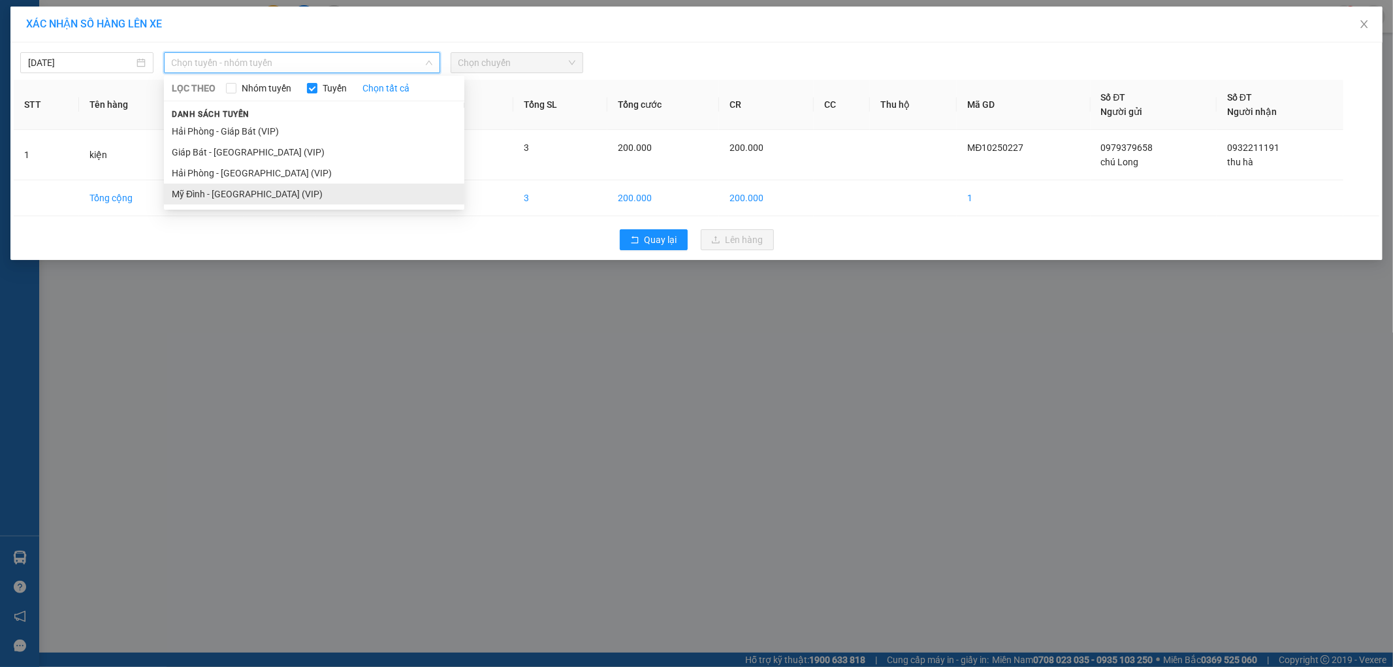
click at [247, 196] on li "Mỹ Đình - [GEOGRAPHIC_DATA] (VIP)" at bounding box center [314, 193] width 300 height 21
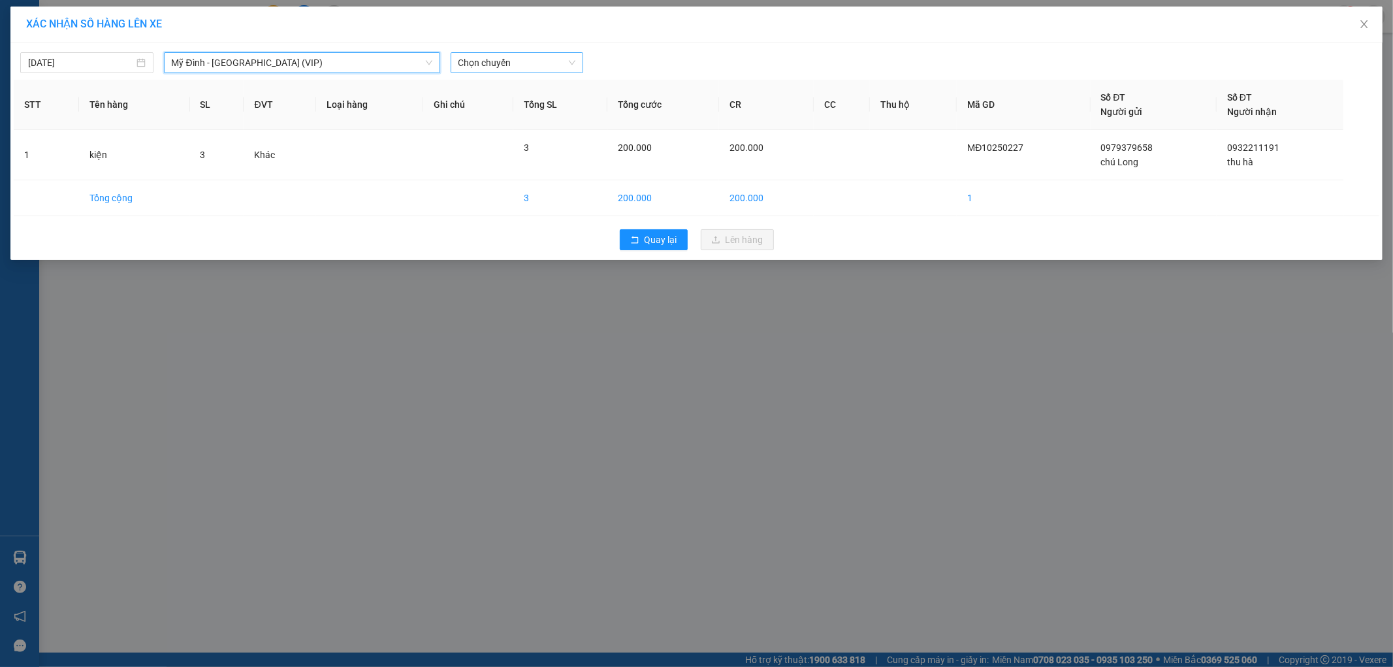
click at [513, 65] on span "Chọn chuyến" at bounding box center [517, 63] width 118 height 20
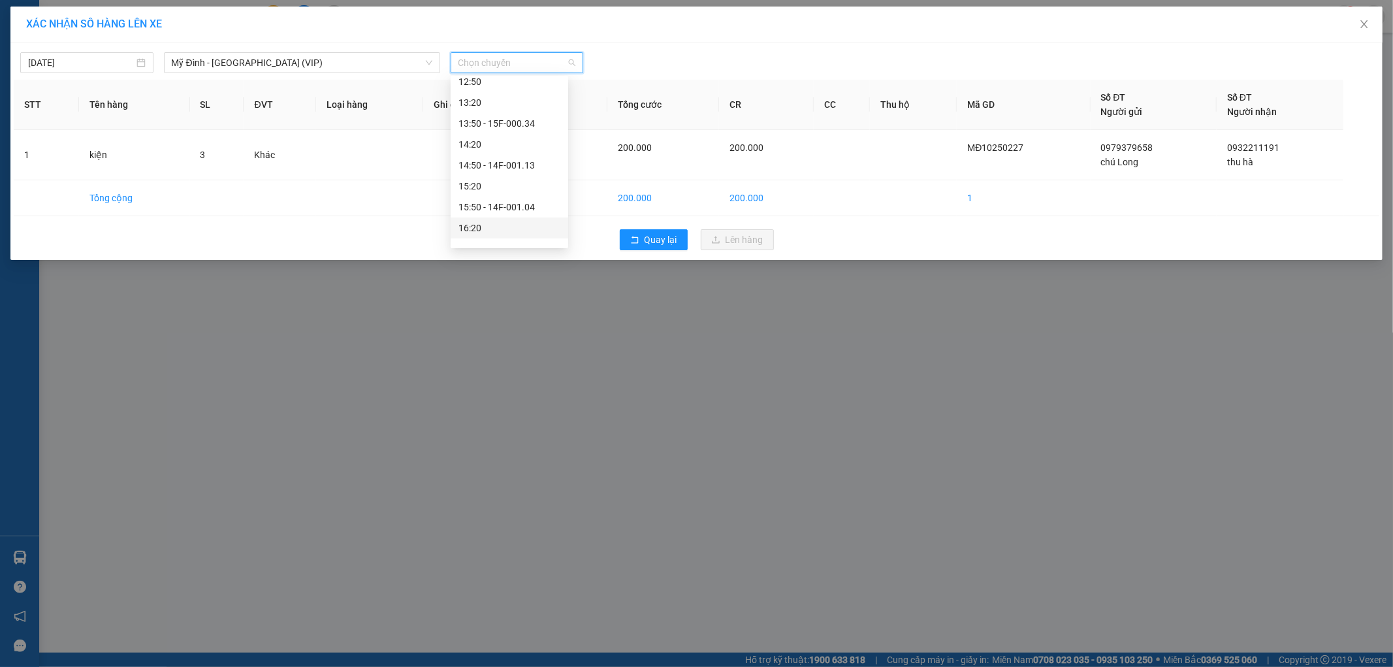
scroll to position [460, 0]
click at [518, 196] on div "17:40" at bounding box center [509, 193] width 102 height 14
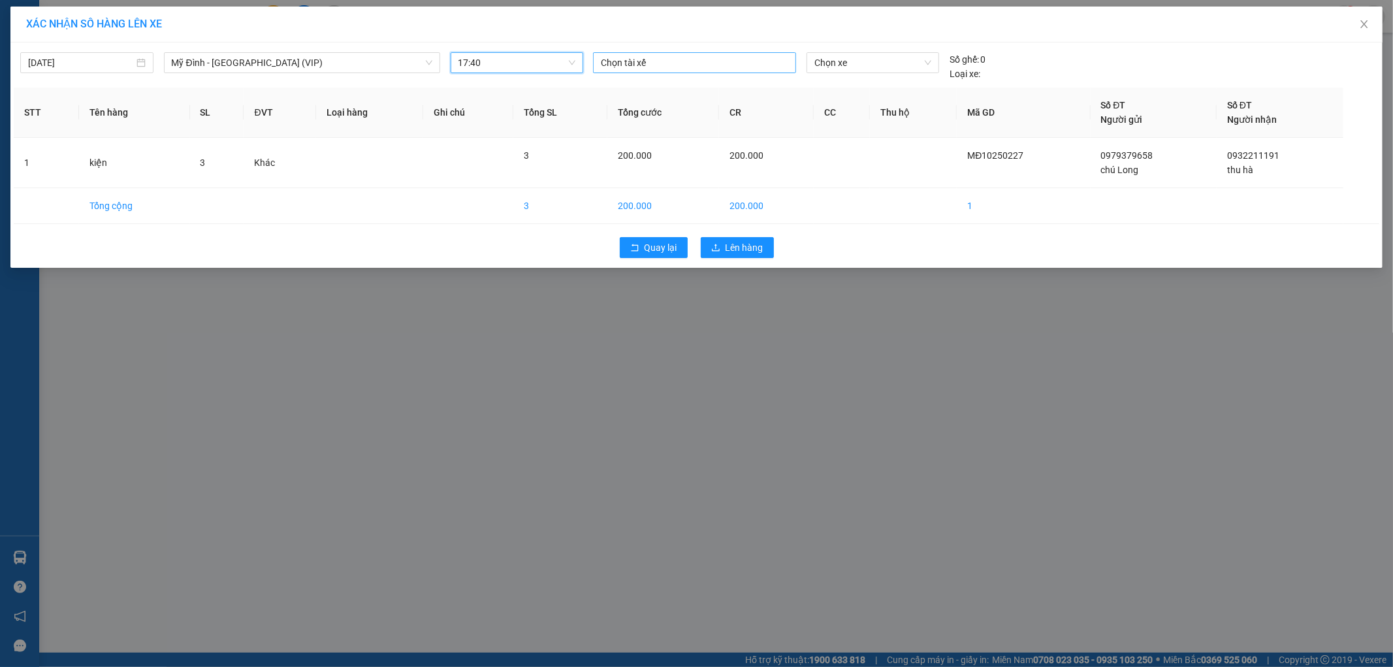
click at [656, 62] on div at bounding box center [694, 63] width 197 height 16
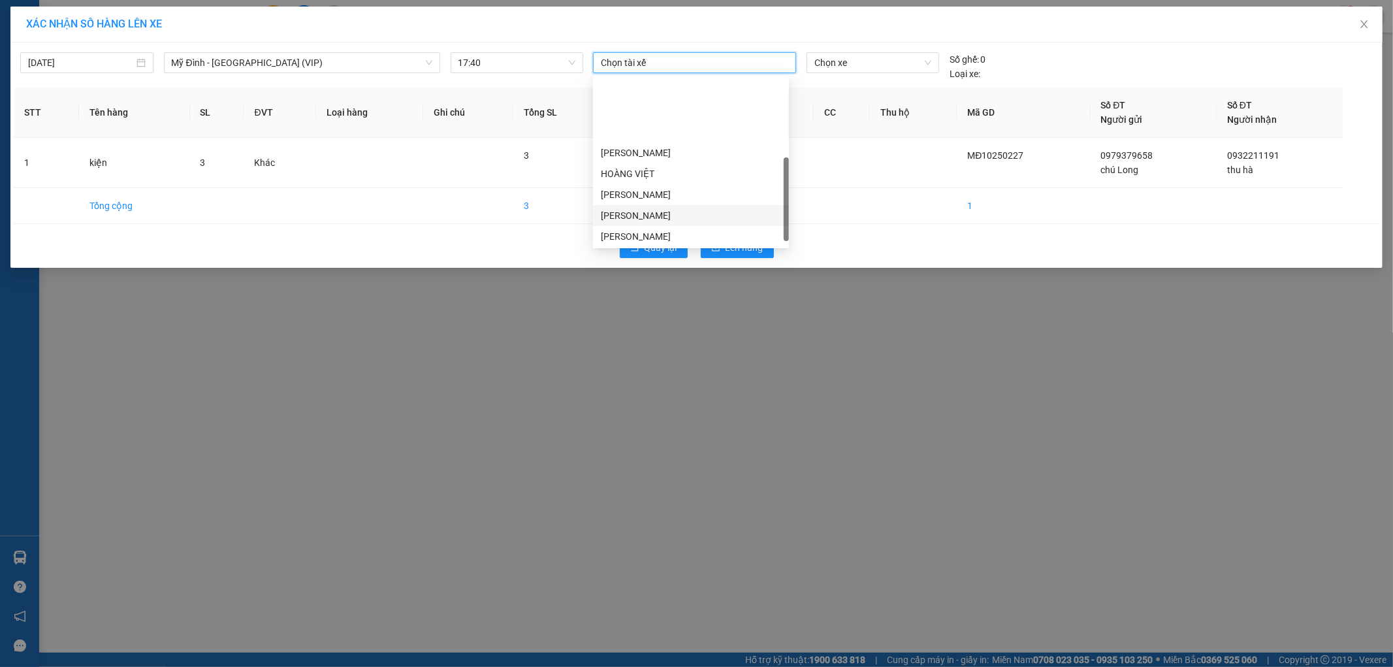
scroll to position [217, 0]
click at [696, 168] on div "[PERSON_NAME]" at bounding box center [691, 164] width 180 height 14
click at [696, 168] on div "[PERSON_NAME]" at bounding box center [686, 164] width 171 height 14
click at [691, 160] on div "[PERSON_NAME]" at bounding box center [691, 164] width 180 height 14
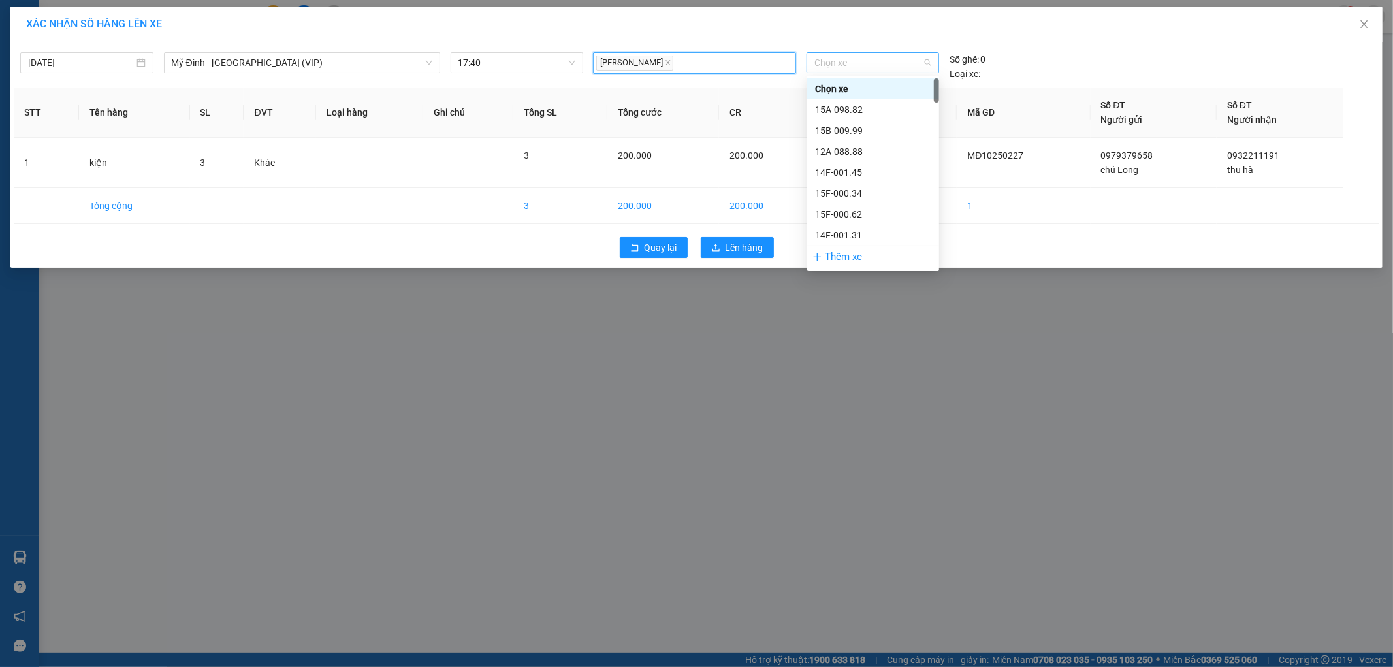
click at [882, 65] on span "Chọn xe" at bounding box center [872, 63] width 116 height 20
click at [855, 161] on div "14F-001.31" at bounding box center [873, 162] width 116 height 14
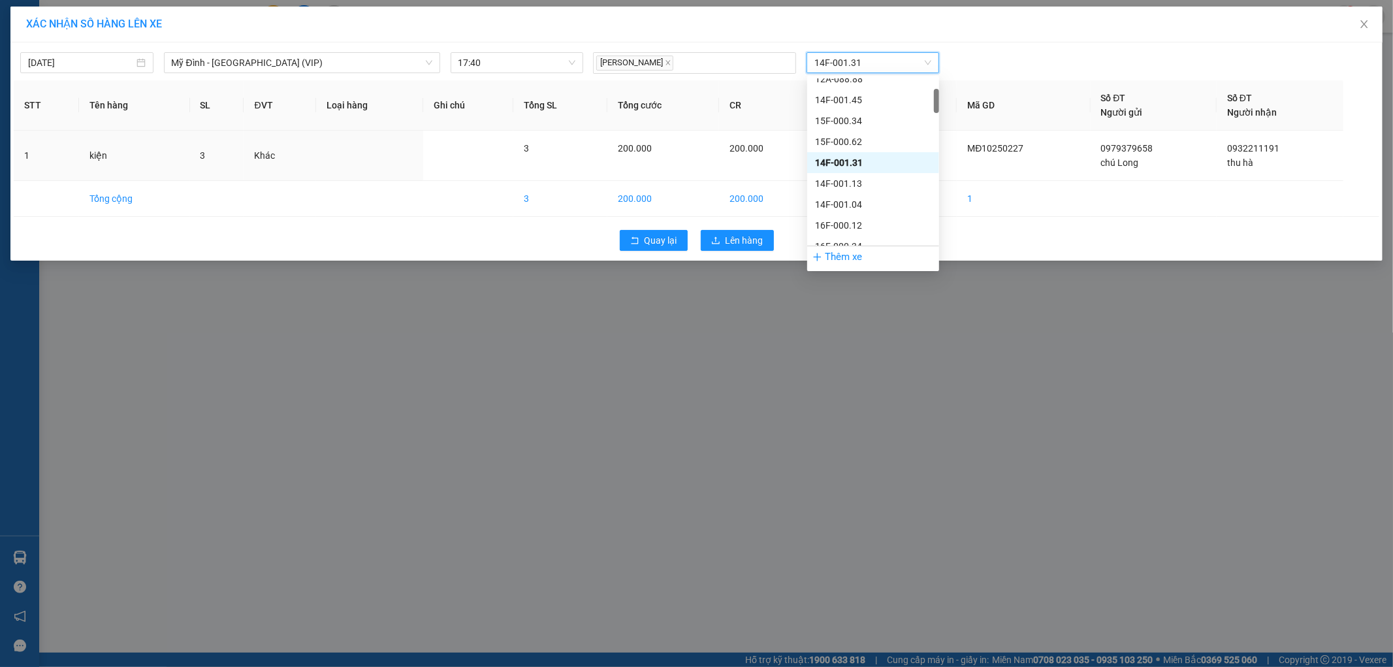
click at [855, 161] on td at bounding box center [842, 156] width 56 height 50
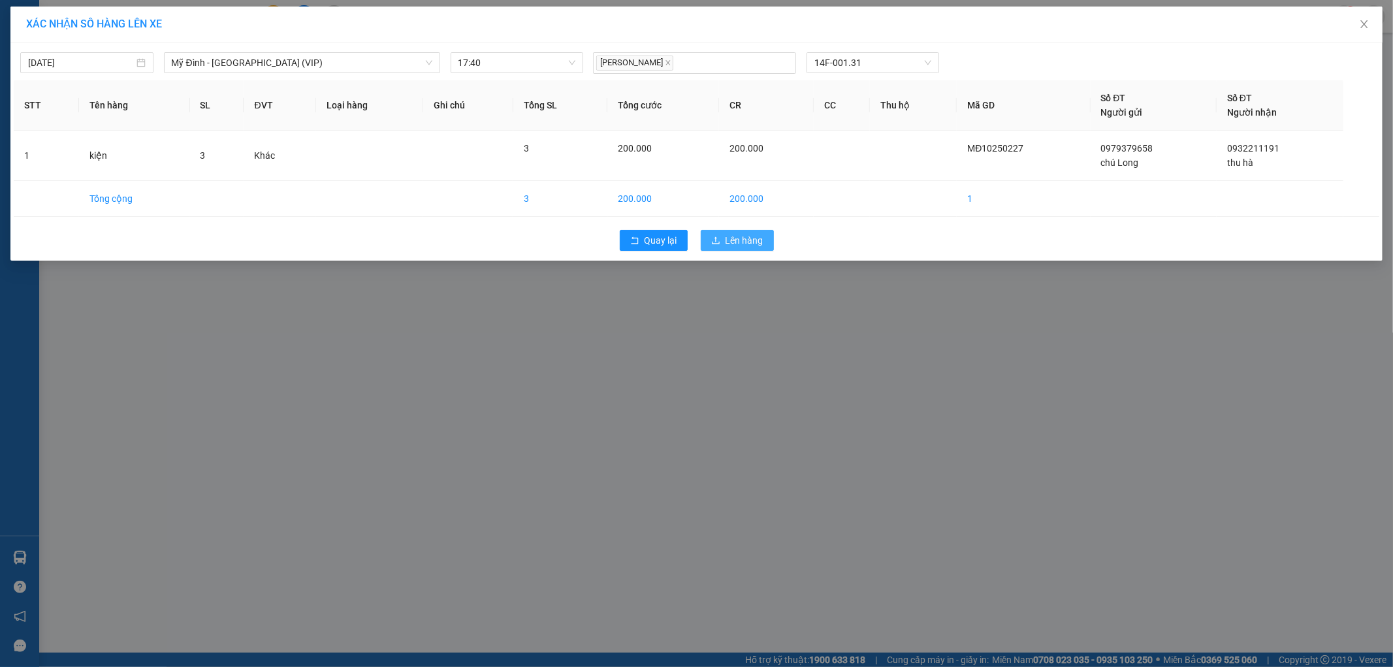
click at [732, 240] on span "Lên hàng" at bounding box center [744, 240] width 38 height 14
